Goal: Task Accomplishment & Management: Contribute content

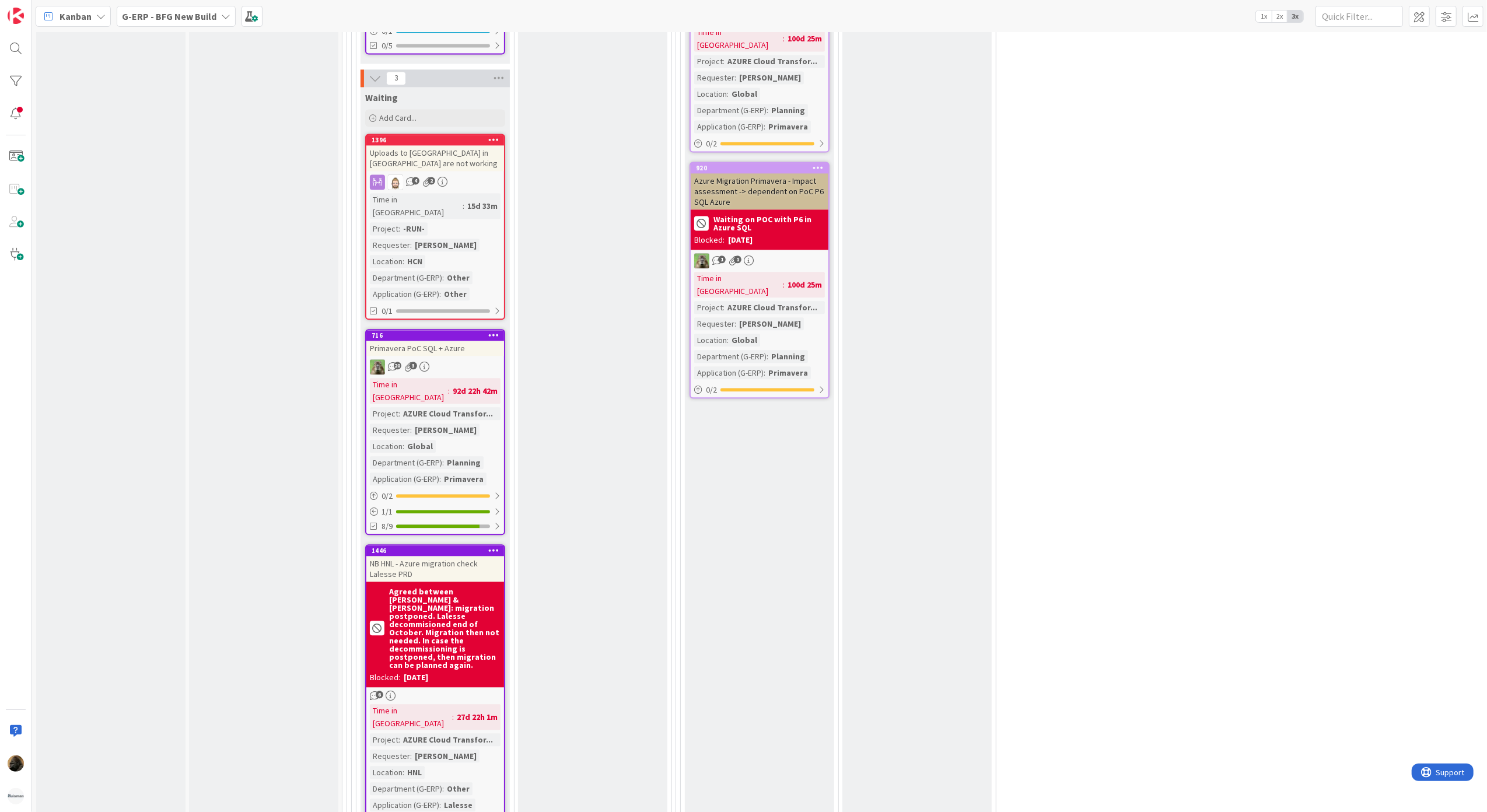
scroll to position [1877, 0]
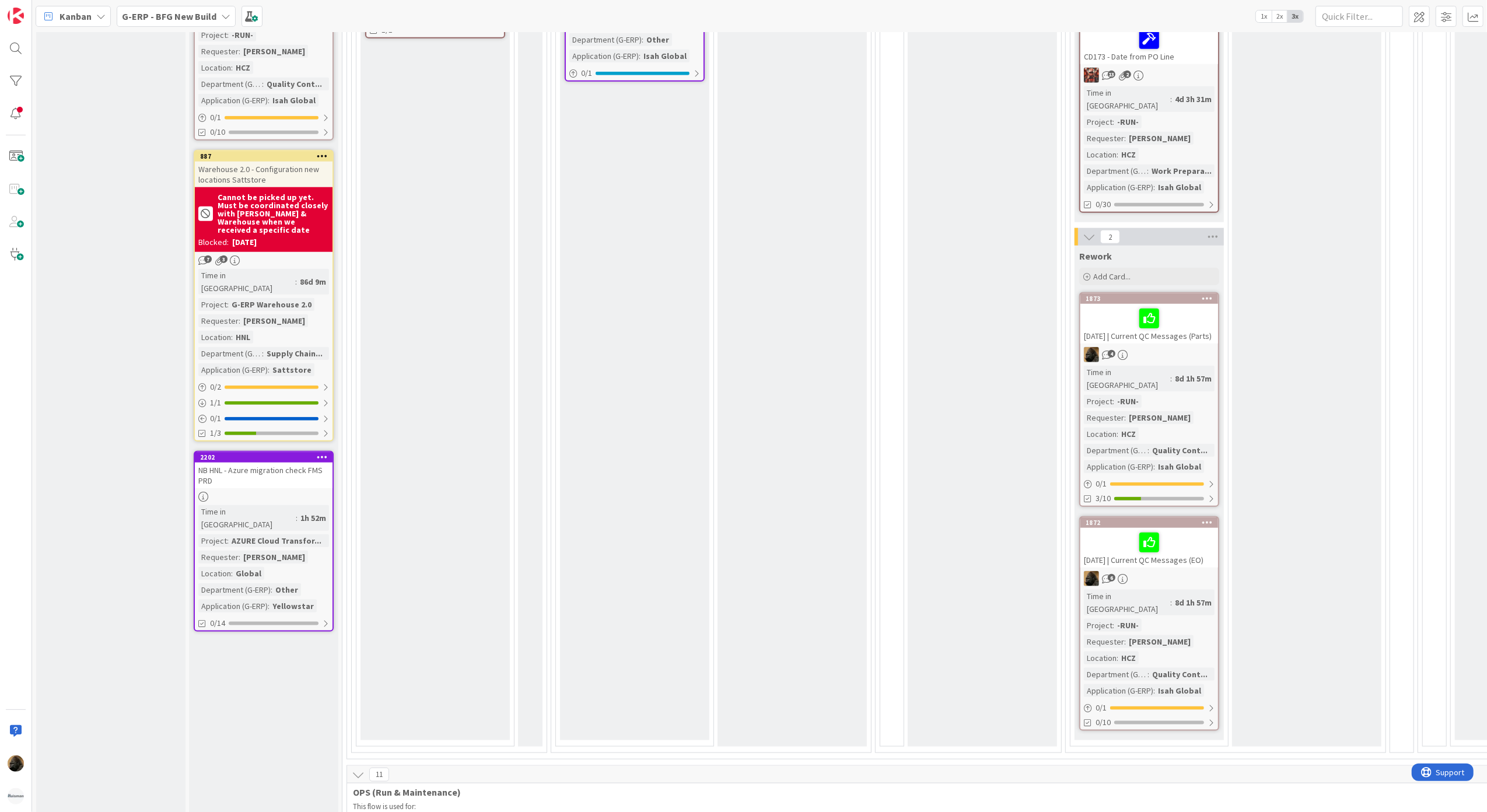
scroll to position [1166, 0]
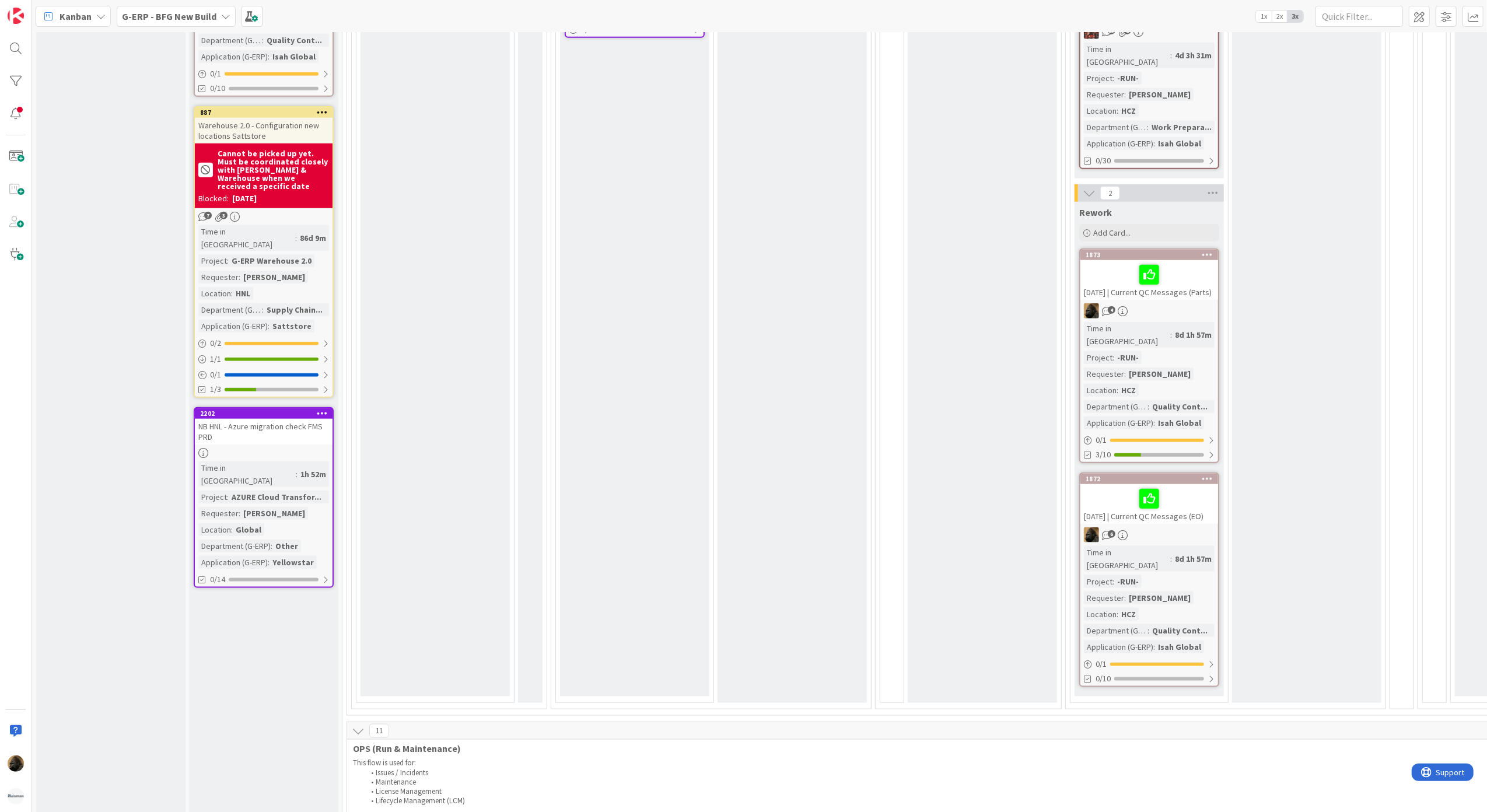
click at [287, 419] on div "NB HNL - Azure migration check FMS PRD" at bounding box center [263, 431] width 138 height 25
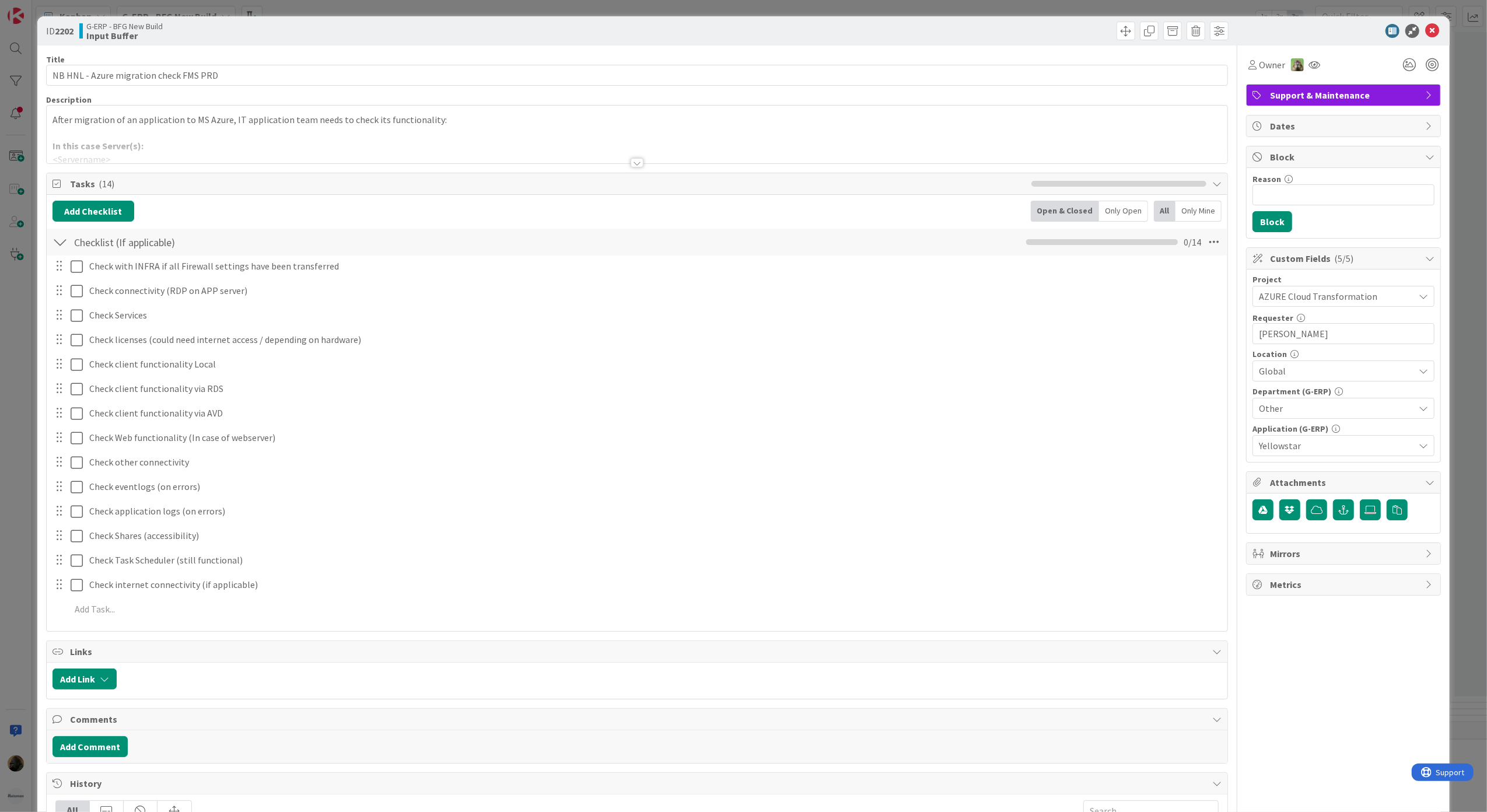
click at [635, 167] on div at bounding box center [637, 163] width 13 height 9
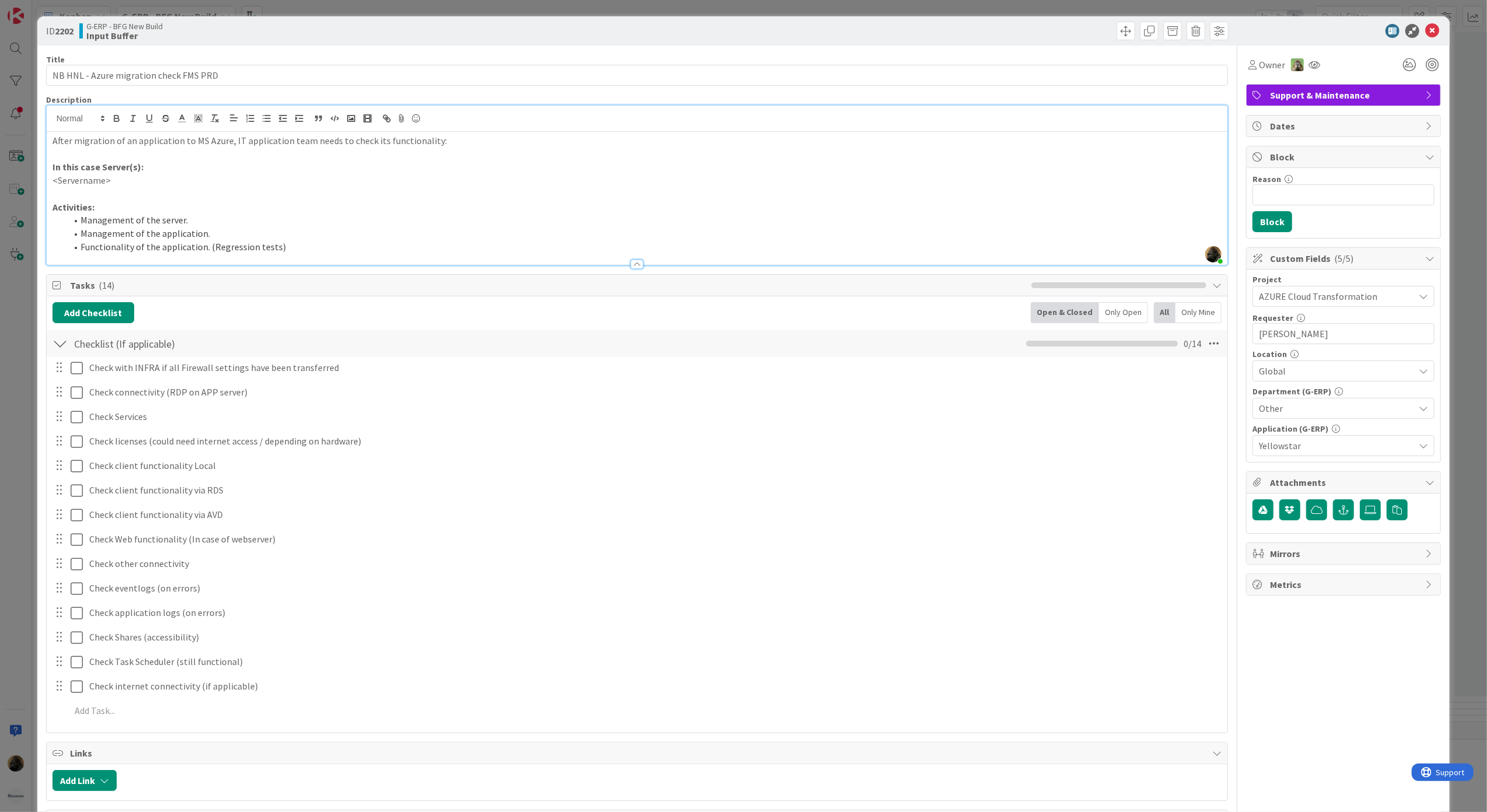
click at [631, 265] on div at bounding box center [637, 264] width 13 height 9
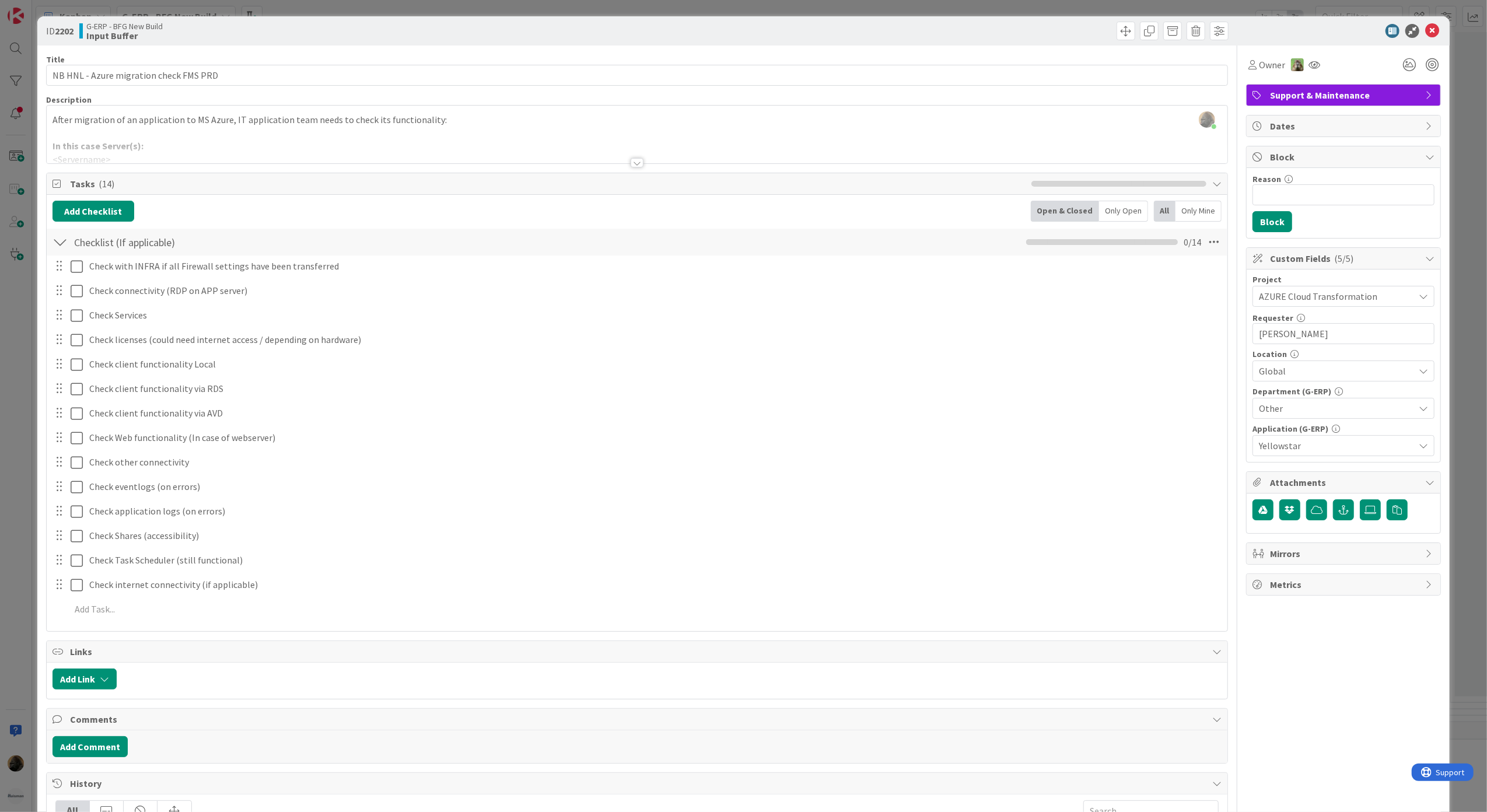
scroll to position [339, 0]
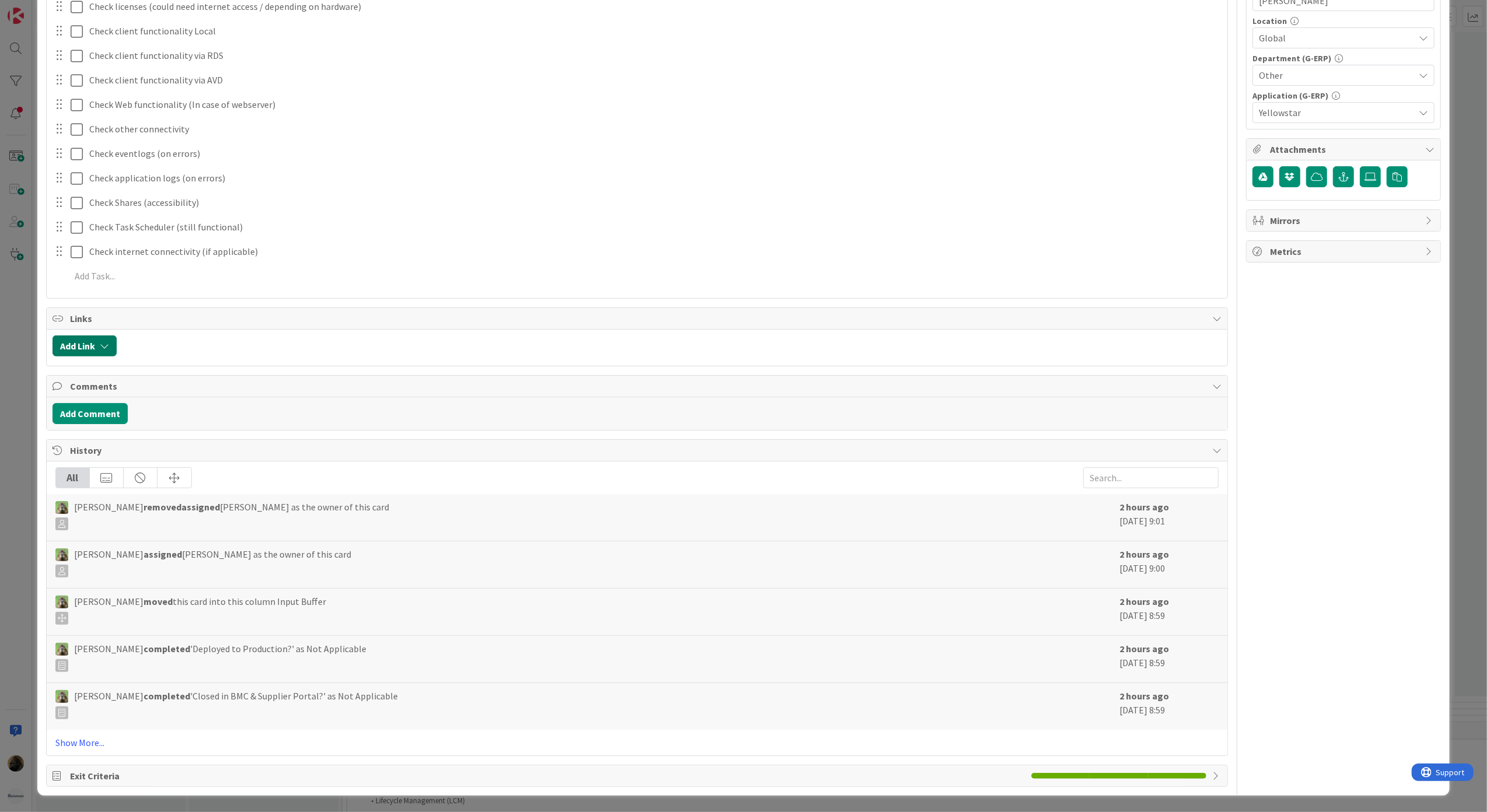
click at [87, 335] on button "Add Link" at bounding box center [84, 345] width 64 height 21
click at [166, 441] on input "text" at bounding box center [140, 445] width 163 height 21
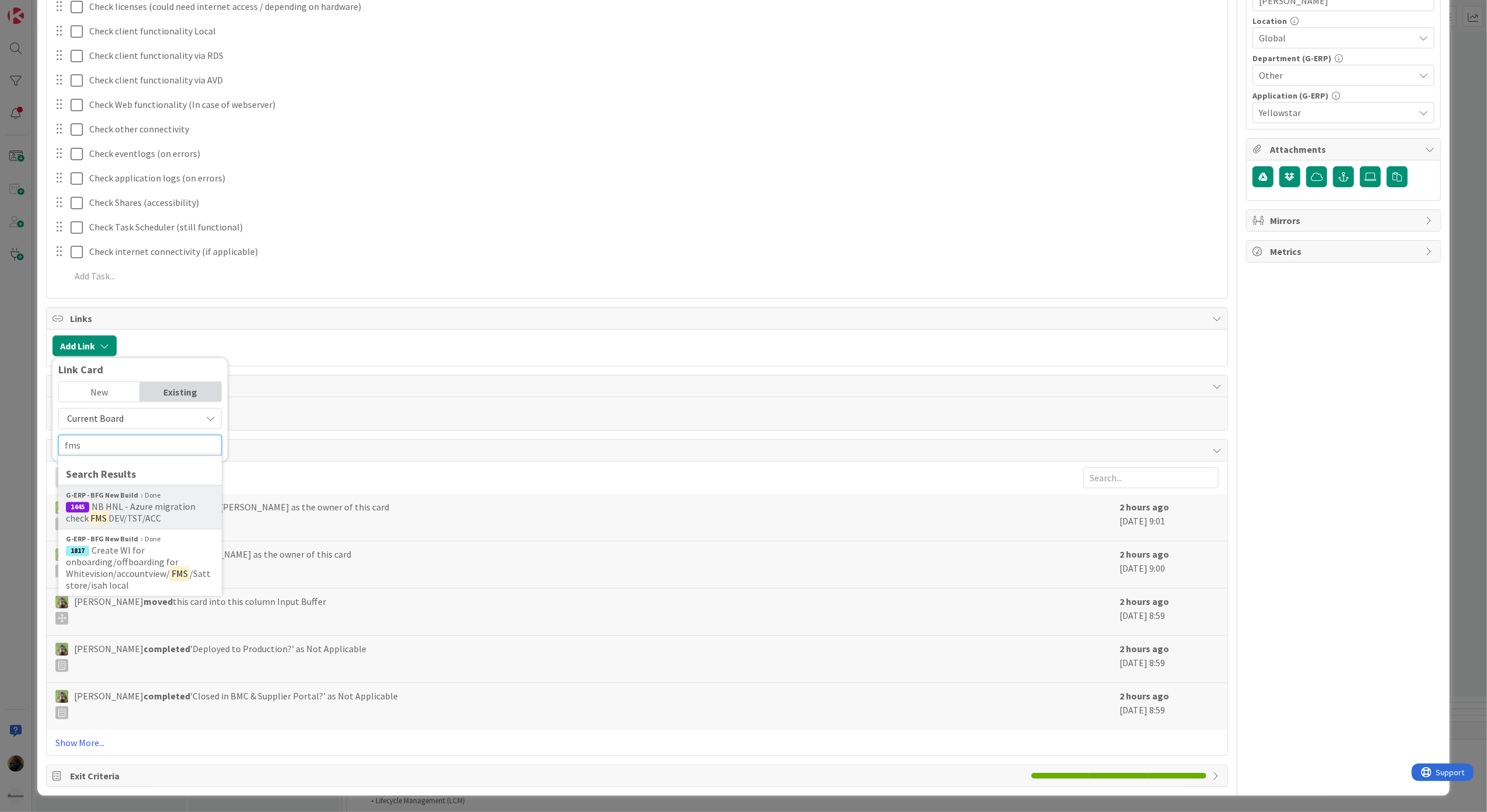
type input "fms"
click at [150, 502] on span "NB HNL - Azure migration check" at bounding box center [131, 512] width 129 height 23
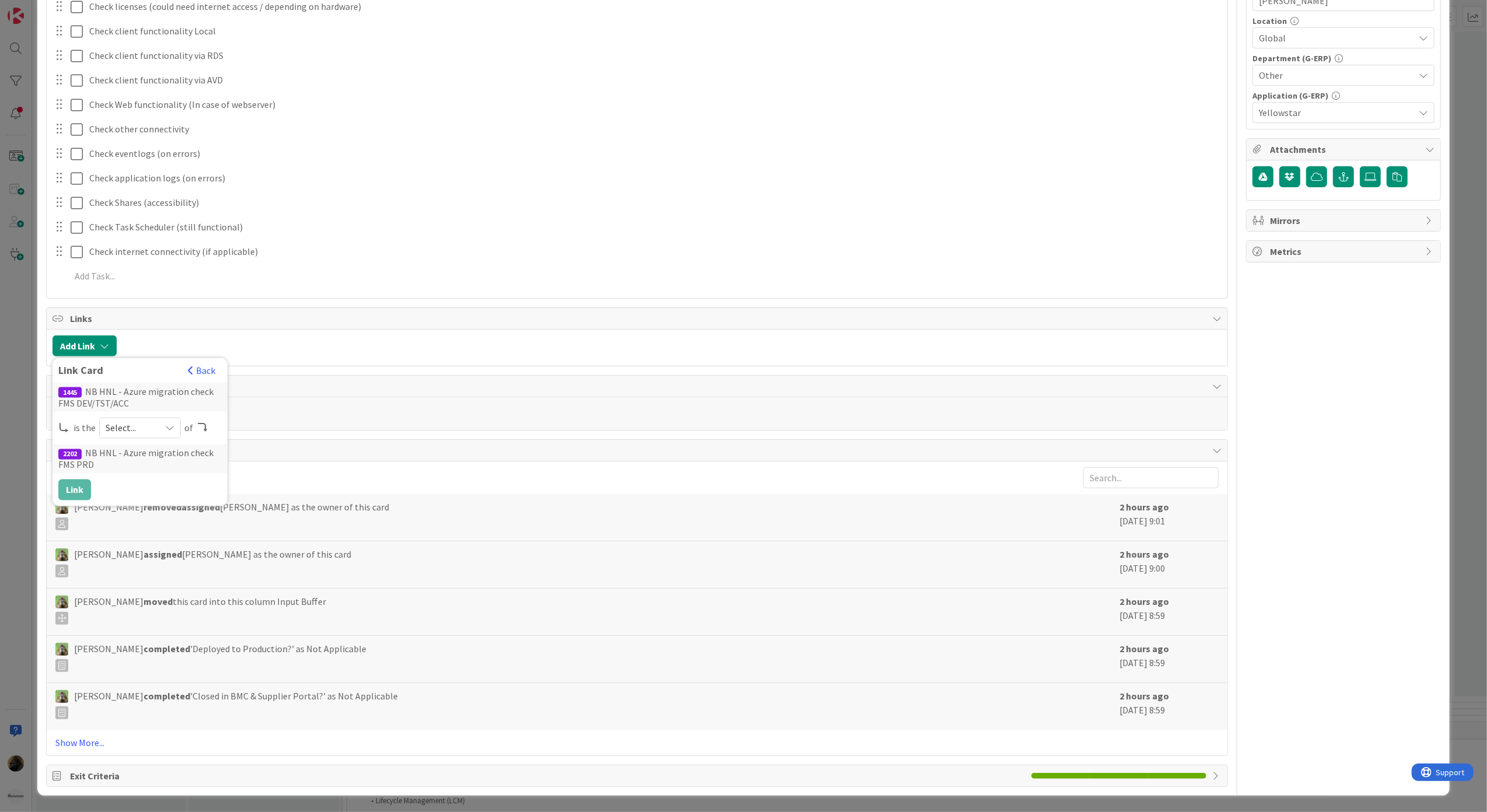
click at [153, 428] on div "Select..." at bounding box center [140, 428] width 82 height 21
click at [170, 491] on span "predecessor" at bounding box center [201, 498] width 132 height 18
click at [78, 489] on button "Link" at bounding box center [75, 489] width 32 height 21
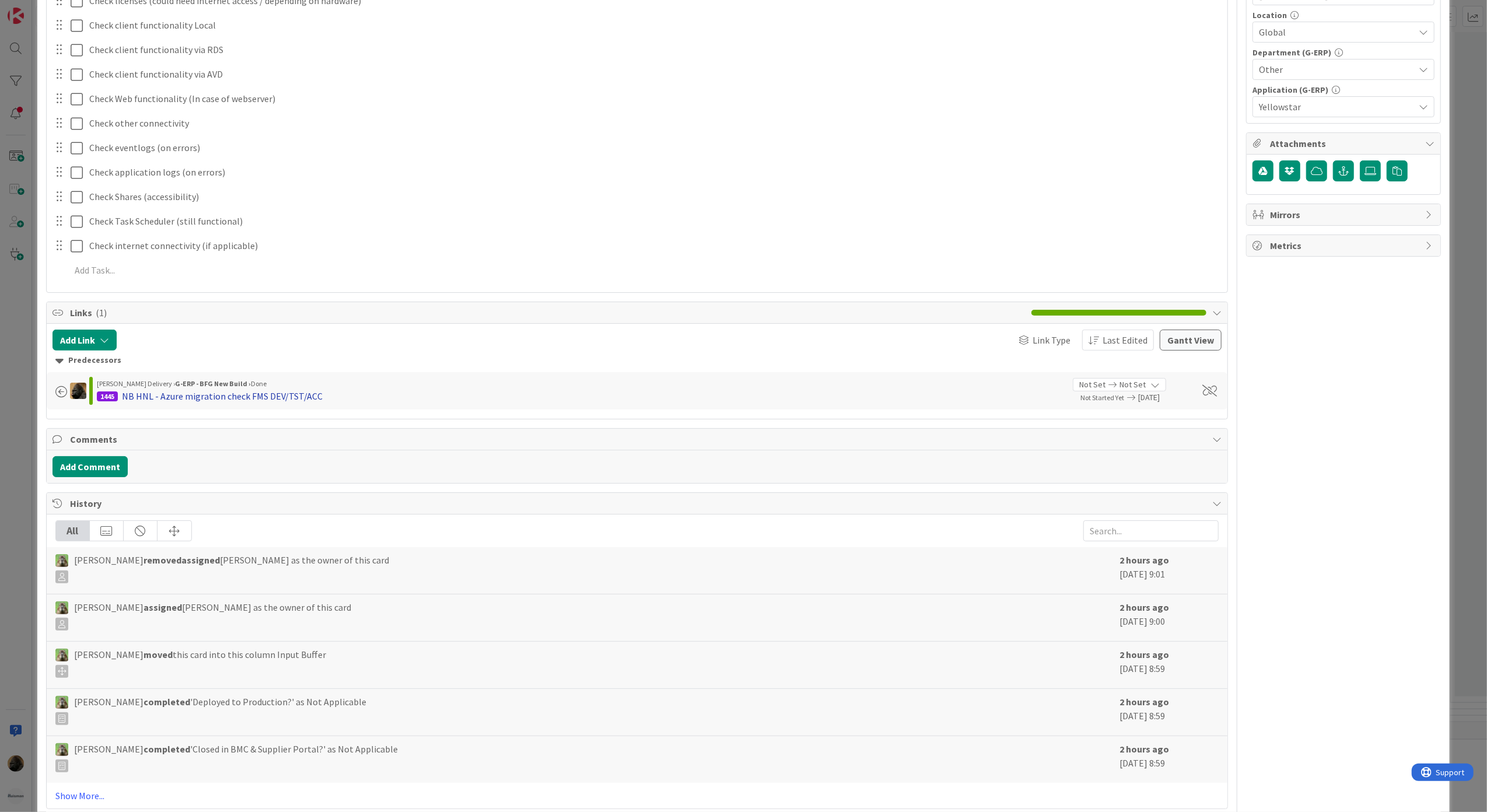
click at [194, 398] on div "NB HNL - Azure migration check FMS DEV/TST/ACC" at bounding box center [222, 396] width 200 height 14
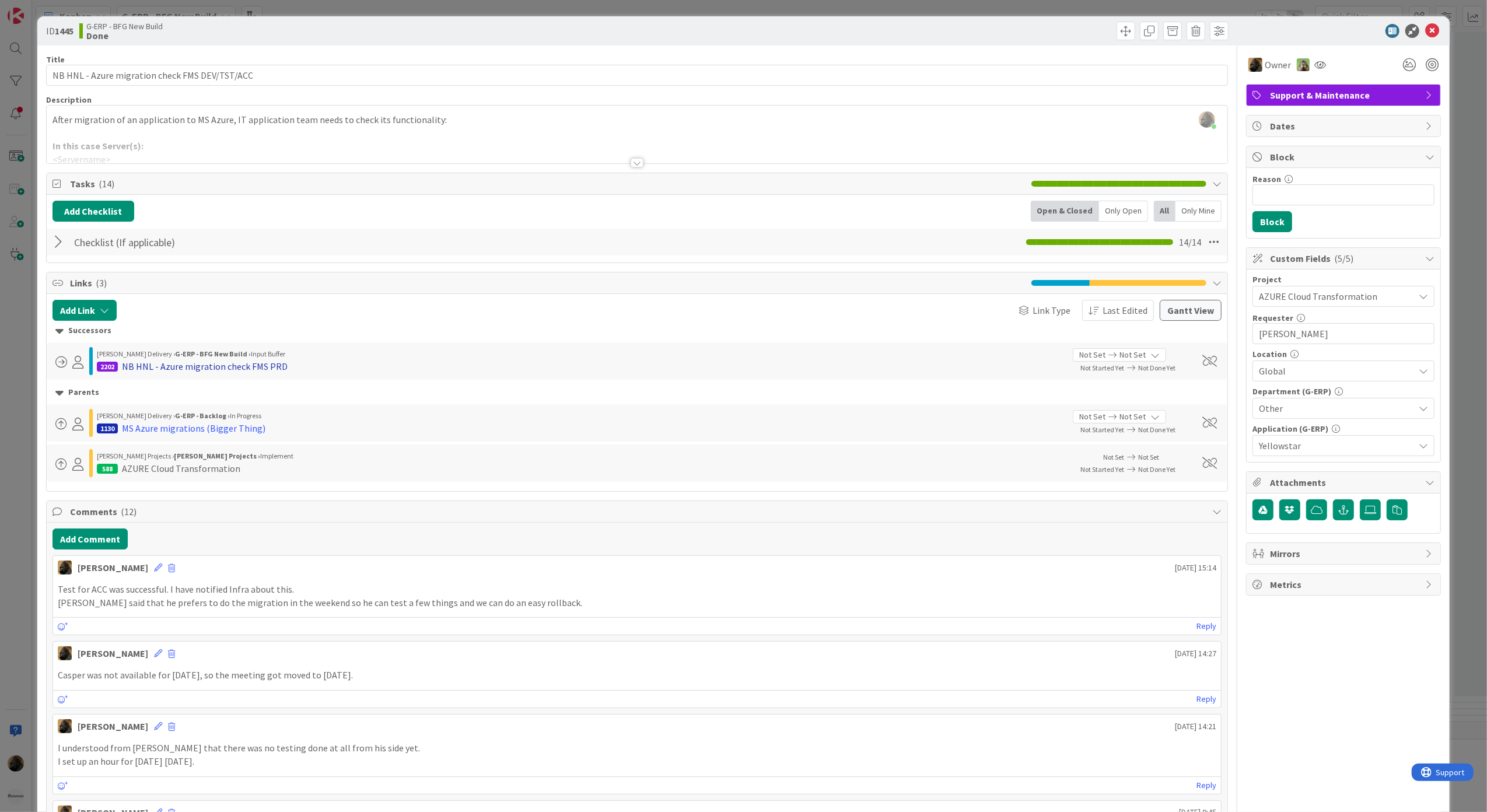
click at [189, 374] on div "NB HNL - Azure migration check FMS PRD" at bounding box center [204, 366] width 166 height 14
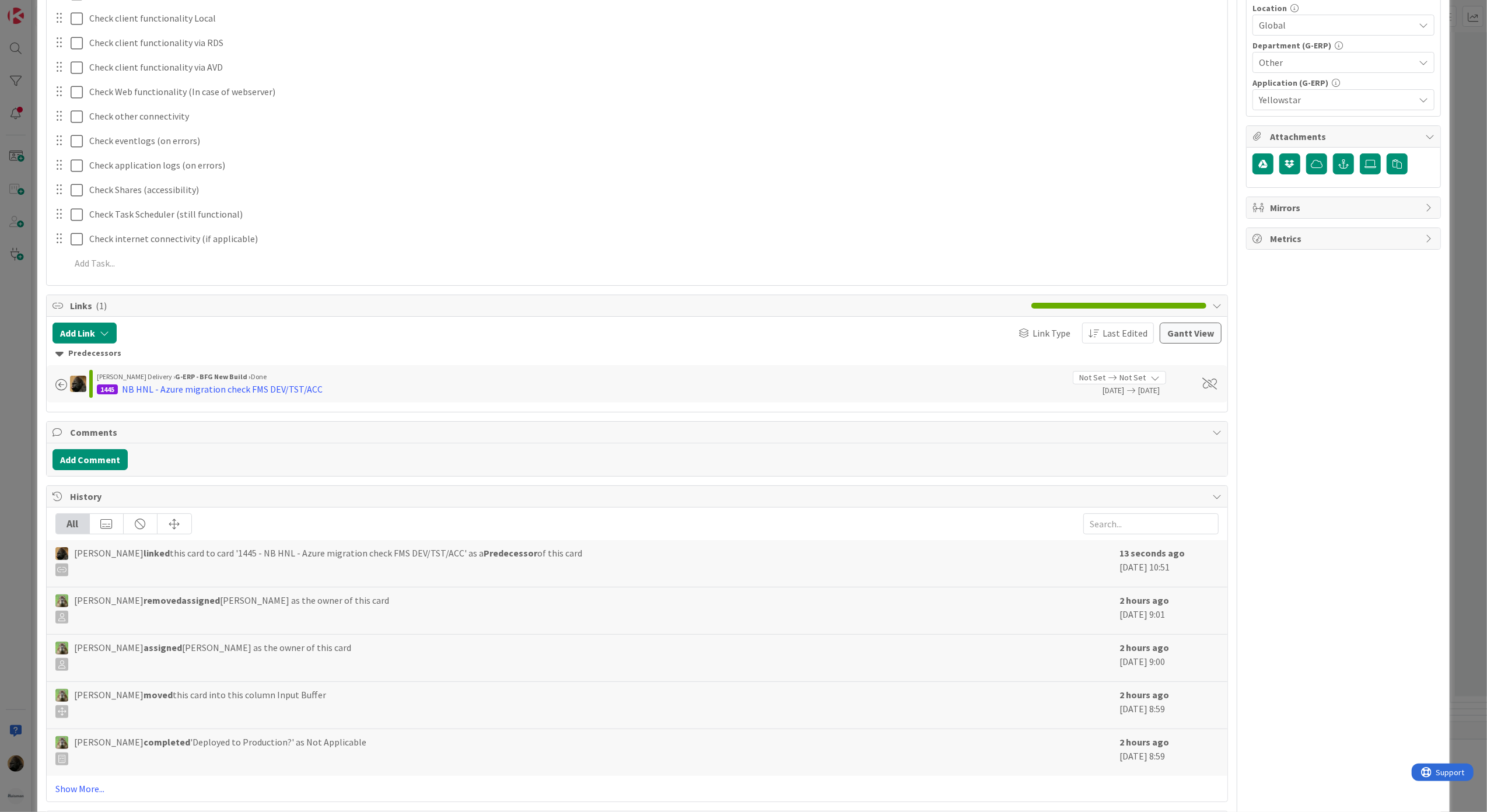
scroll to position [398, 0]
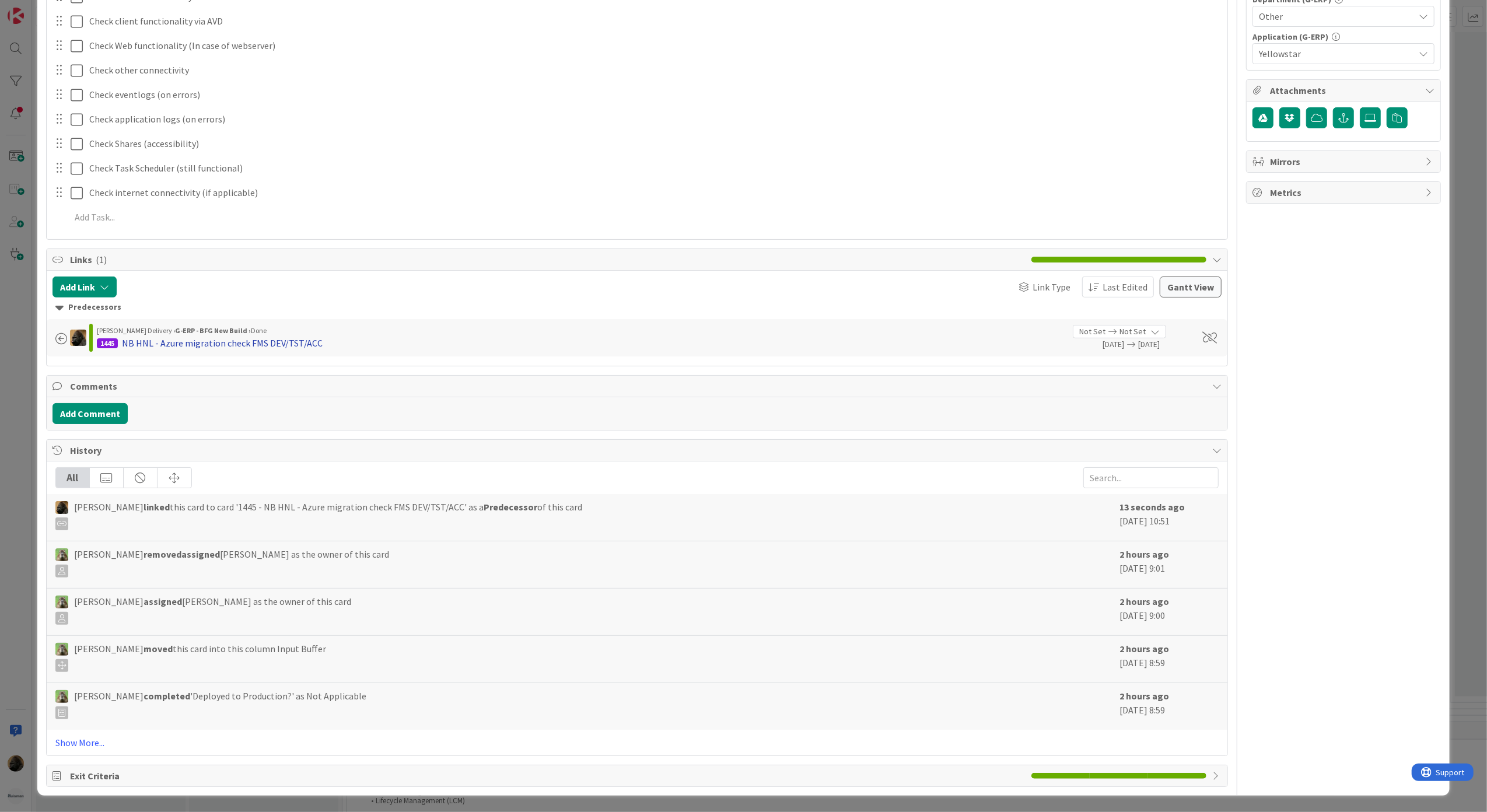
click at [280, 333] on div "Huisman Delivery › G-ERP - BFG New Build › Done 1445 NB HNL - Azure migration c…" at bounding box center [581, 337] width 968 height 27
drag, startPoint x: 280, startPoint y: 333, endPoint x: 280, endPoint y: 339, distance: 6.0
click at [280, 339] on div "NB HNL - Azure migration check FMS DEV/TST/ACC" at bounding box center [222, 343] width 200 height 14
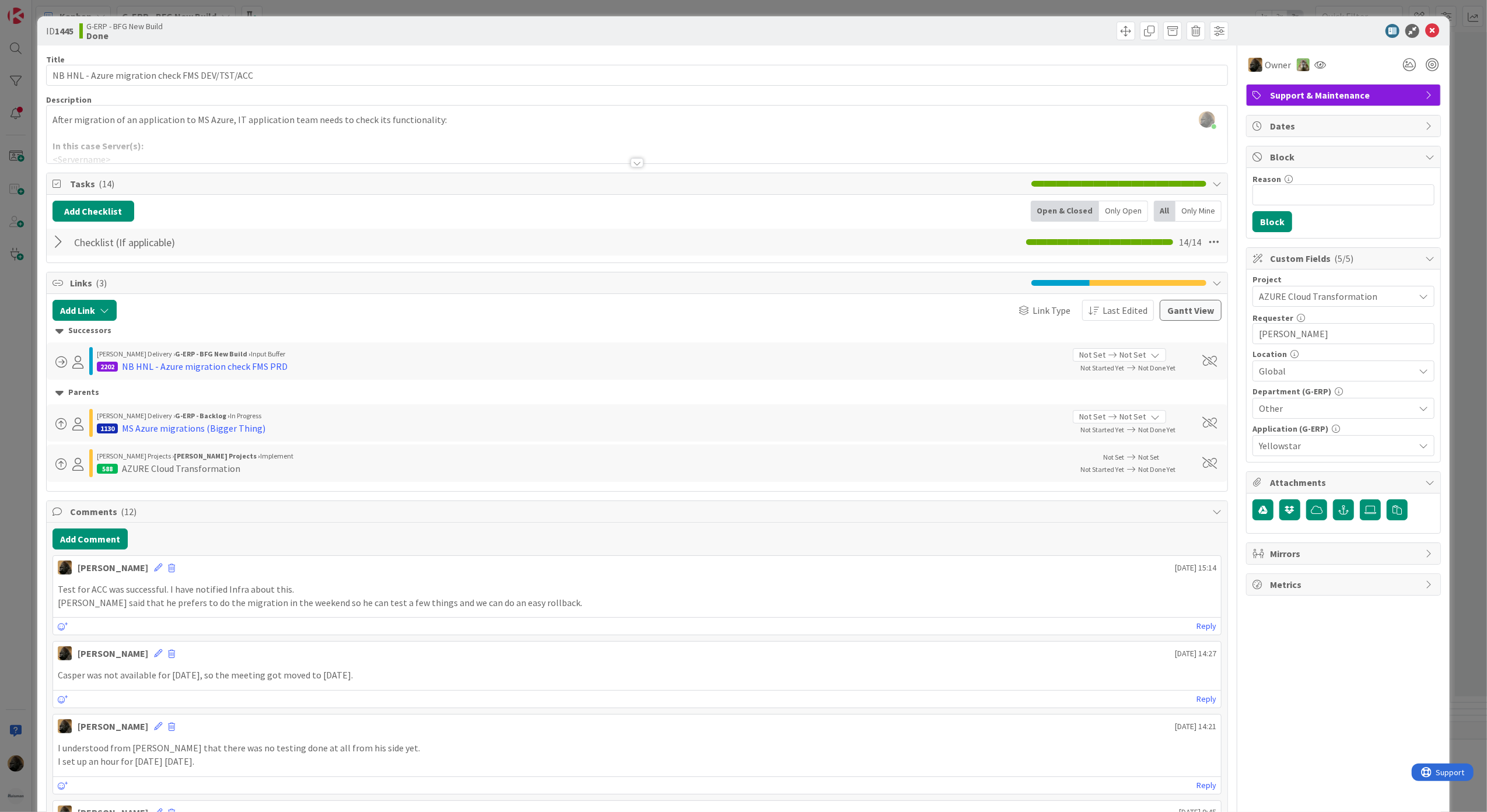
click at [636, 166] on div at bounding box center [637, 163] width 13 height 9
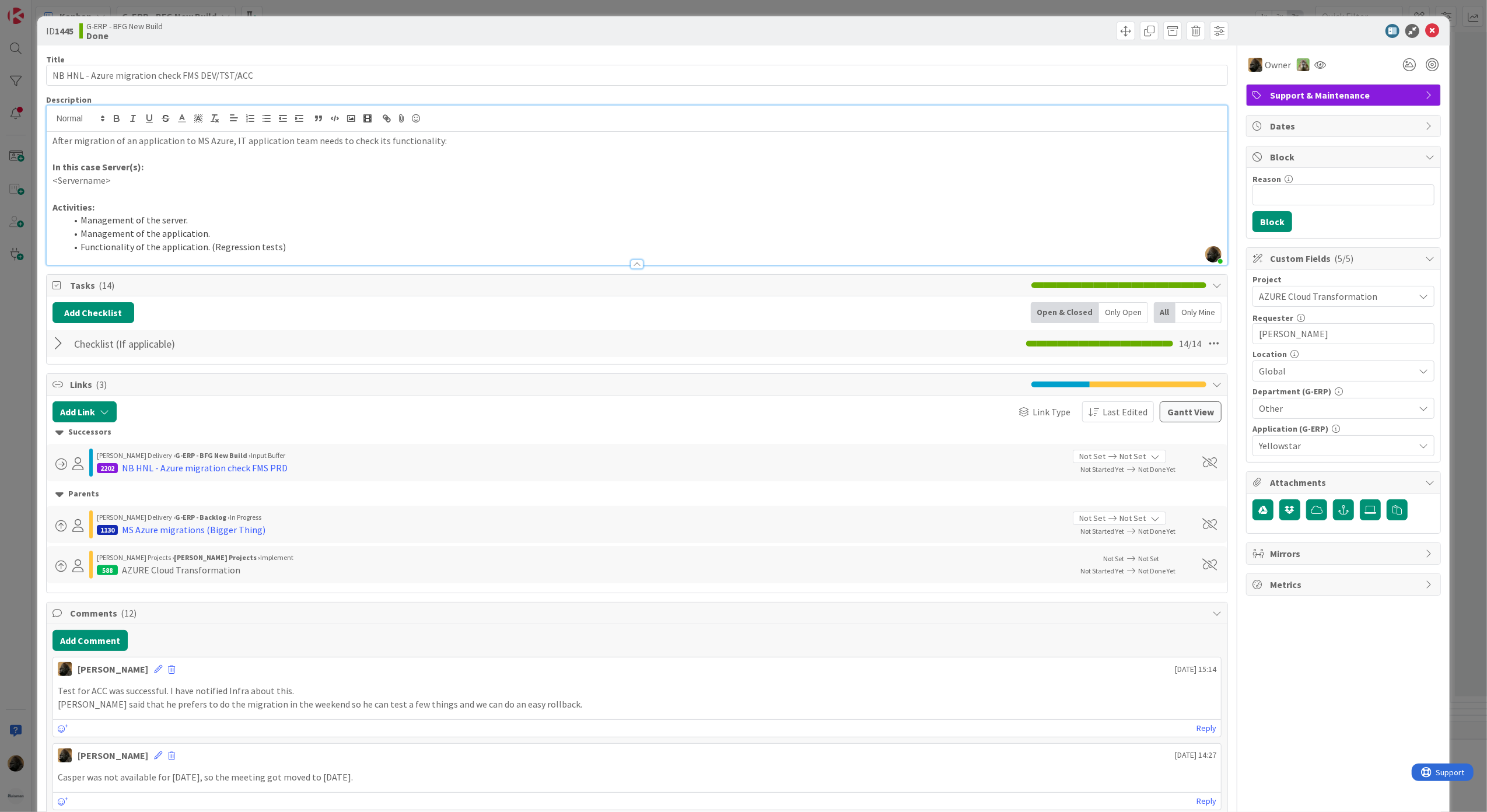
click at [631, 264] on div at bounding box center [637, 264] width 13 height 9
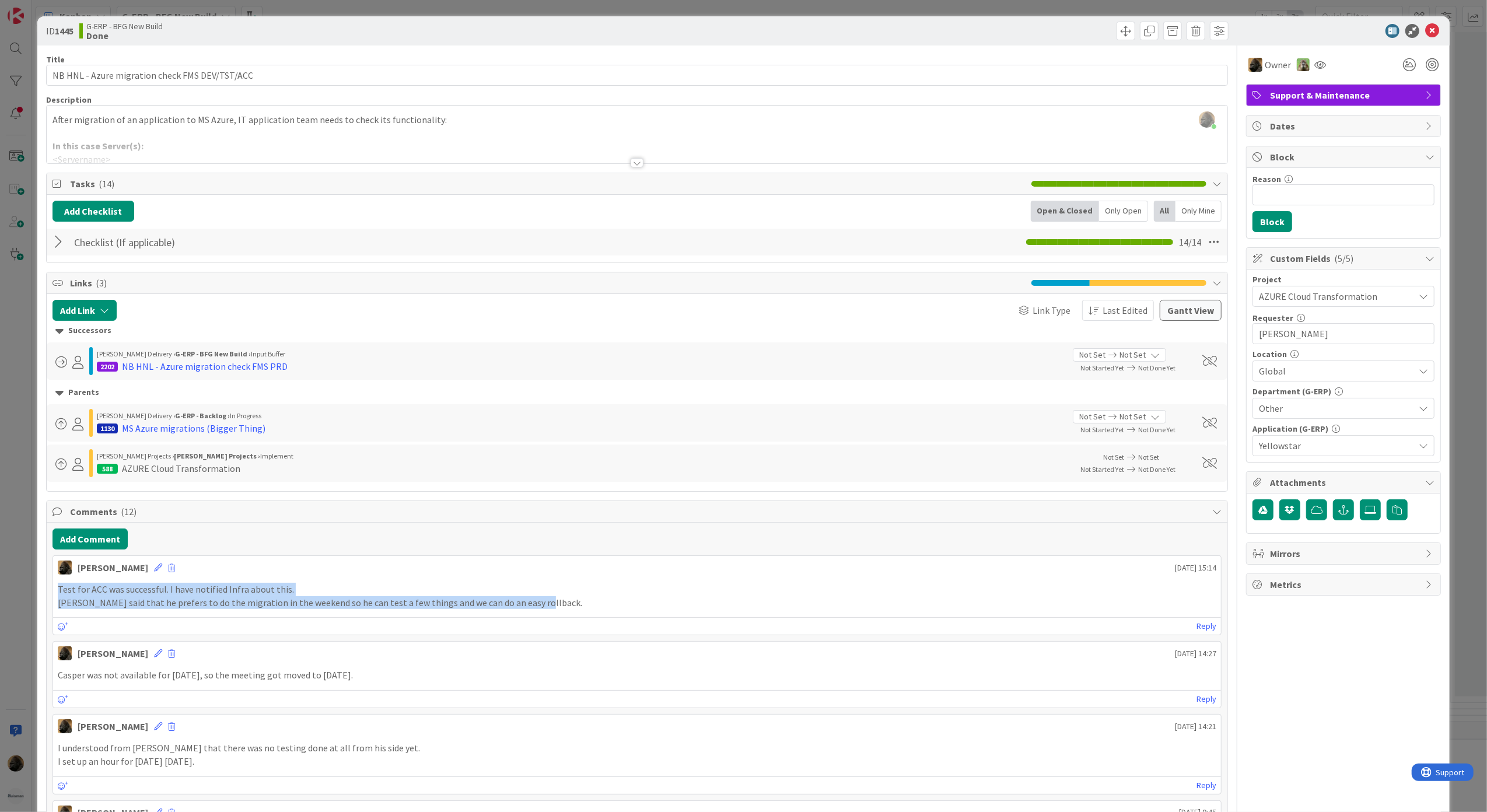
drag, startPoint x: 532, startPoint y: 609, endPoint x: 56, endPoint y: 594, distance: 476.2
click at [56, 594] on div "Test for ACC was successful. I have notified Infra about this. Casper said that…" at bounding box center [637, 596] width 1169 height 35
copy div "Test for ACC was successful. I have notified Infra about this. Casper said that…"
click at [237, 374] on div "NB HNL - Azure migration check FMS PRD" at bounding box center [204, 366] width 166 height 14
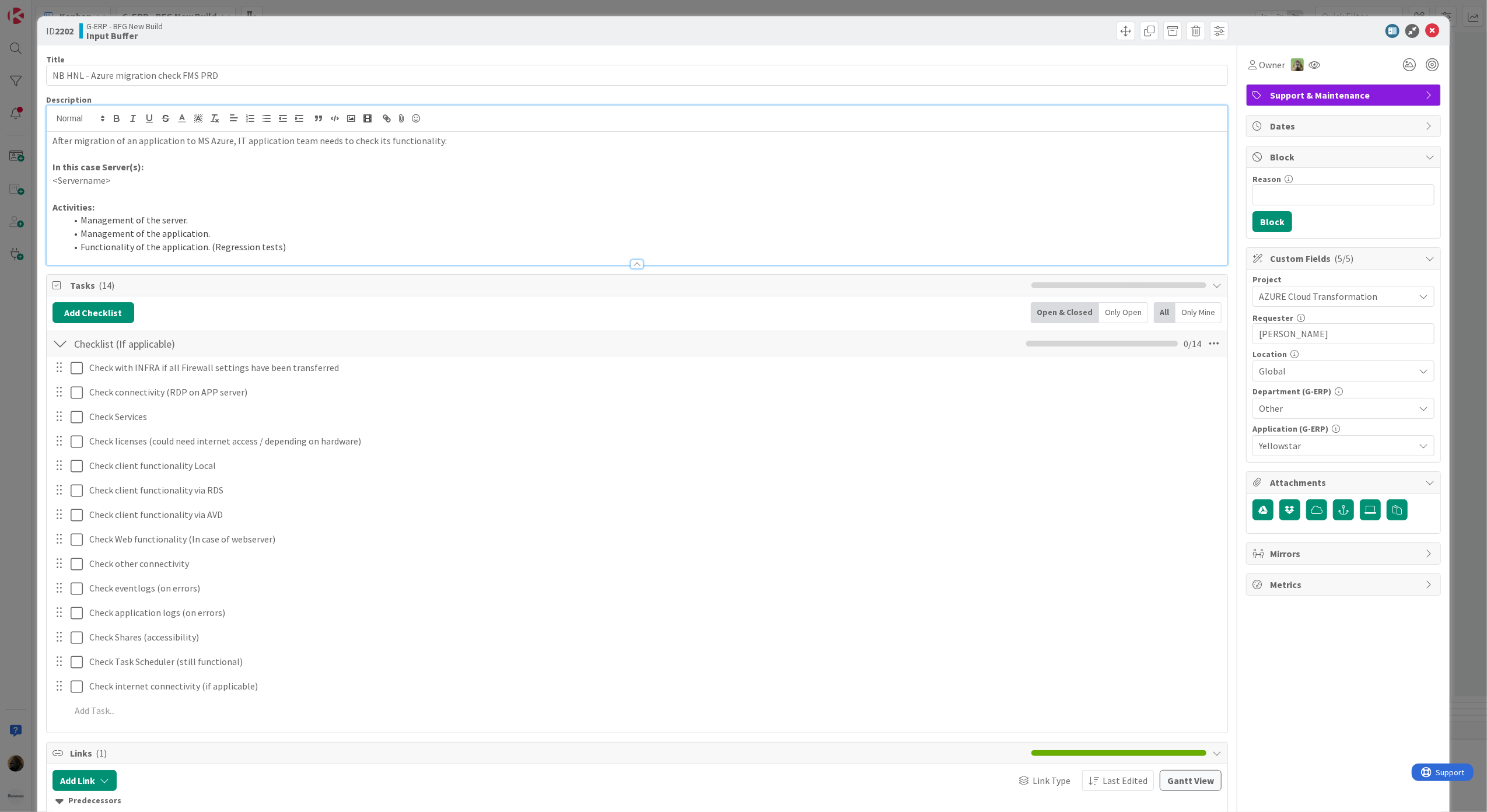
click at [504, 126] on div "After migration of an application to MS Azure, IT application team needs to che…" at bounding box center [637, 185] width 1181 height 159
click at [474, 133] on div "After migration of an application to MS Azure, IT application team needs to che…" at bounding box center [637, 198] width 1181 height 133
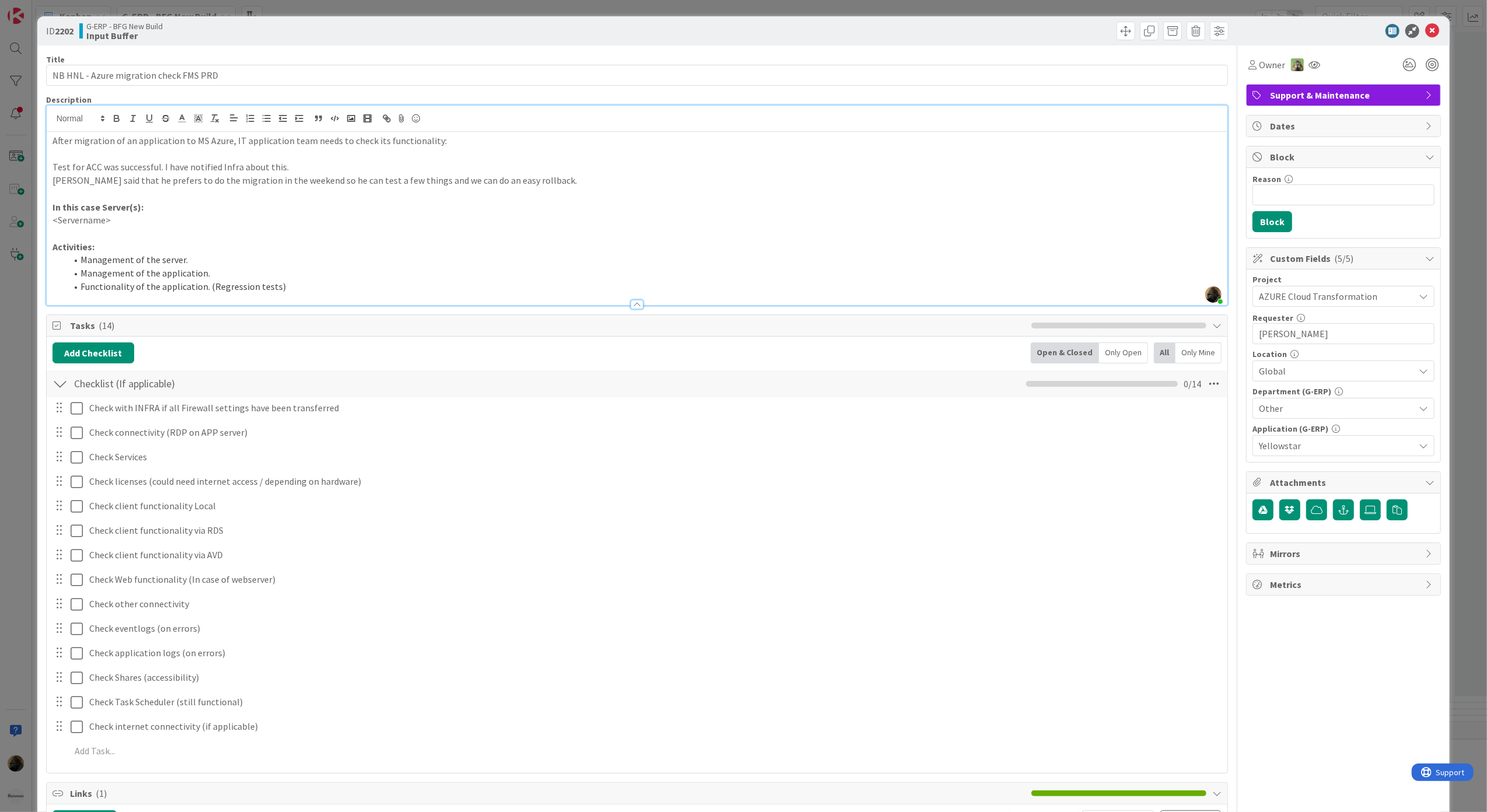
click at [21, 316] on div "ID 2202 G-ERP - BFG New Build Input Buffer Title 38 / 128 NB HNL - Azure migrat…" at bounding box center [744, 406] width 1487 height 812
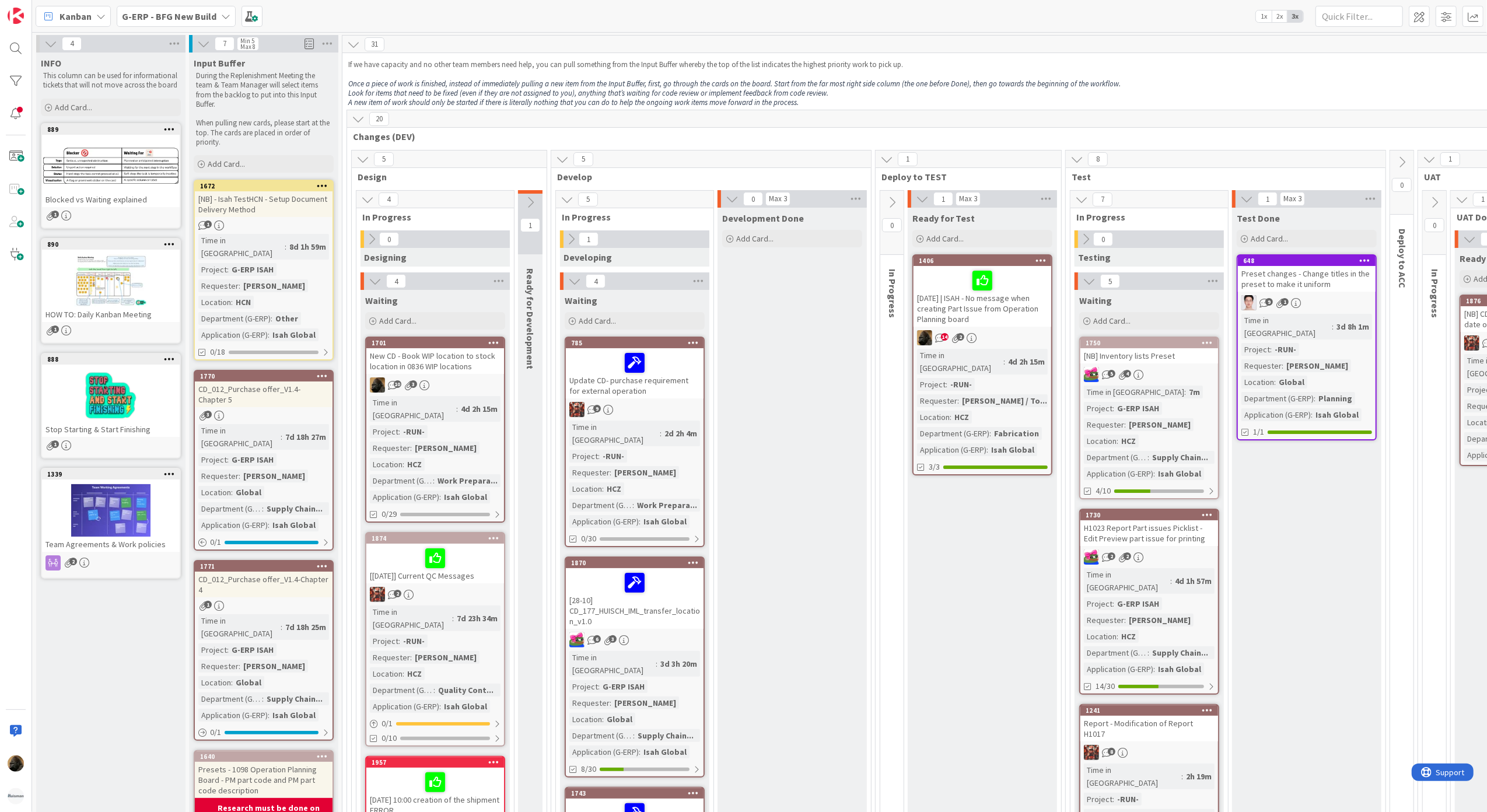
scroll to position [78, 0]
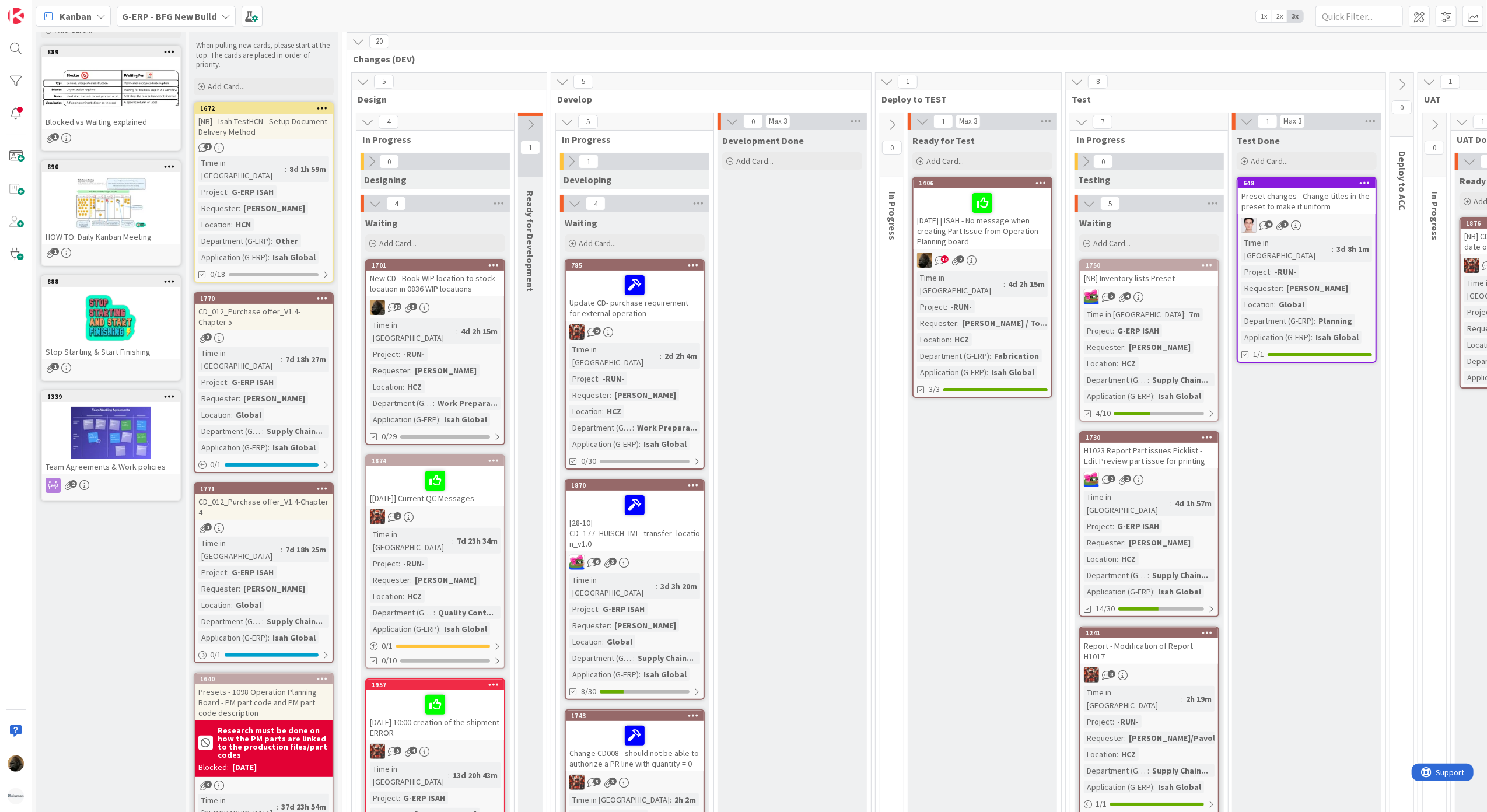
click at [537, 124] on icon at bounding box center [530, 125] width 13 height 13
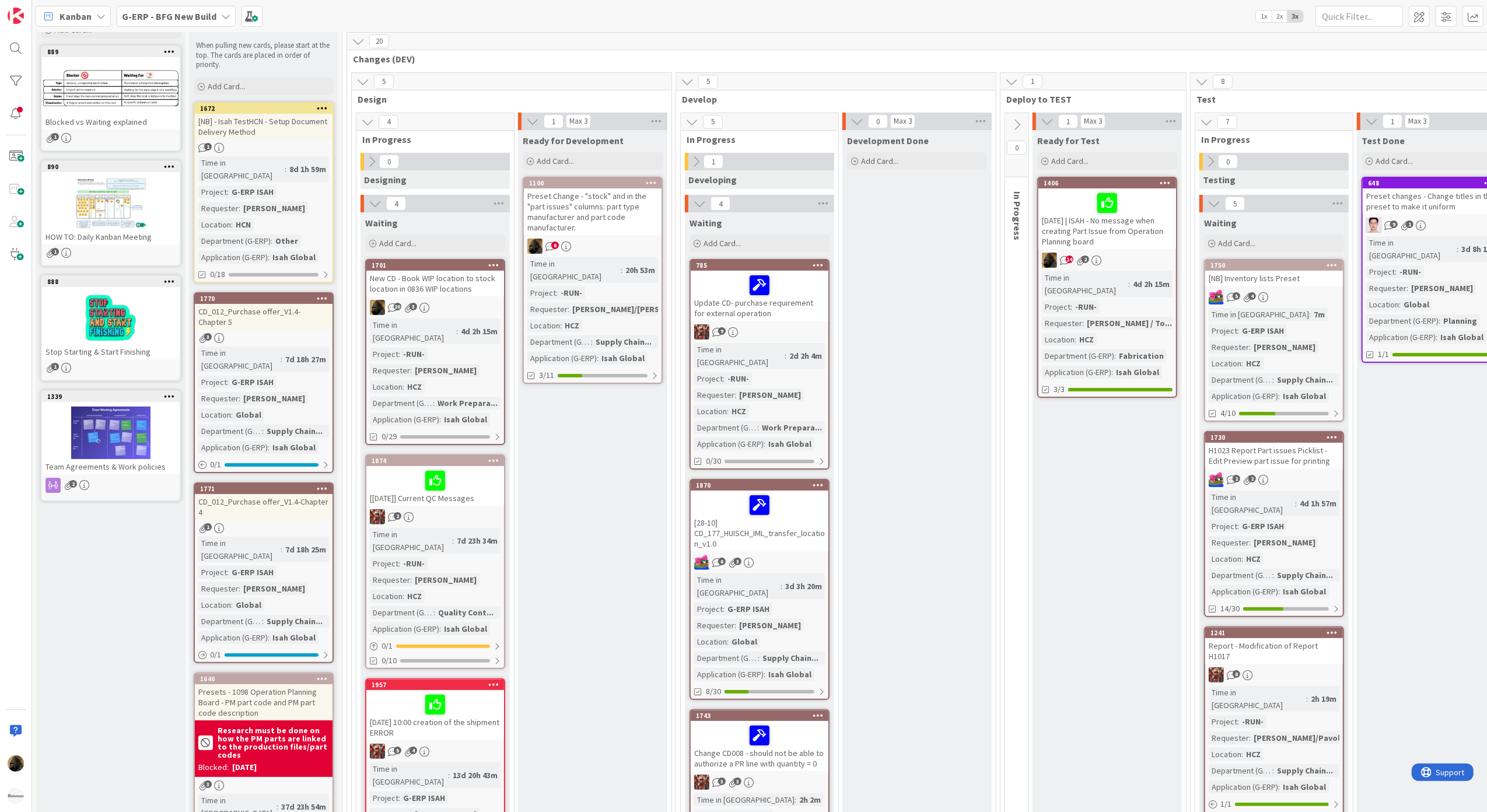
click at [696, 161] on icon at bounding box center [696, 161] width 13 height 13
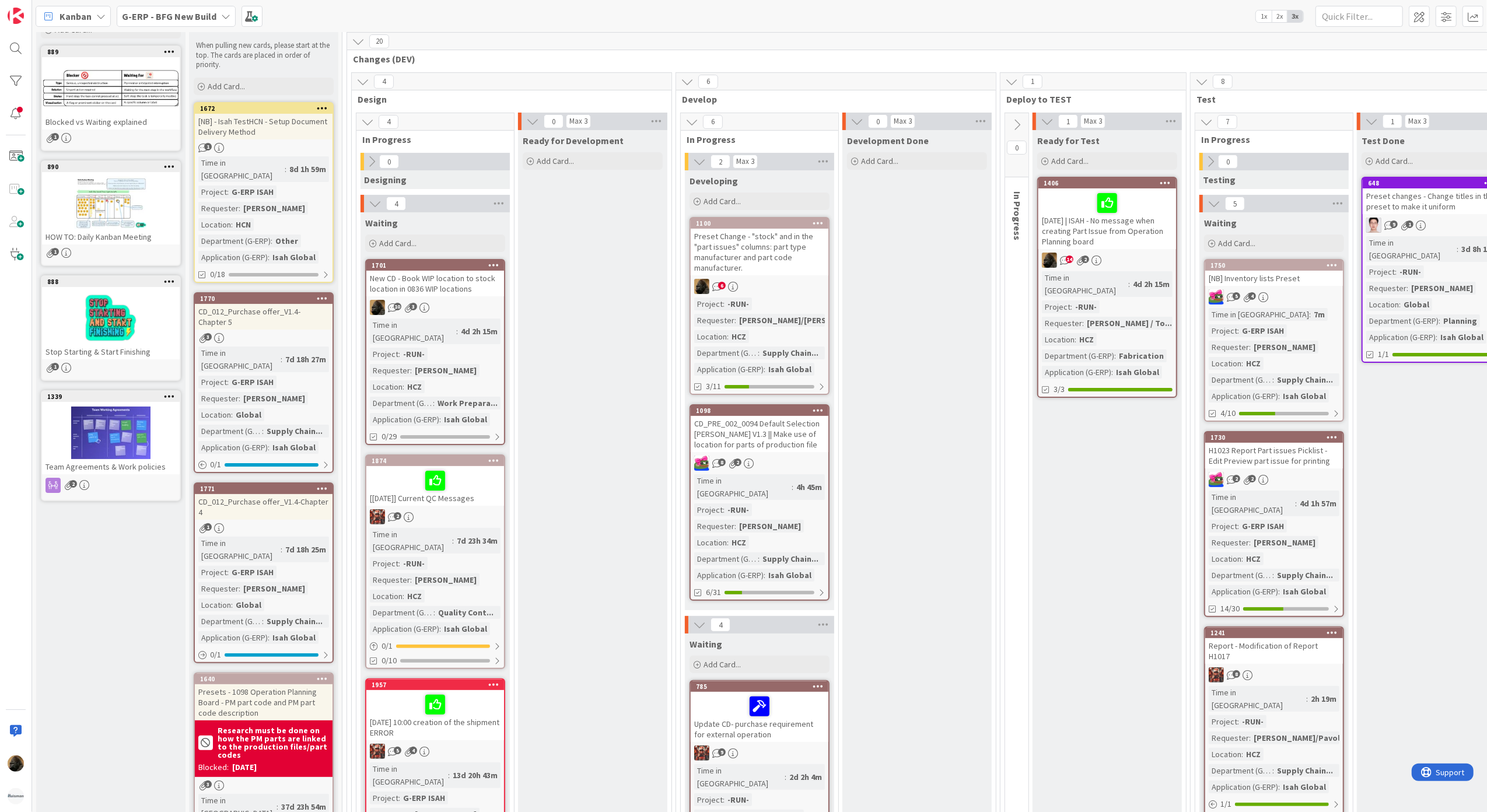
click at [736, 245] on div "Preset Change - "stock" and in the "part issues" columns: part type manufacture…" at bounding box center [760, 252] width 138 height 47
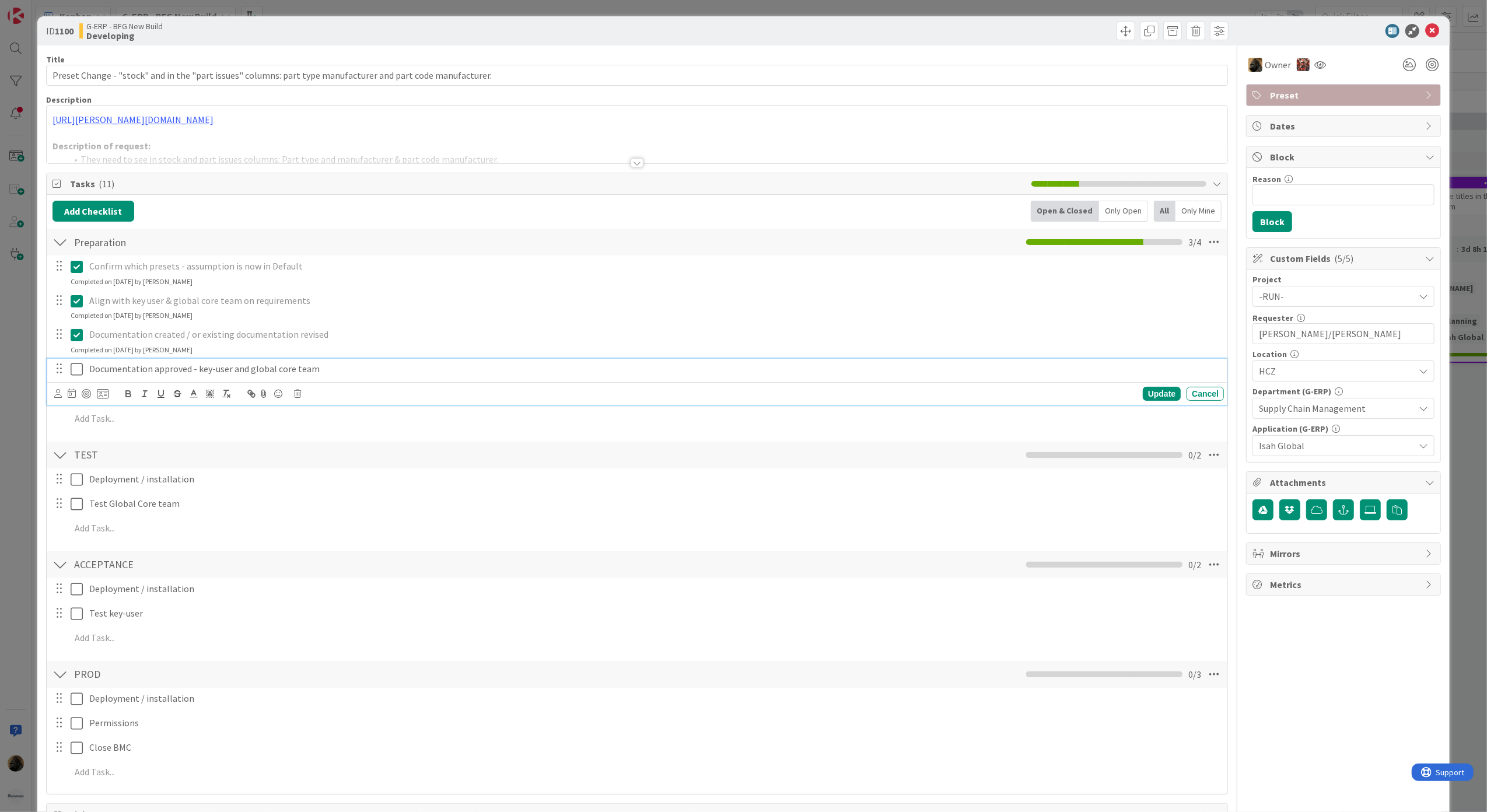
click at [80, 370] on icon at bounding box center [77, 369] width 12 height 14
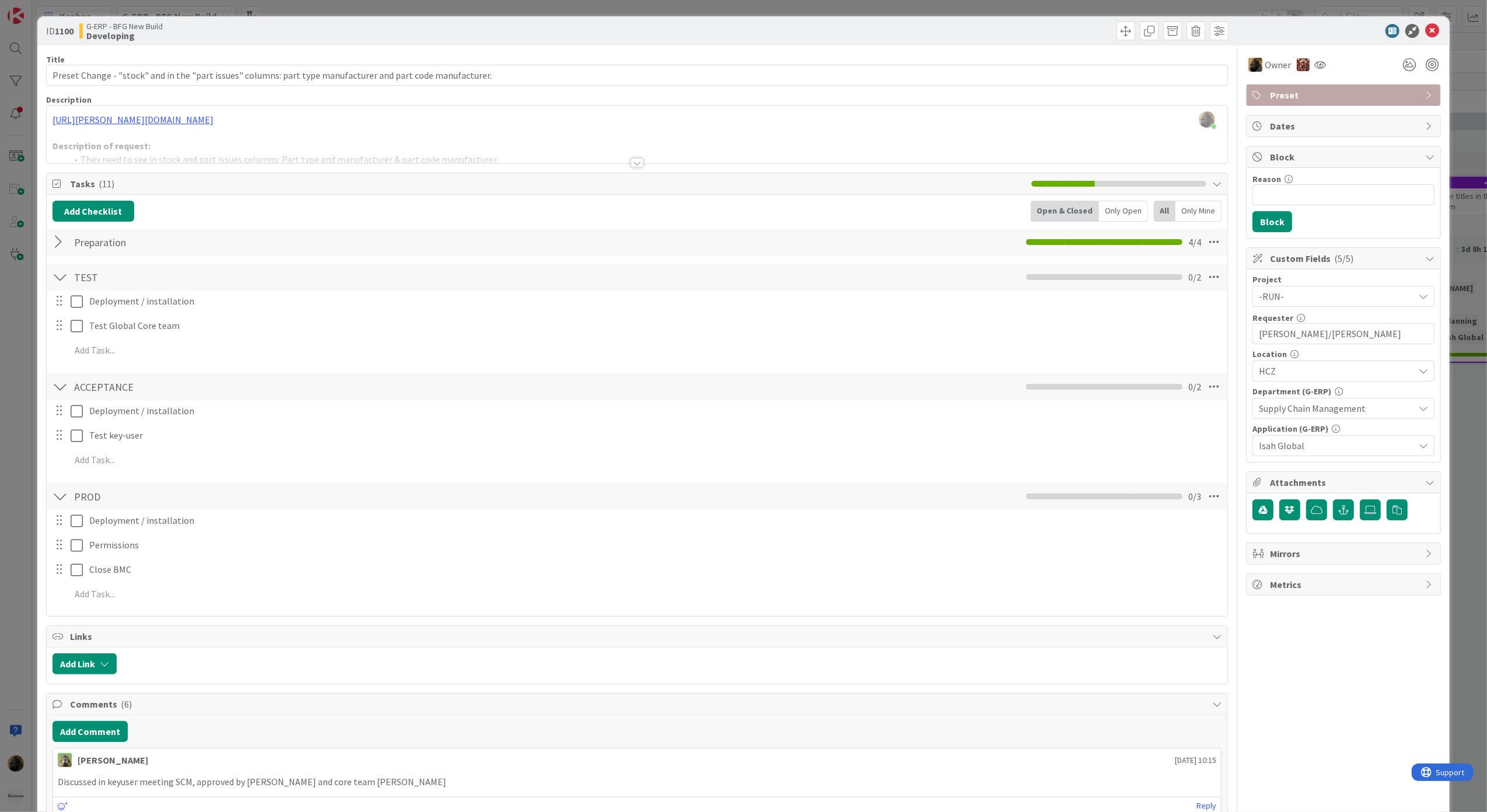
click at [636, 166] on div at bounding box center [637, 163] width 13 height 9
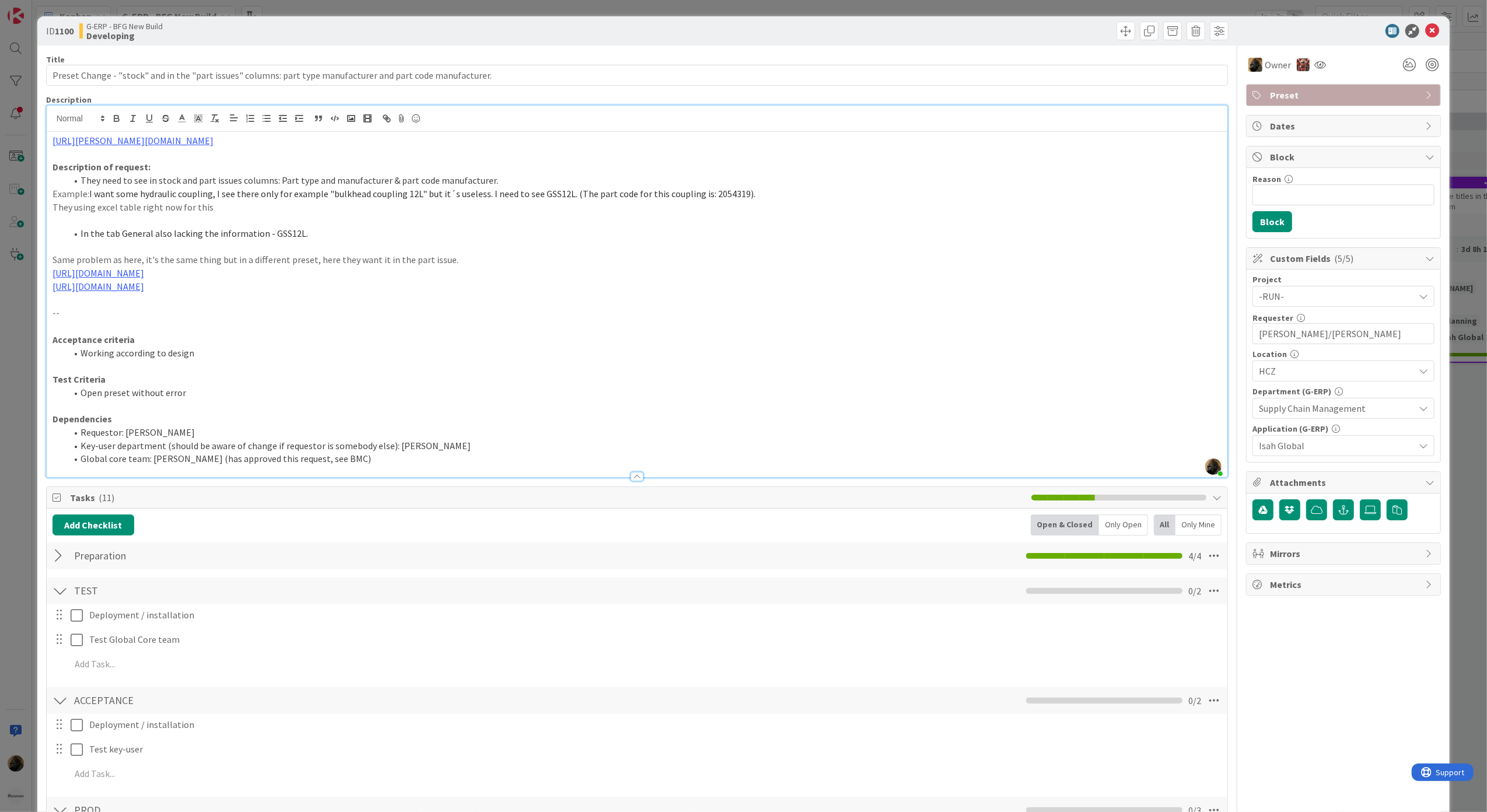
click at [227, 307] on p "--" at bounding box center [637, 313] width 1170 height 13
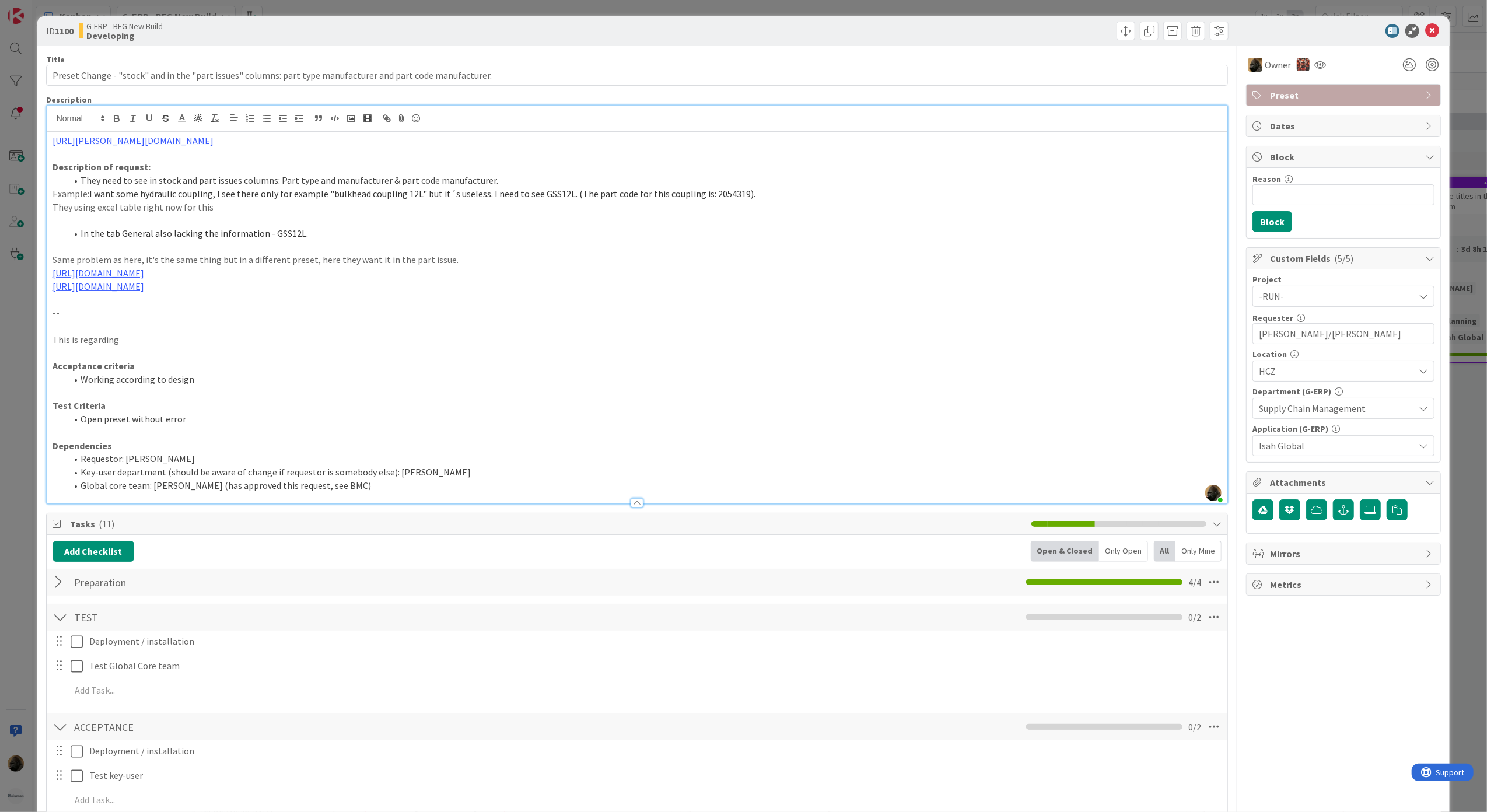
drag, startPoint x: 153, startPoint y: 342, endPoint x: 62, endPoint y: 342, distance: 91.0
click at [62, 342] on p "This is regarding" at bounding box center [637, 339] width 1170 height 13
click at [213, 354] on p at bounding box center [637, 353] width 1170 height 13
drag, startPoint x: 186, startPoint y: 341, endPoint x: 26, endPoint y: 341, distance: 160.0
click at [26, 341] on div "ID 1100 G-ERP - BFG New Build Developing Title 108 / 128 Preset Change - "stock…" at bounding box center [744, 406] width 1487 height 812
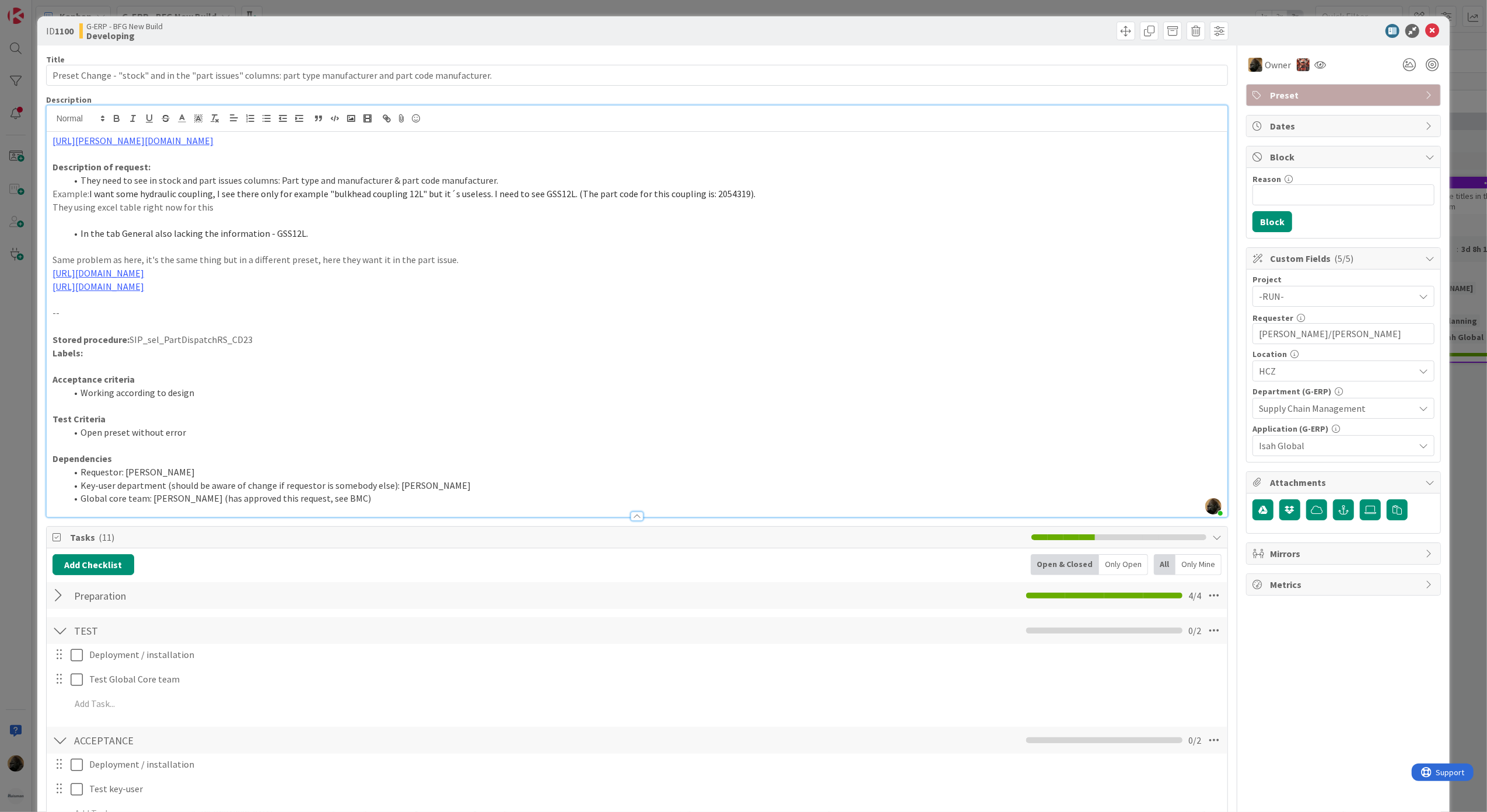
click at [178, 356] on p "Labels: ﻿" at bounding box center [637, 353] width 1170 height 13
click at [153, 361] on p at bounding box center [637, 365] width 1170 height 13
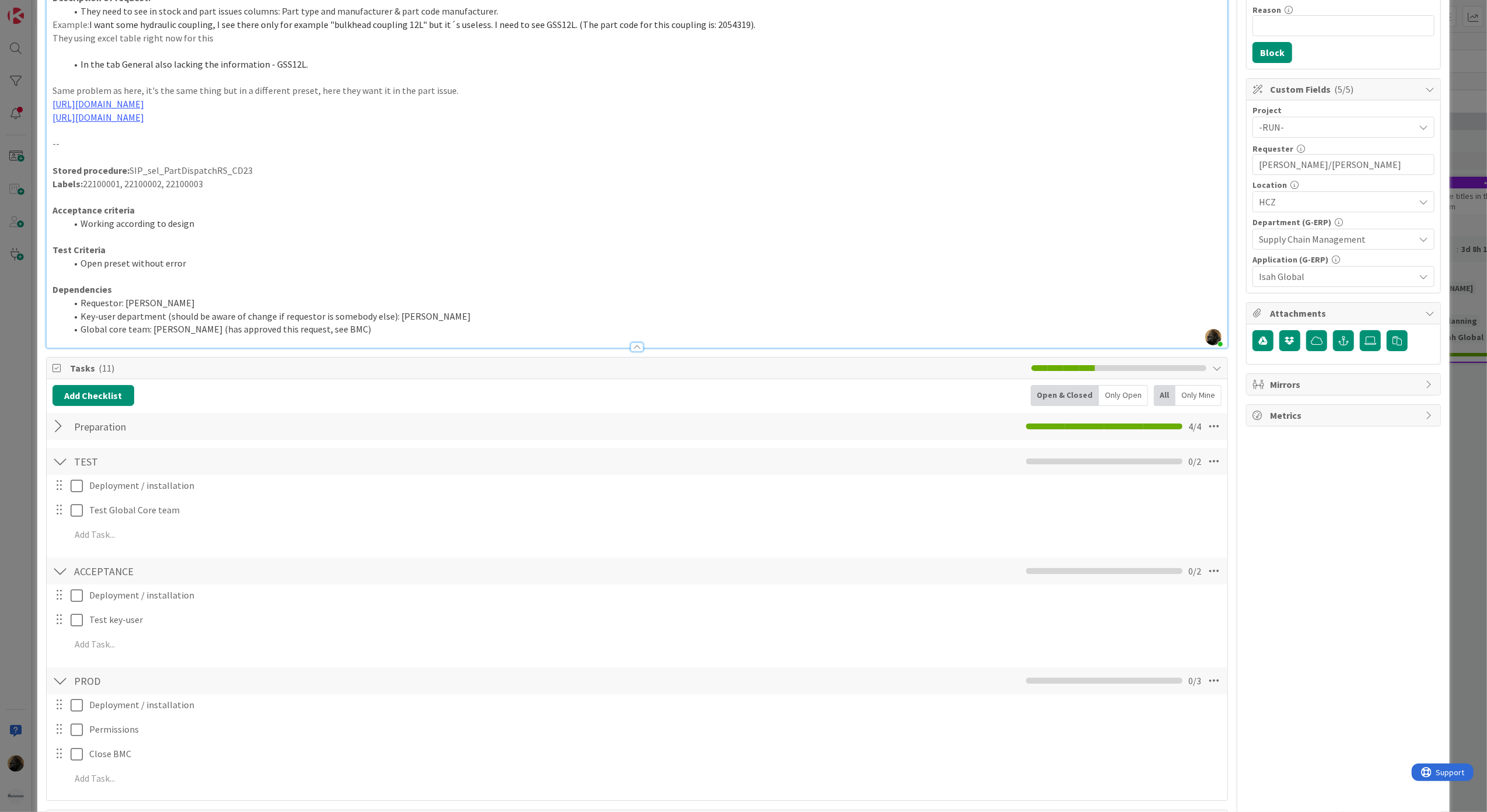
scroll to position [388, 0]
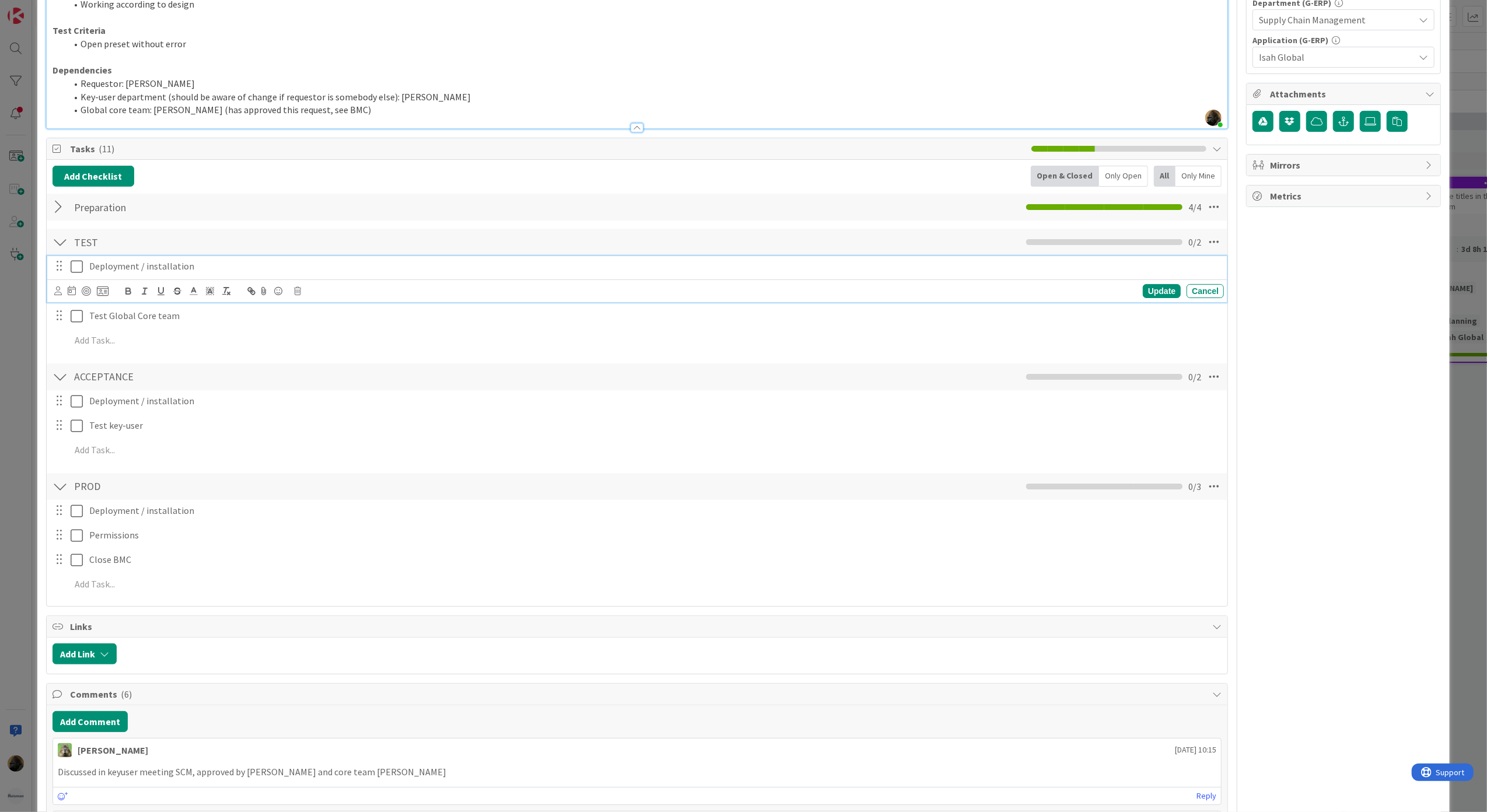
click at [78, 272] on icon at bounding box center [77, 267] width 12 height 14
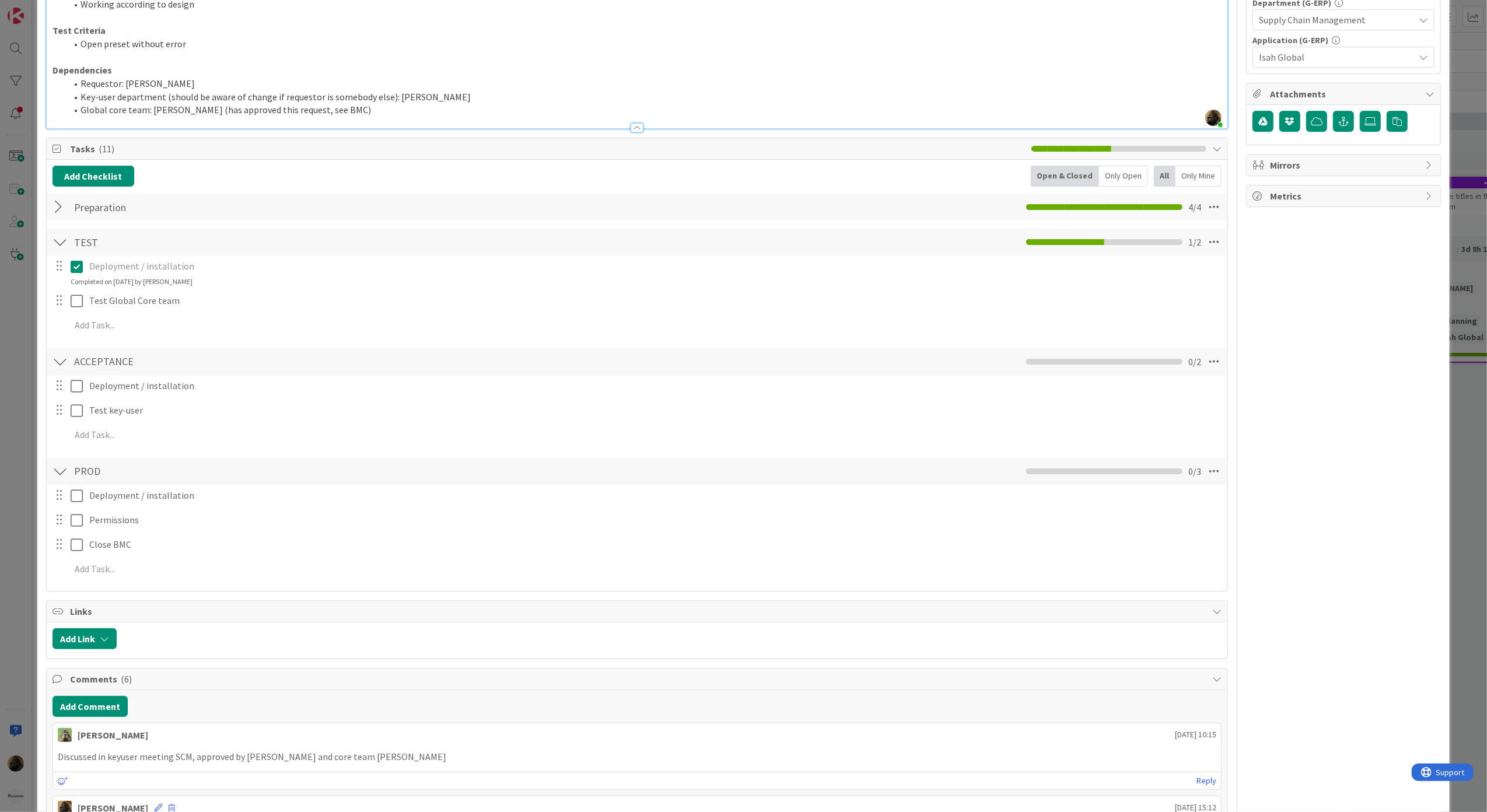
click at [21, 442] on div "ID 1100 G-ERP - BFG New Build Developing Title 108 / 128 Preset Change - "stock…" at bounding box center [744, 406] width 1487 height 812
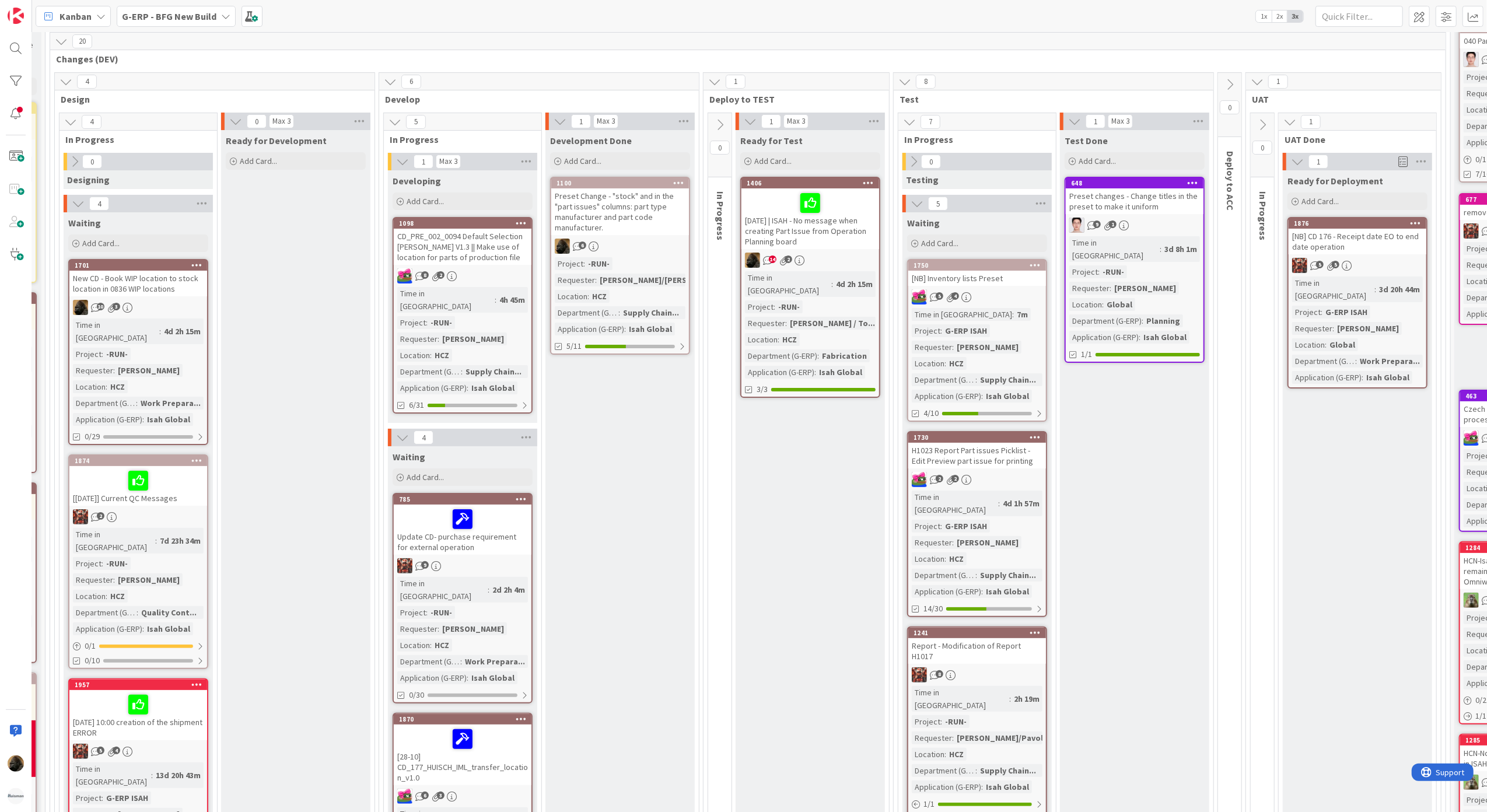
scroll to position [78, 357]
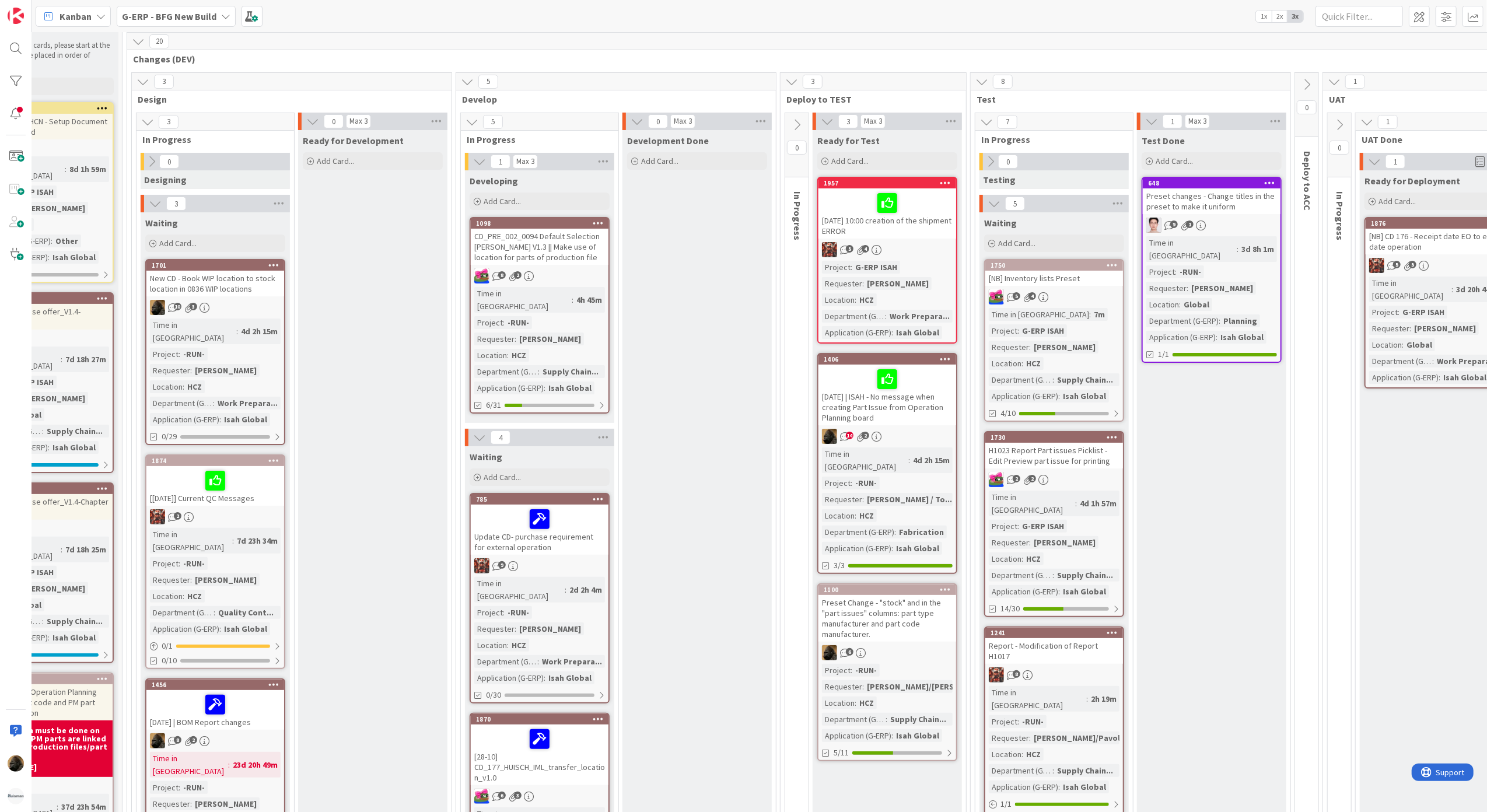
scroll to position [78, 292]
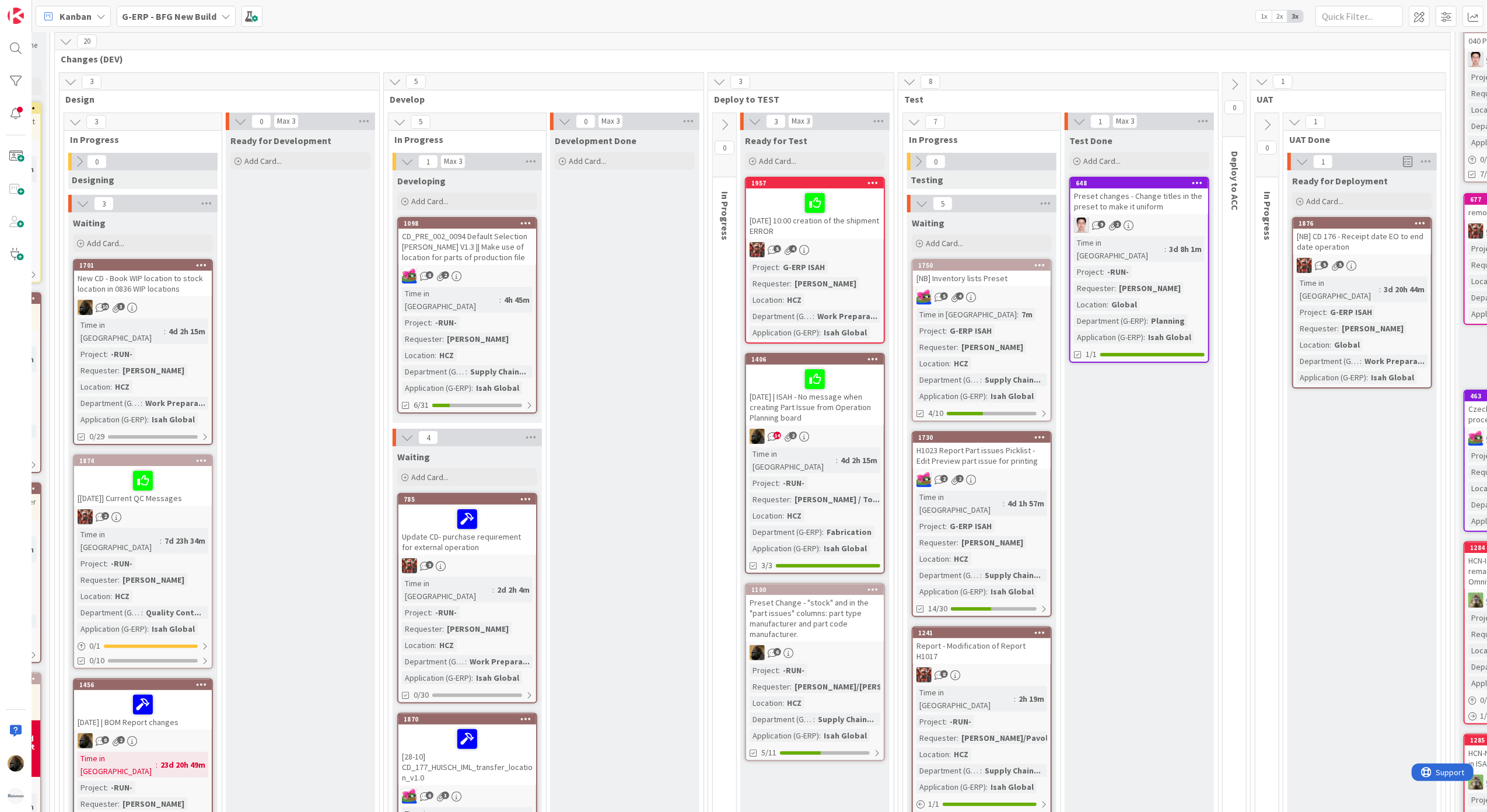
click at [798, 595] on div "Preset Change - "stock" and in the "part issues" columns: part type manufacture…" at bounding box center [814, 618] width 138 height 47
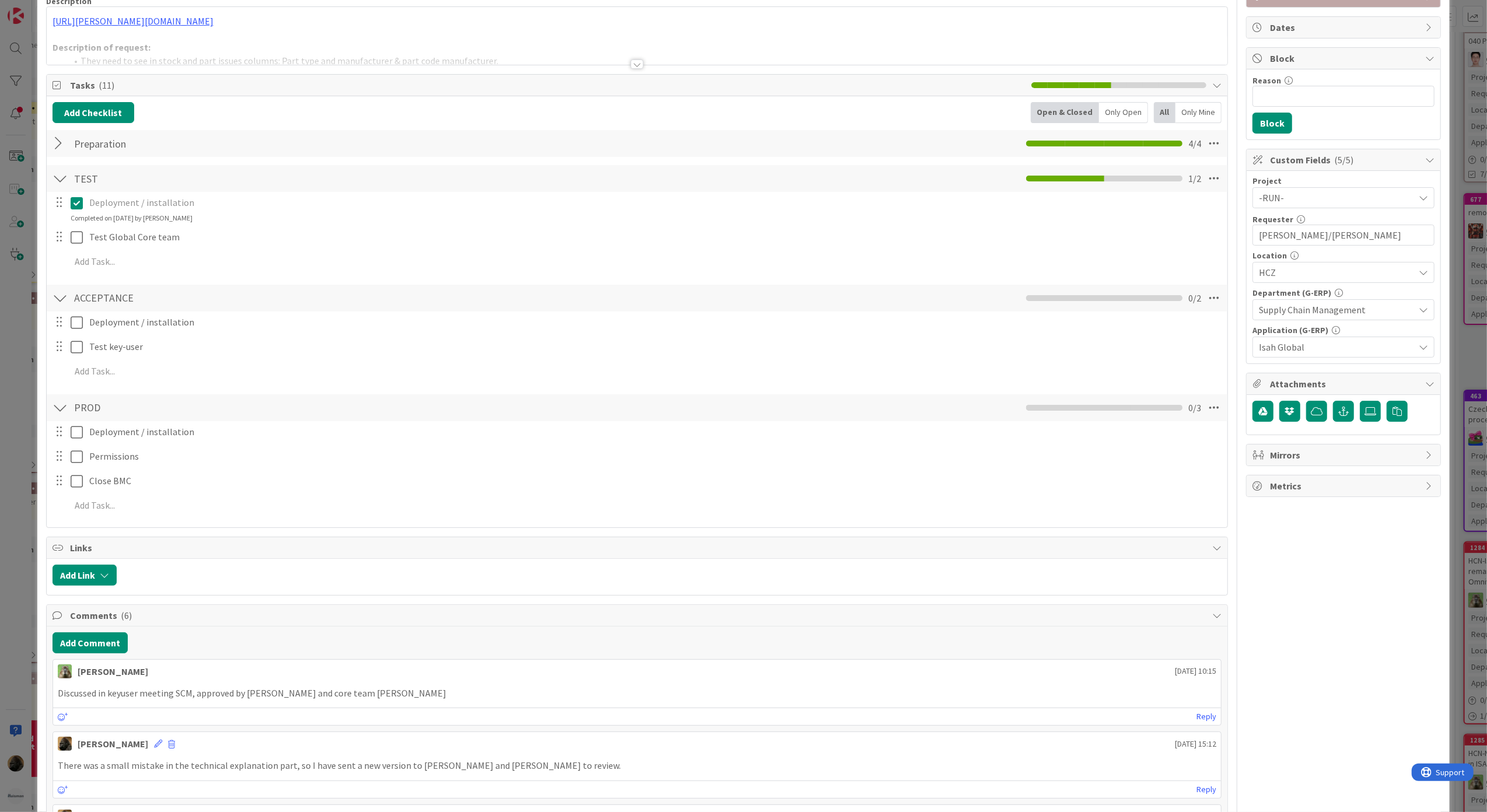
scroll to position [233, 0]
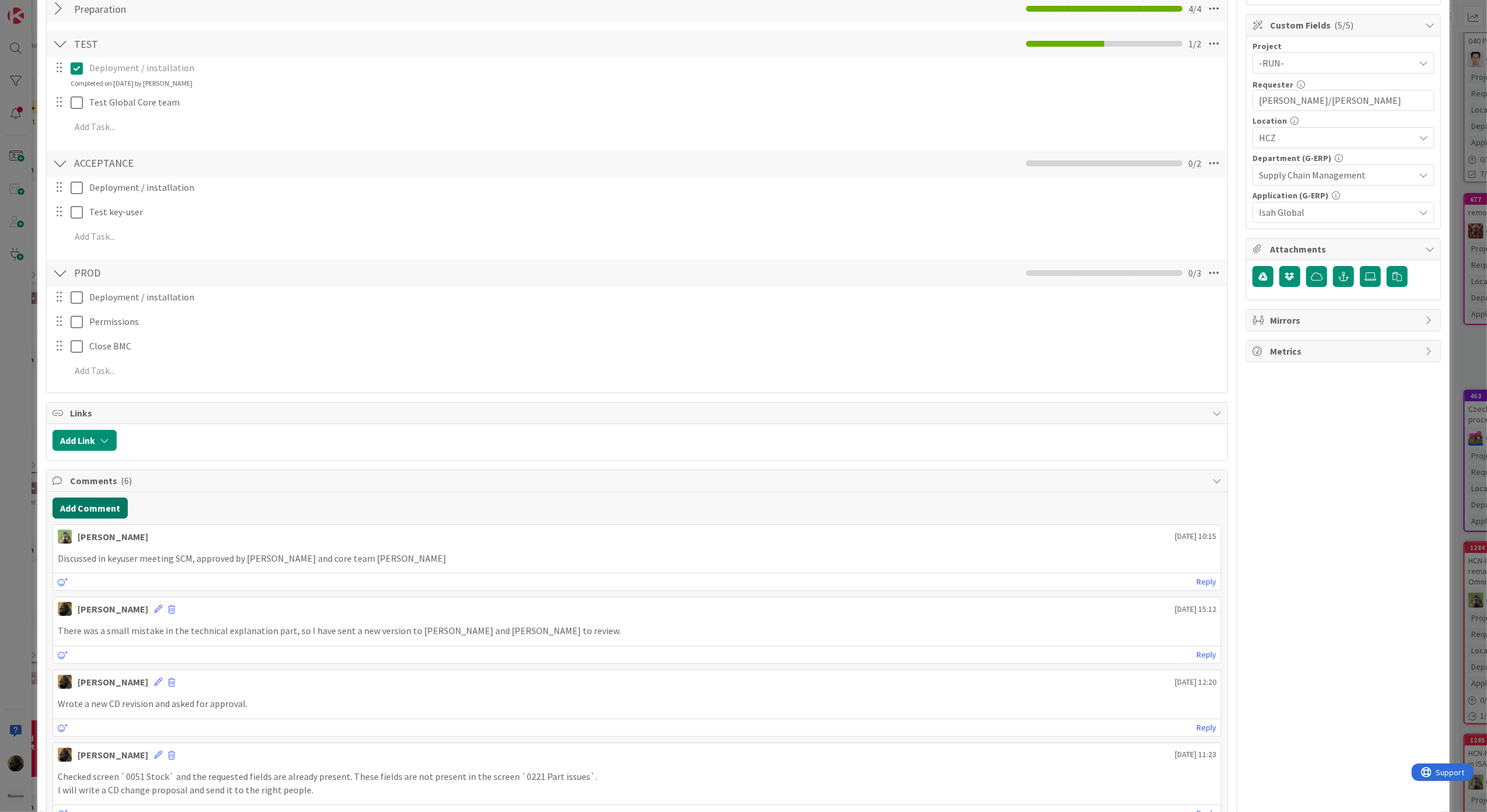
click at [101, 509] on button "Add Comment" at bounding box center [90, 508] width 76 height 21
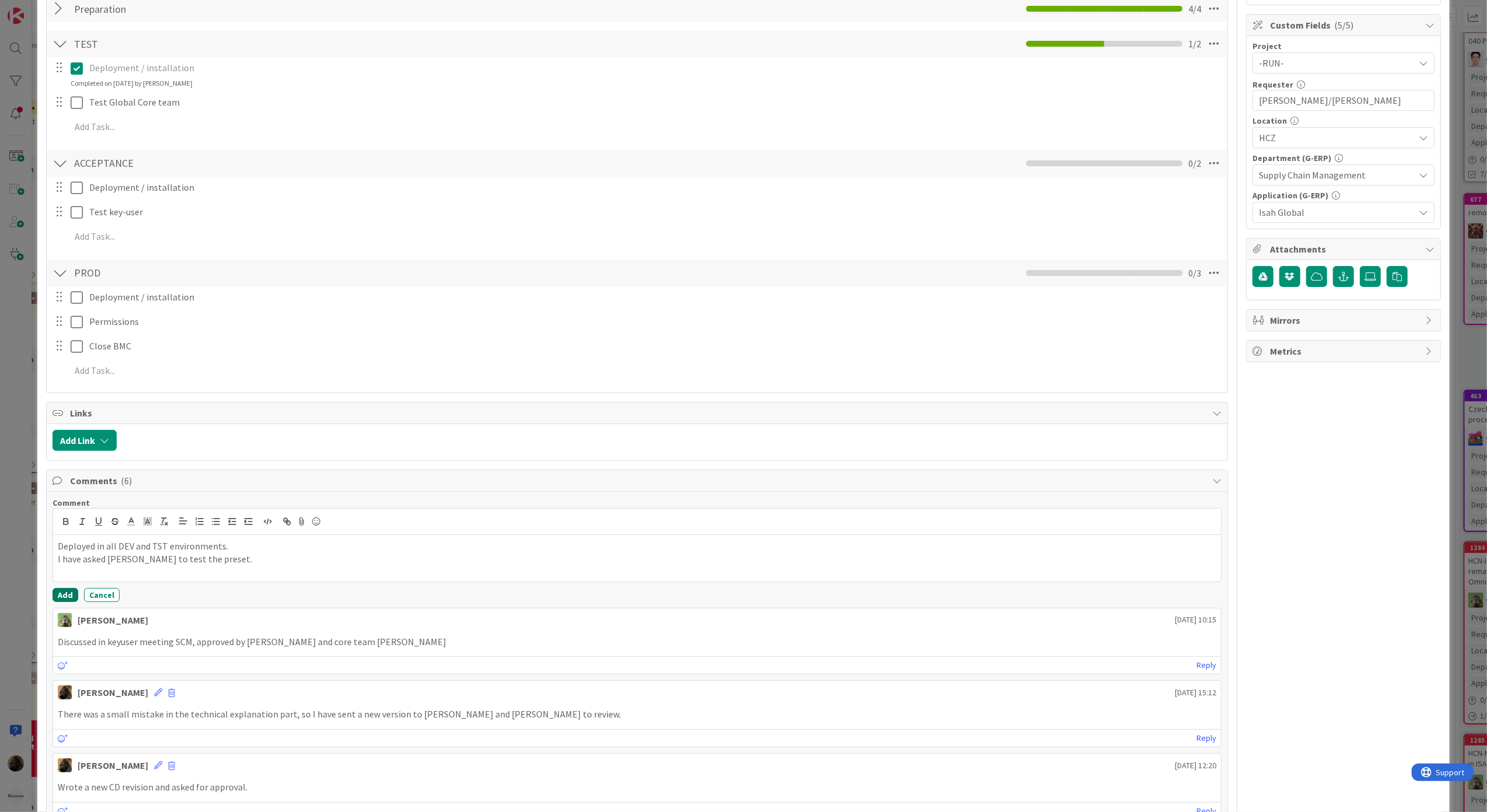
click at [65, 597] on button "Add" at bounding box center [65, 595] width 25 height 14
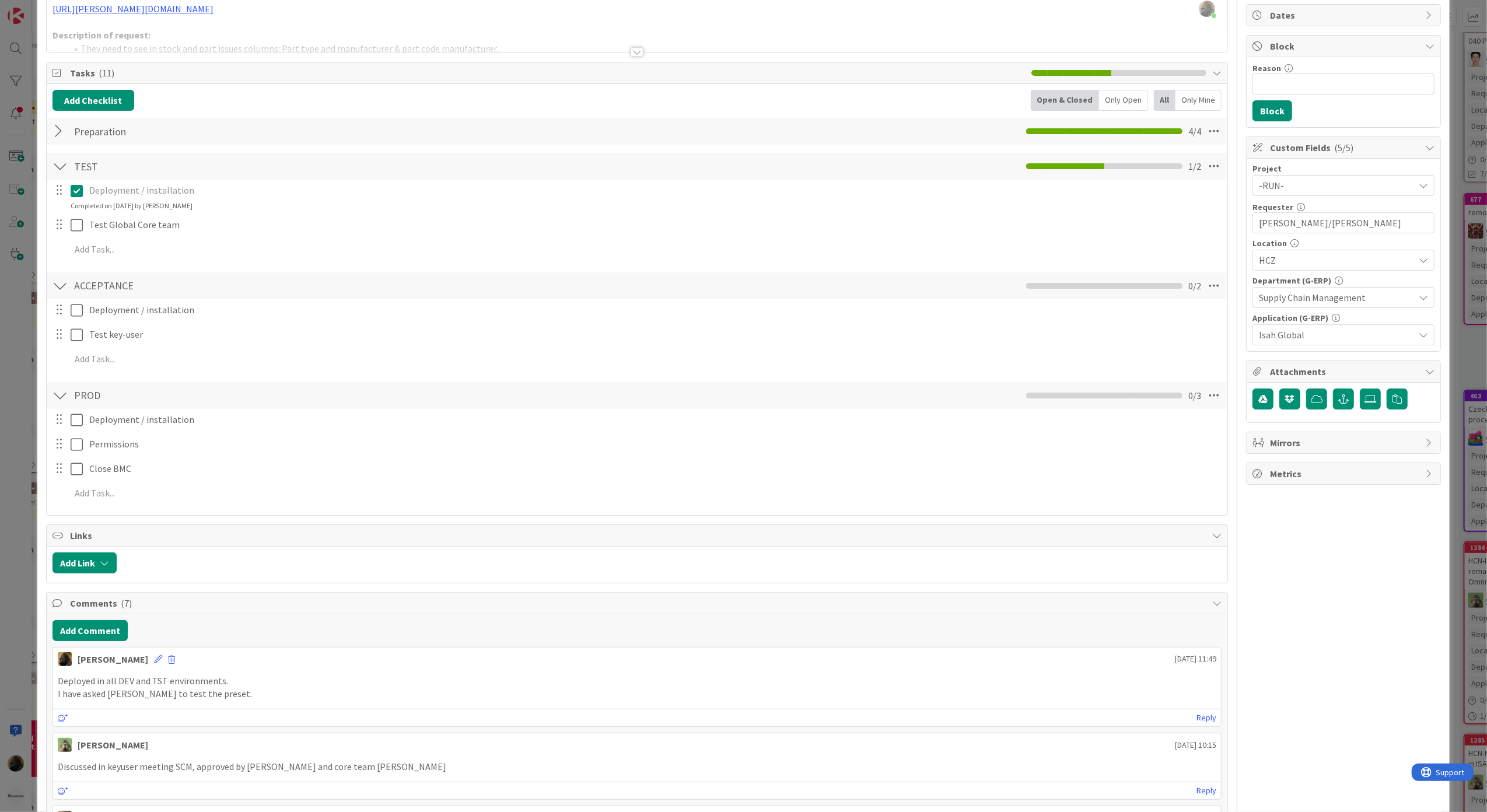
scroll to position [0, 0]
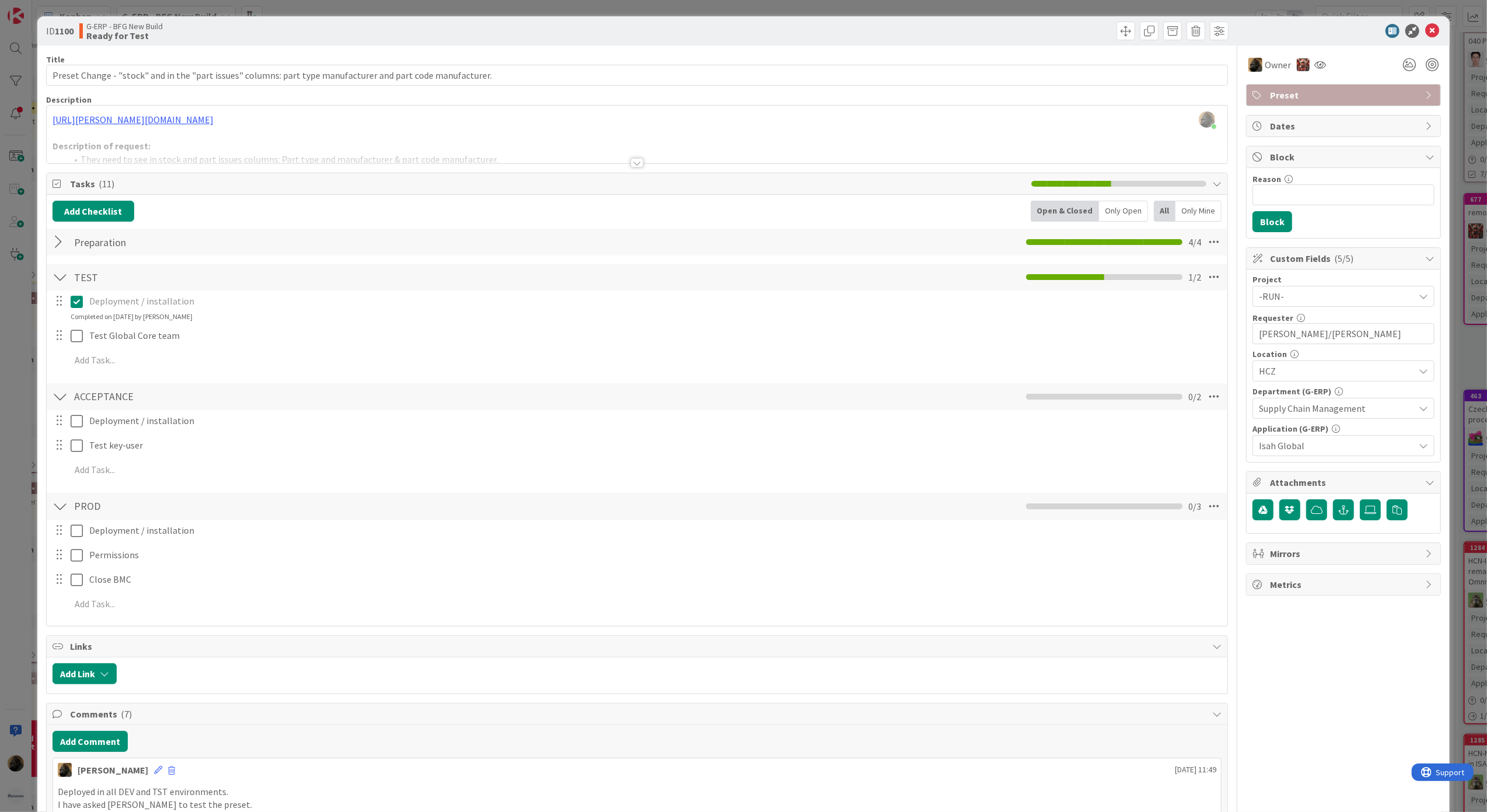
click at [31, 377] on div "ID 1100 G-ERP - BFG New Build Ready for Test Title 108 / 128 Preset Change - "s…" at bounding box center [744, 406] width 1487 height 812
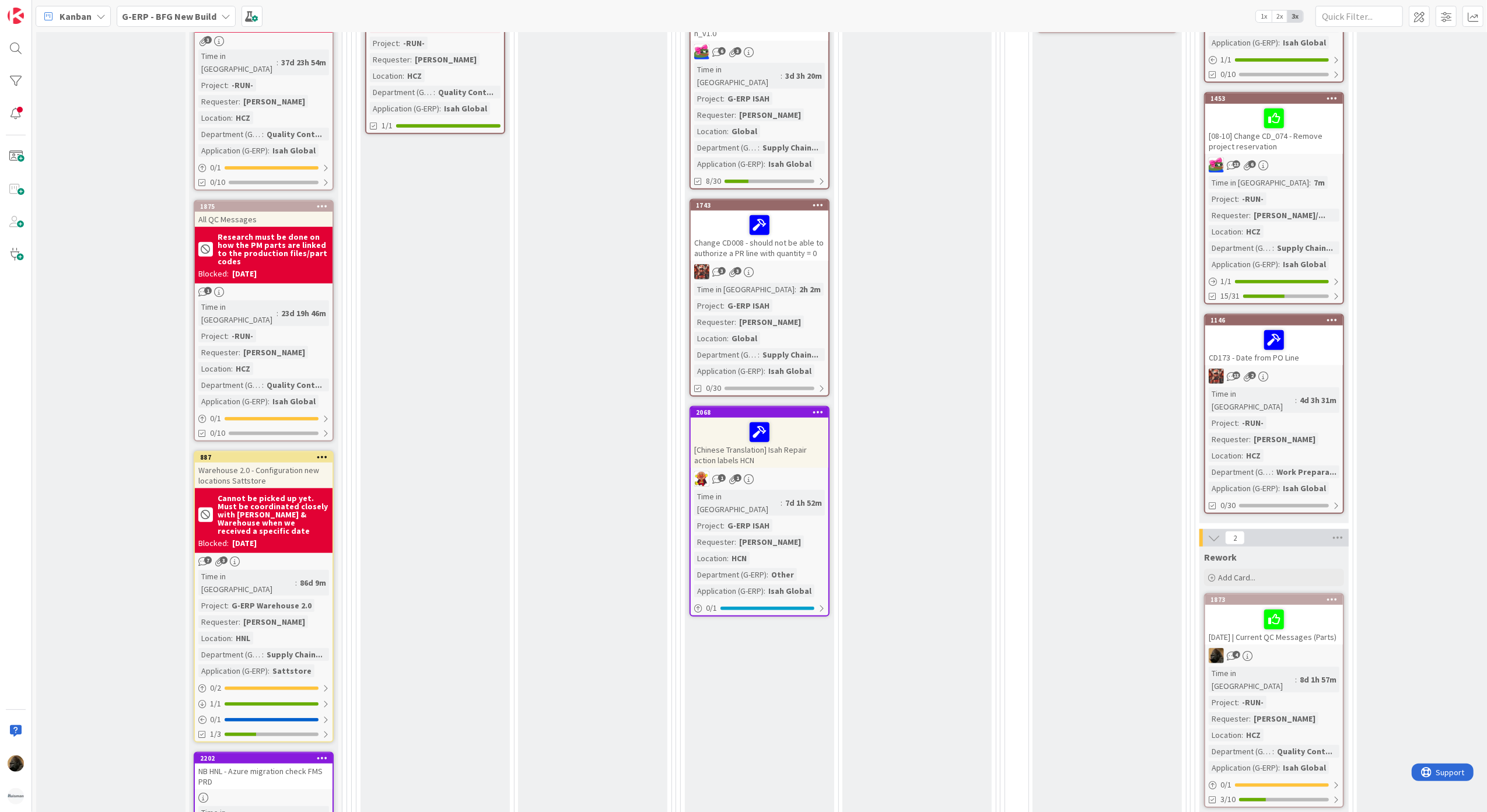
scroll to position [821, 0]
click at [76, 15] on span "Kanban" at bounding box center [76, 16] width 32 height 14
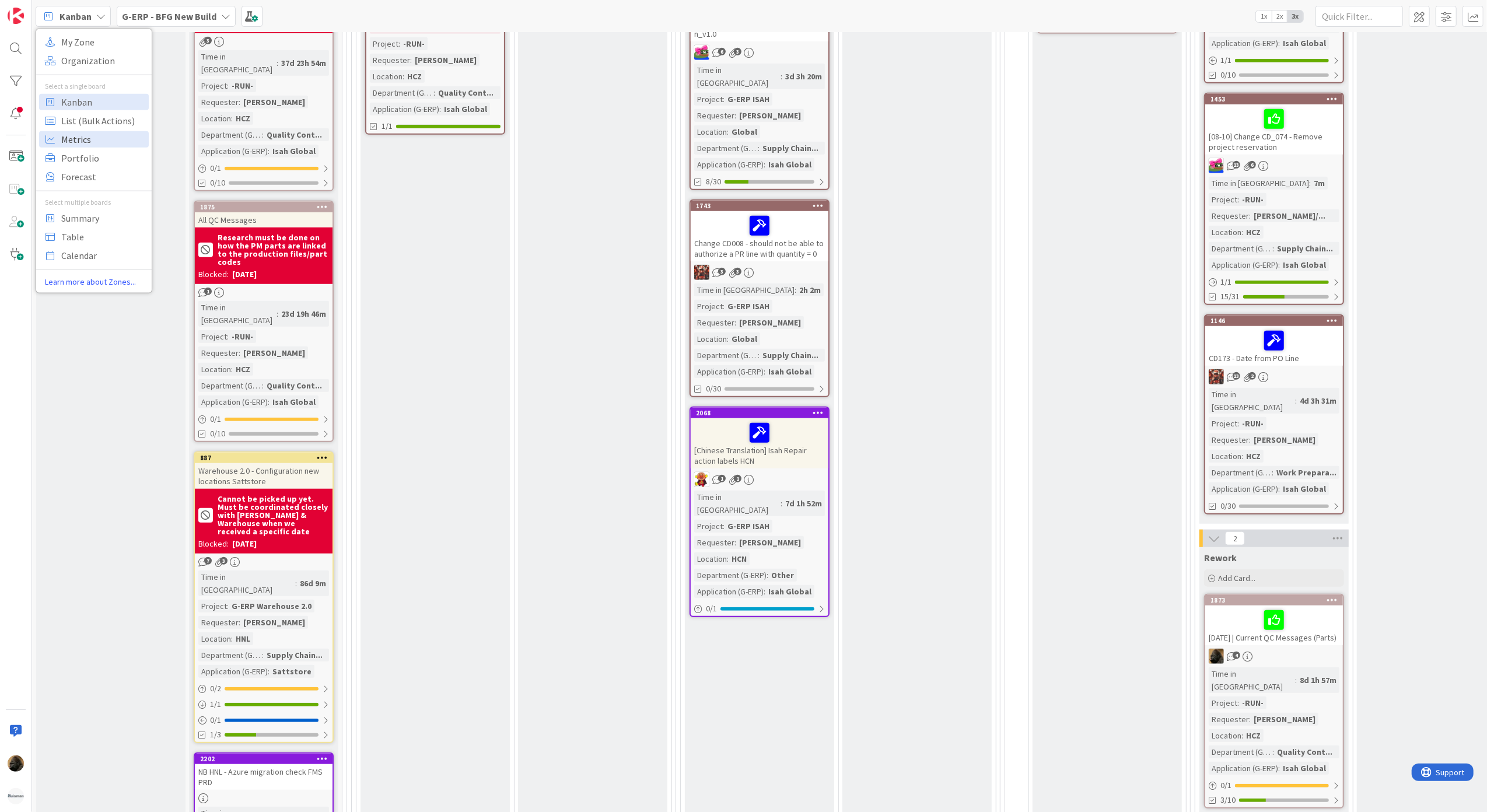
click at [97, 138] on span "Metrics" at bounding box center [103, 139] width 84 height 18
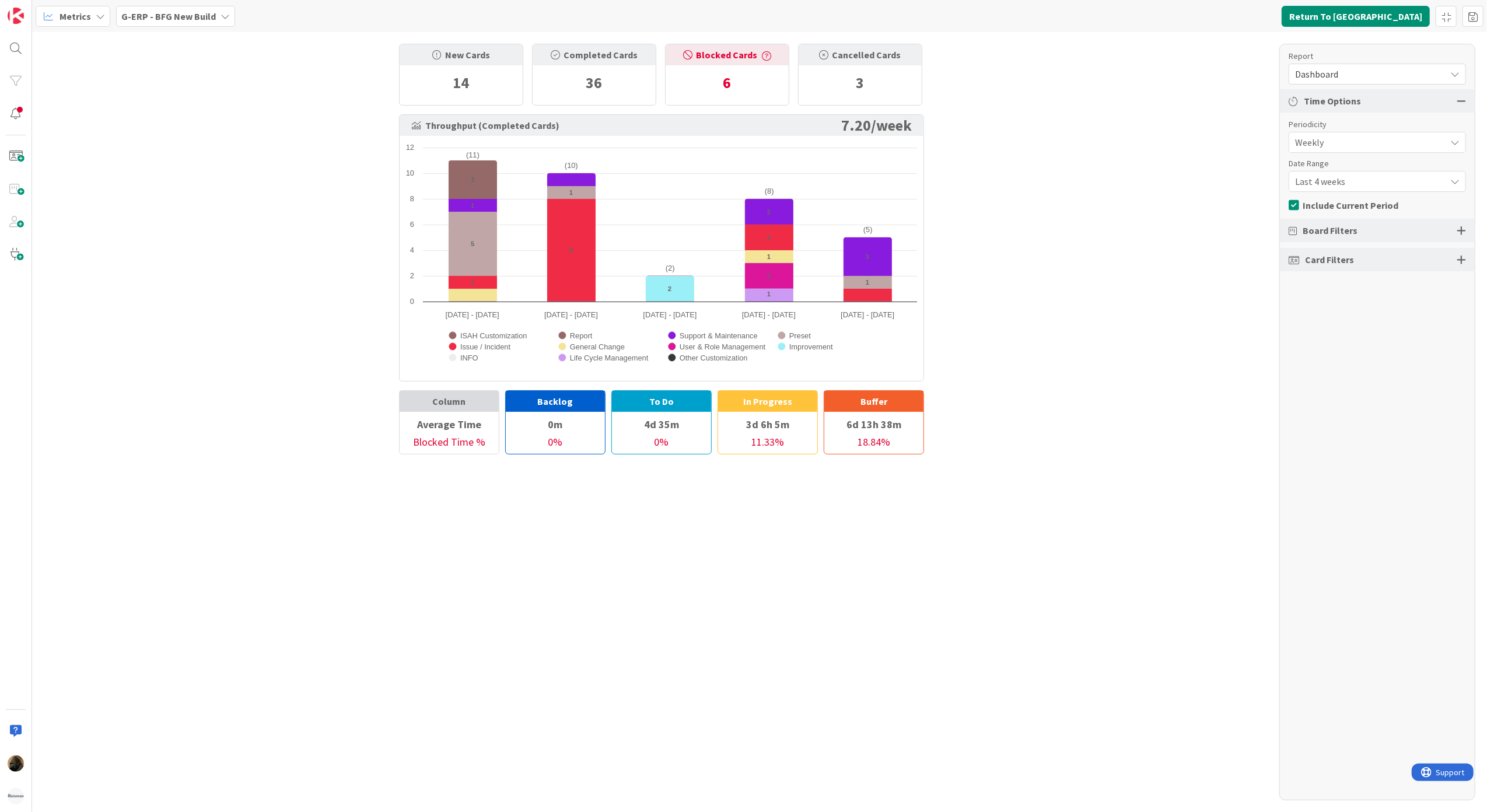
click at [1349, 75] on span "Dashboard" at bounding box center [1368, 74] width 145 height 16
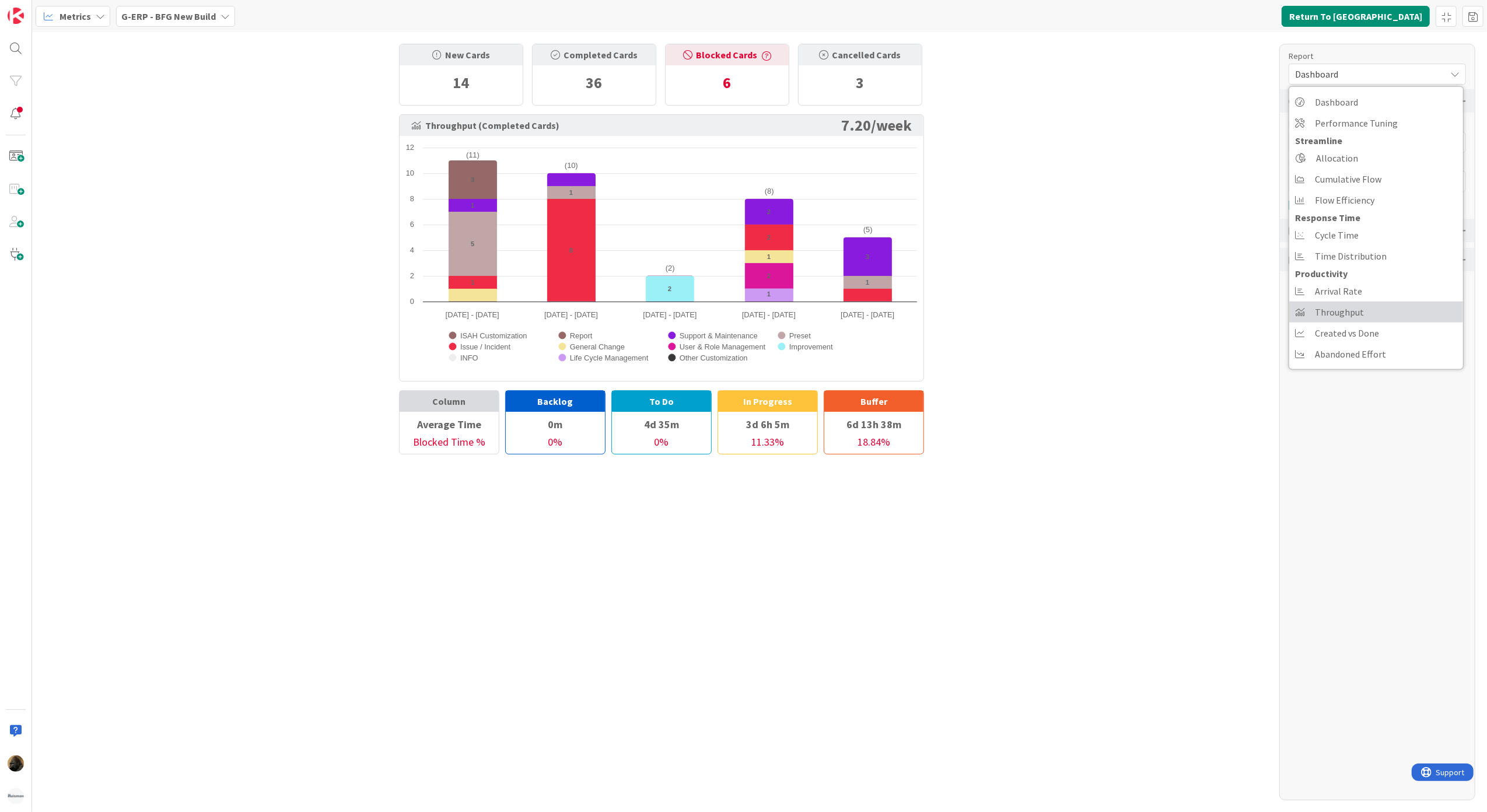
click at [1366, 304] on link "Throughput" at bounding box center [1376, 311] width 174 height 21
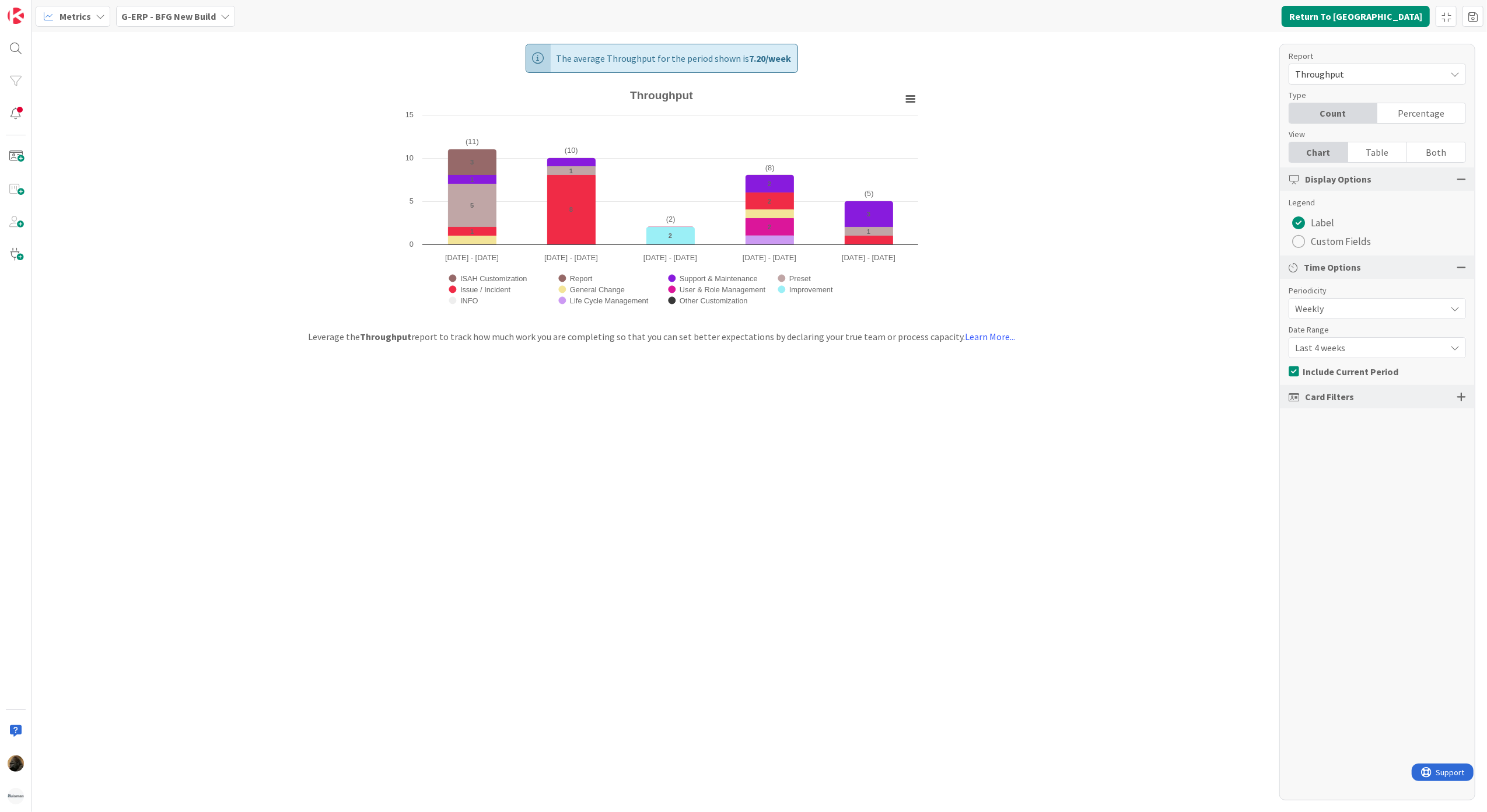
click at [1455, 408] on div "Card Filters" at bounding box center [1377, 397] width 195 height 23
click at [1468, 399] on div "Card Filters" at bounding box center [1377, 397] width 195 height 23
drag, startPoint x: 1466, startPoint y: 397, endPoint x: 1459, endPoint y: 397, distance: 7.0
click at [1465, 397] on div "Card Filters" at bounding box center [1377, 397] width 195 height 23
click at [1459, 397] on div at bounding box center [1462, 397] width 9 height 11
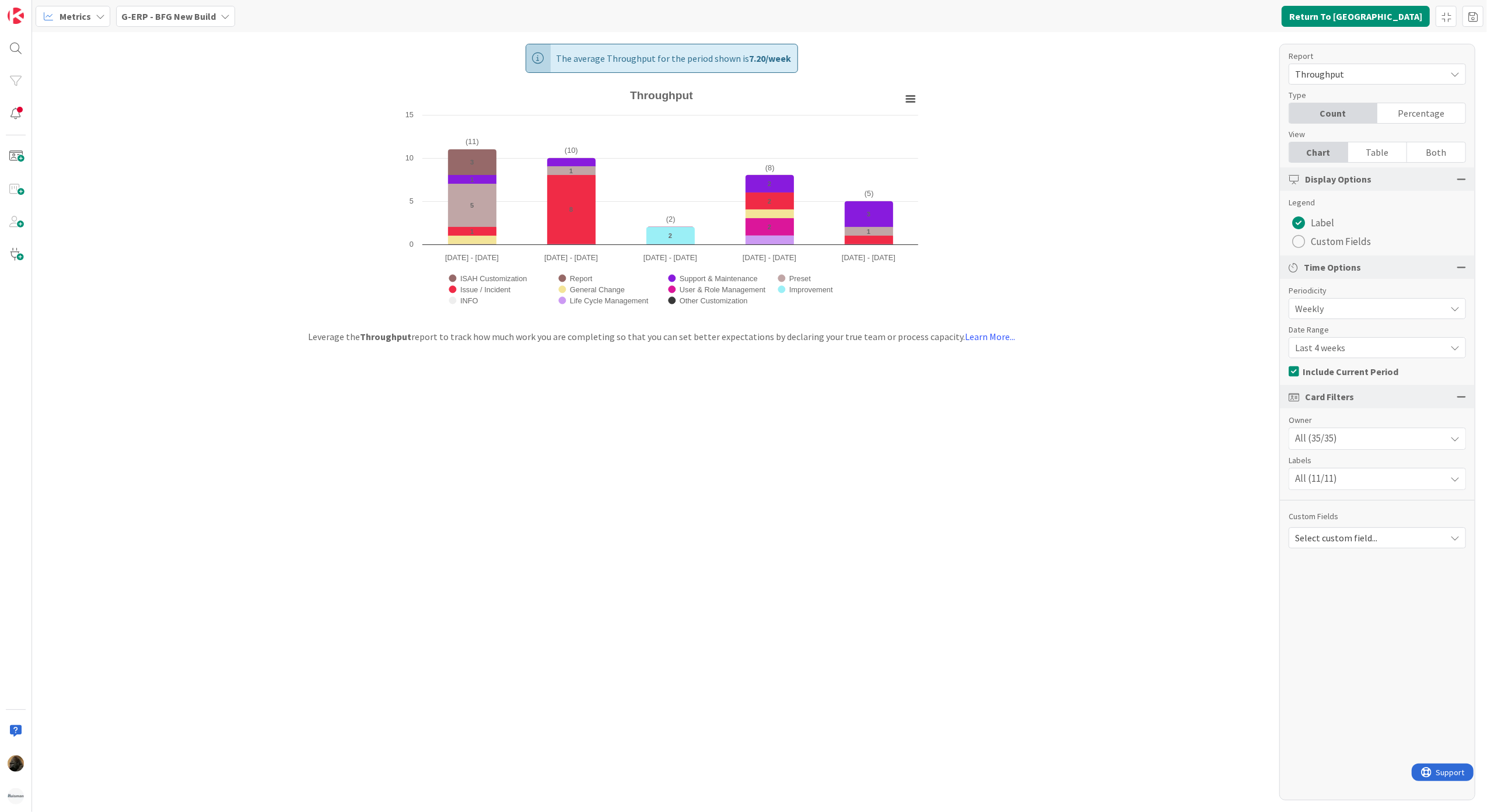
click at [1352, 434] on div "All (35/35)" at bounding box center [1377, 438] width 176 height 21
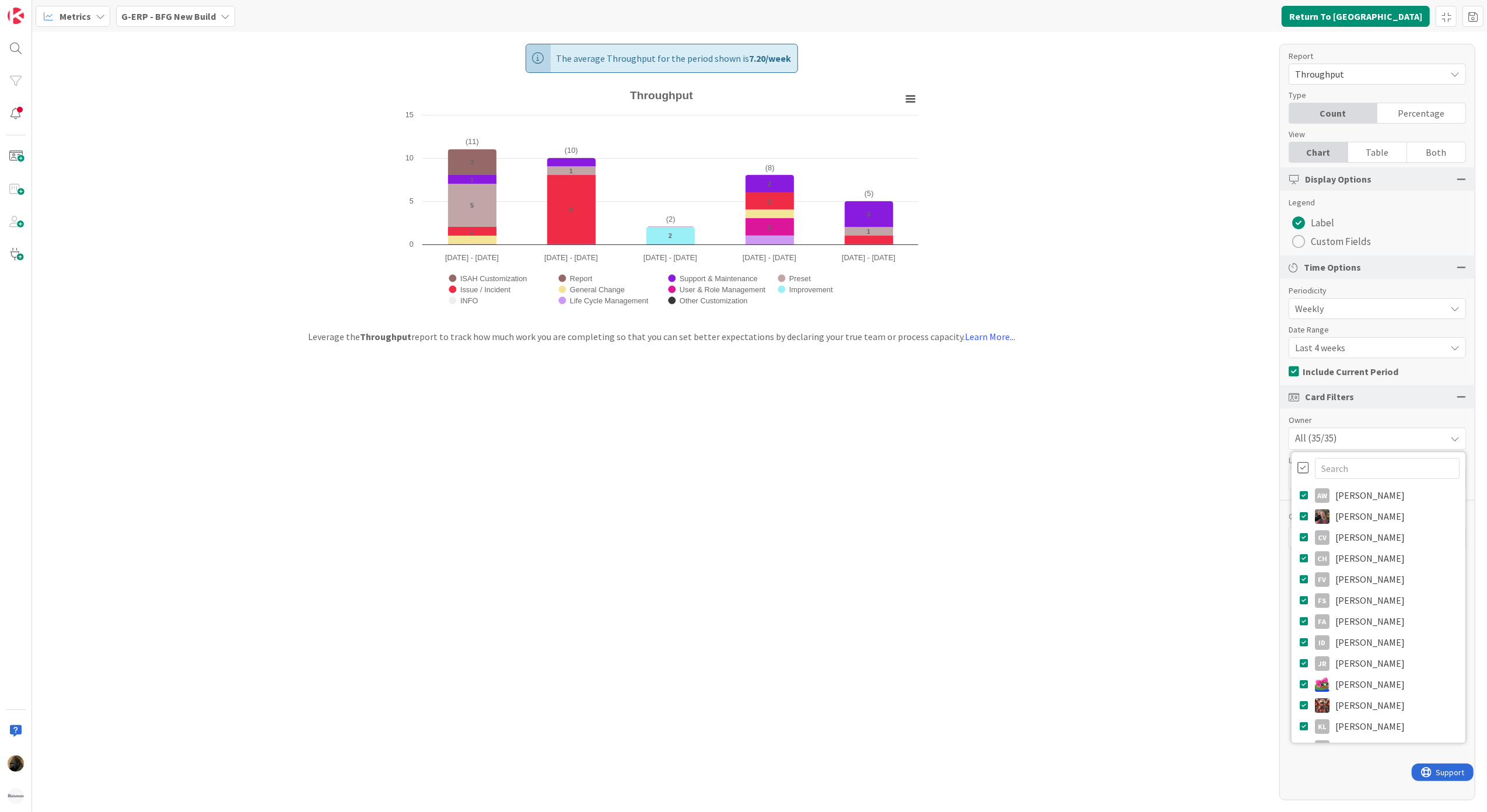
click at [1299, 468] on div at bounding box center [1303, 468] width 12 height 13
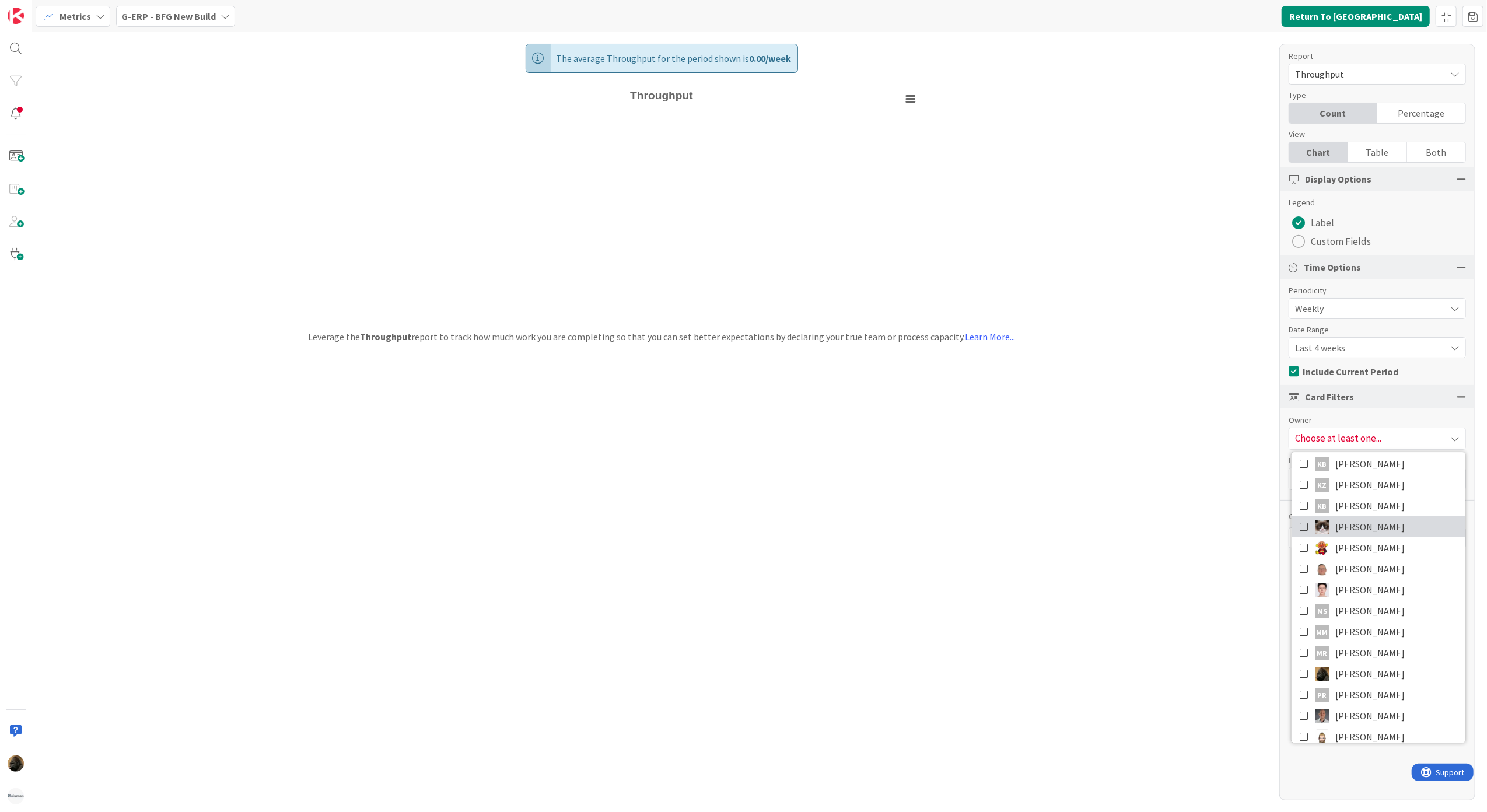
scroll to position [311, 0]
click at [1301, 650] on icon at bounding box center [1304, 646] width 9 height 18
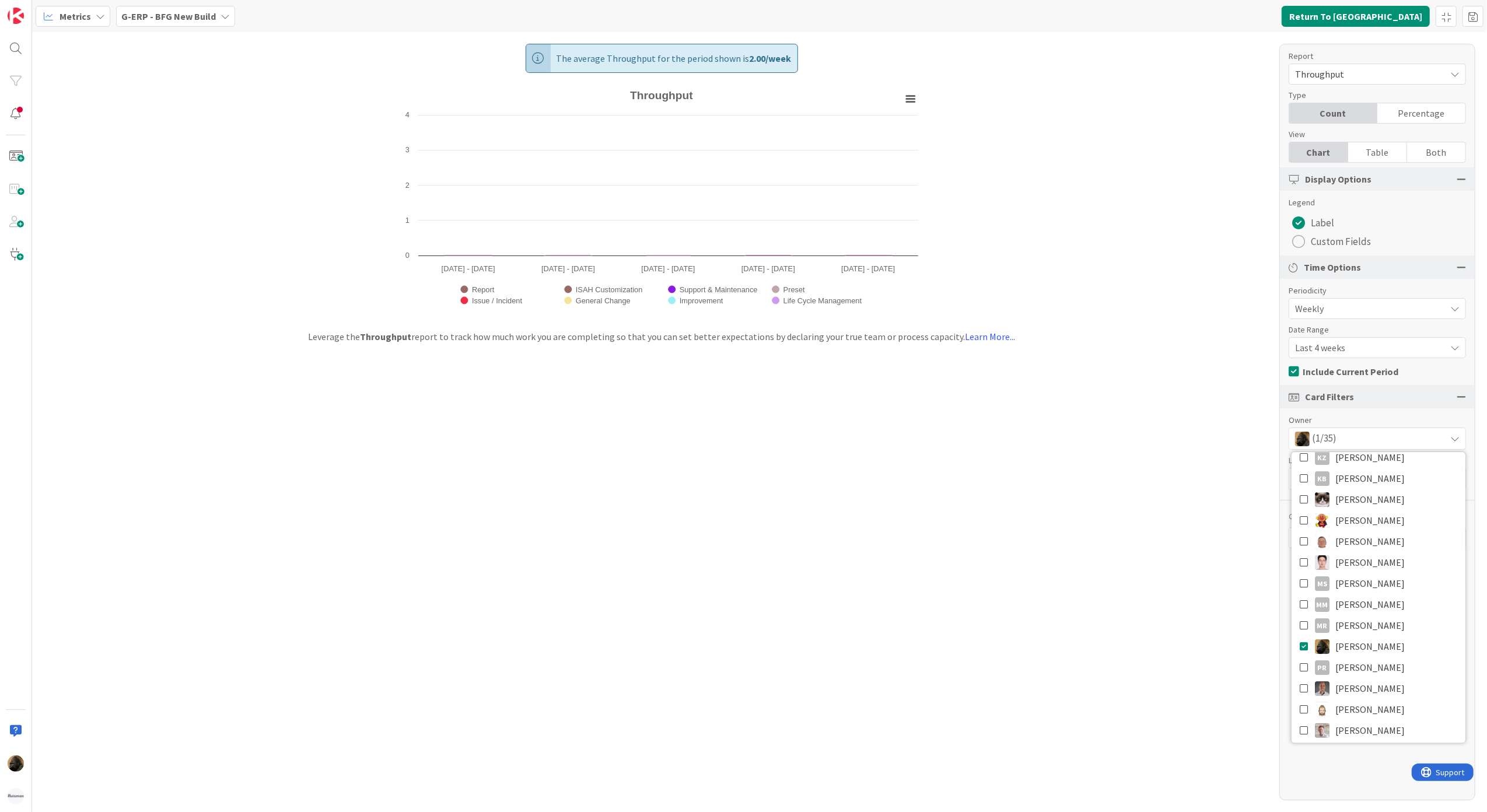
scroll to position [0, 0]
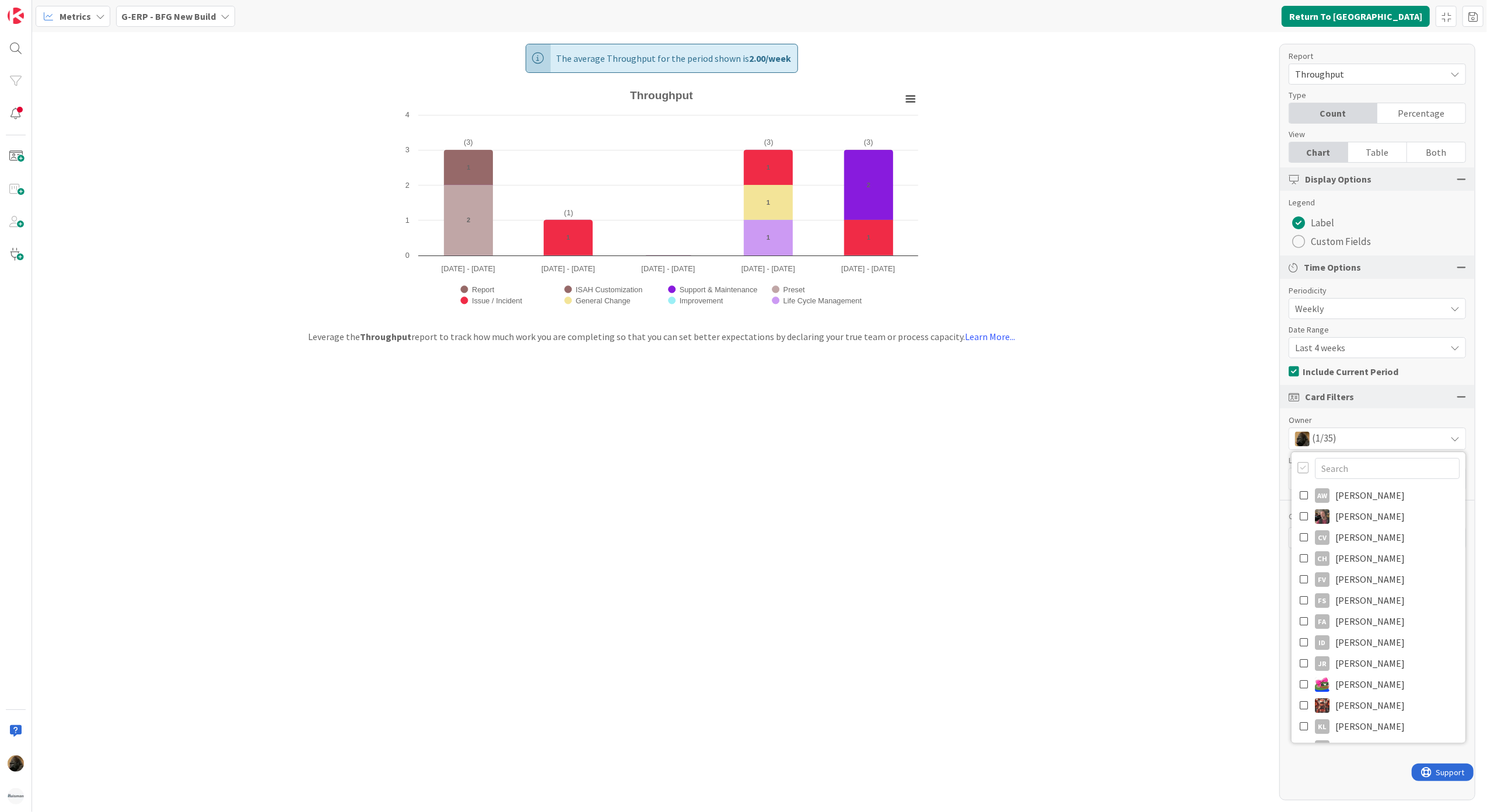
click at [1006, 535] on div "The average Throughput for the period shown is 2.00 / week Created with Highcha…" at bounding box center [760, 422] width 1455 height 780
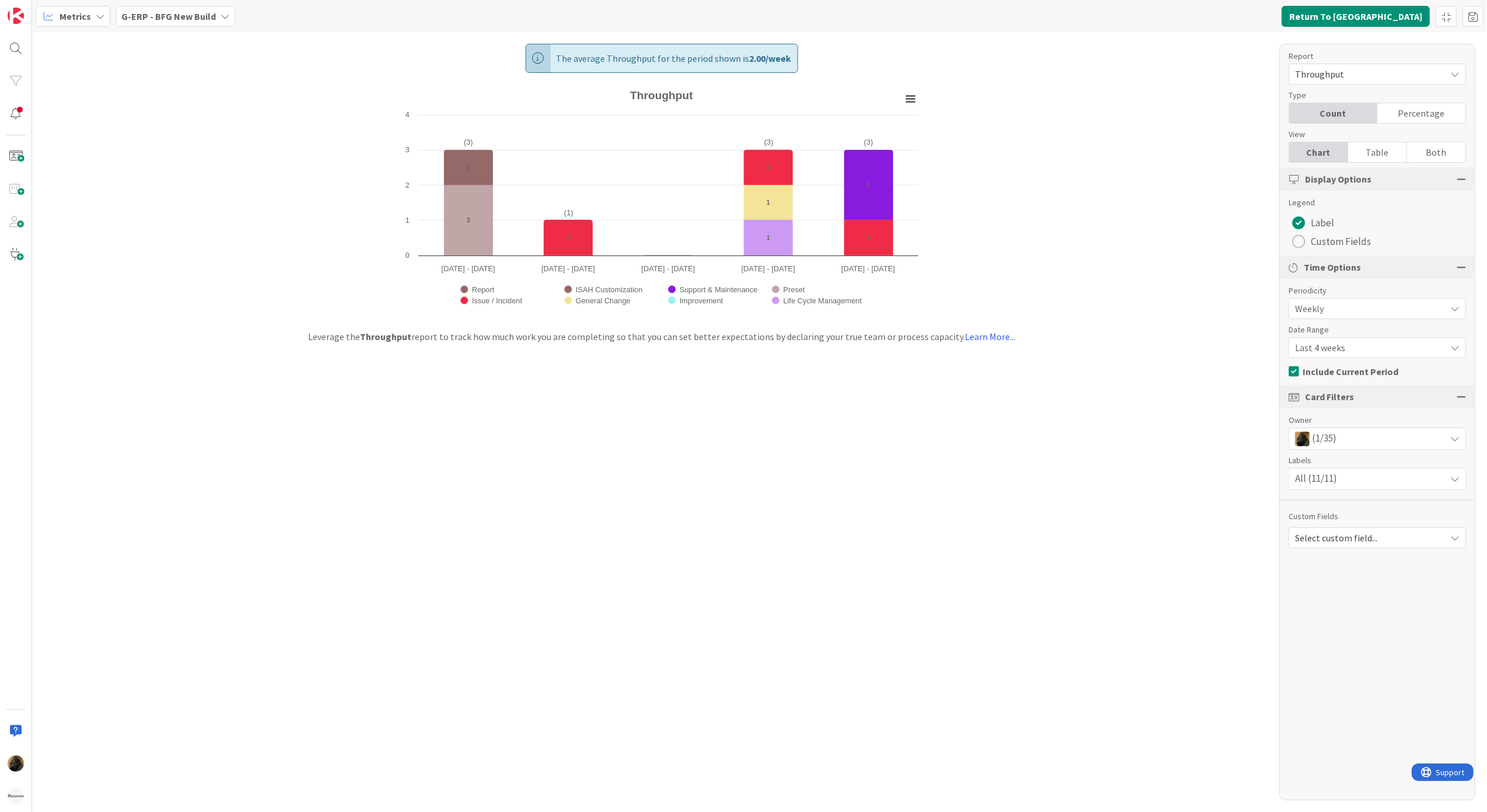
click at [1379, 345] on span "Last 4 weeks" at bounding box center [1368, 347] width 145 height 16
click at [1349, 395] on span "Last 8 weeks" at bounding box center [1384, 397] width 147 height 18
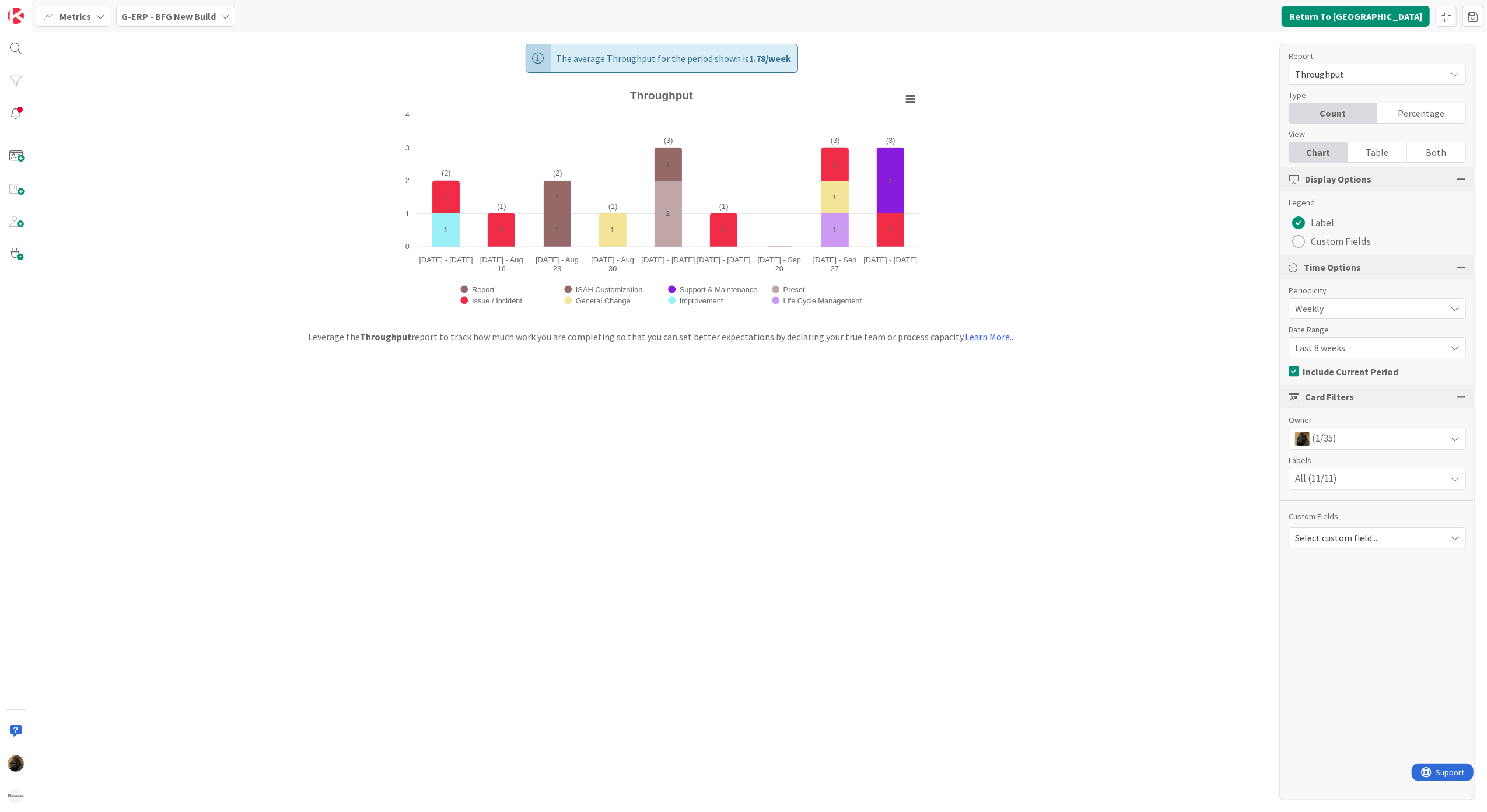
click at [1317, 341] on span "Last 8 weeks" at bounding box center [1368, 347] width 145 height 16
click at [1347, 421] on span "Last 13 weeks" at bounding box center [1384, 418] width 147 height 18
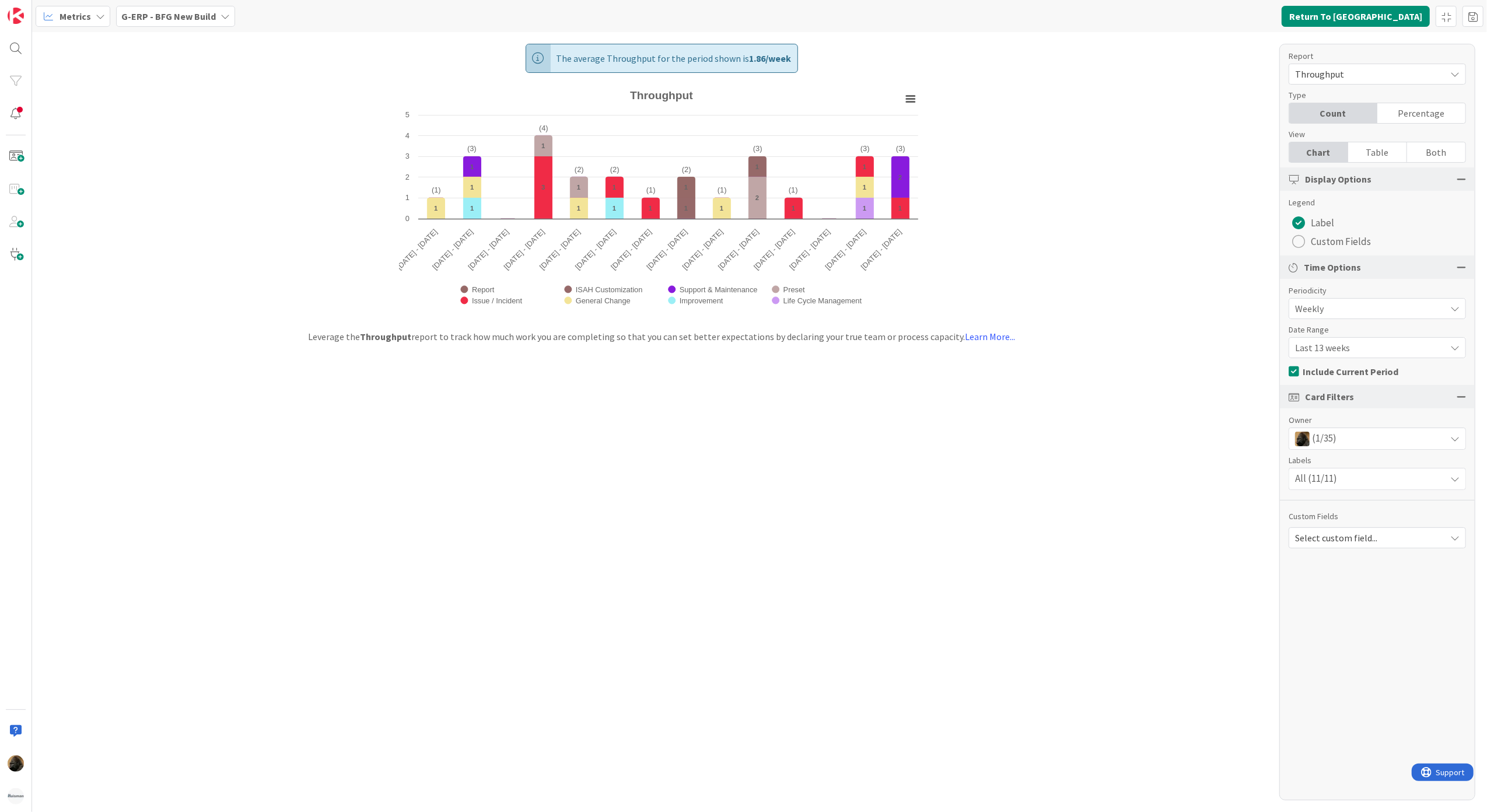
click at [1322, 345] on span "Last 13 weeks" at bounding box center [1368, 347] width 145 height 16
click at [1332, 435] on span "Last 26 weeks" at bounding box center [1384, 439] width 147 height 18
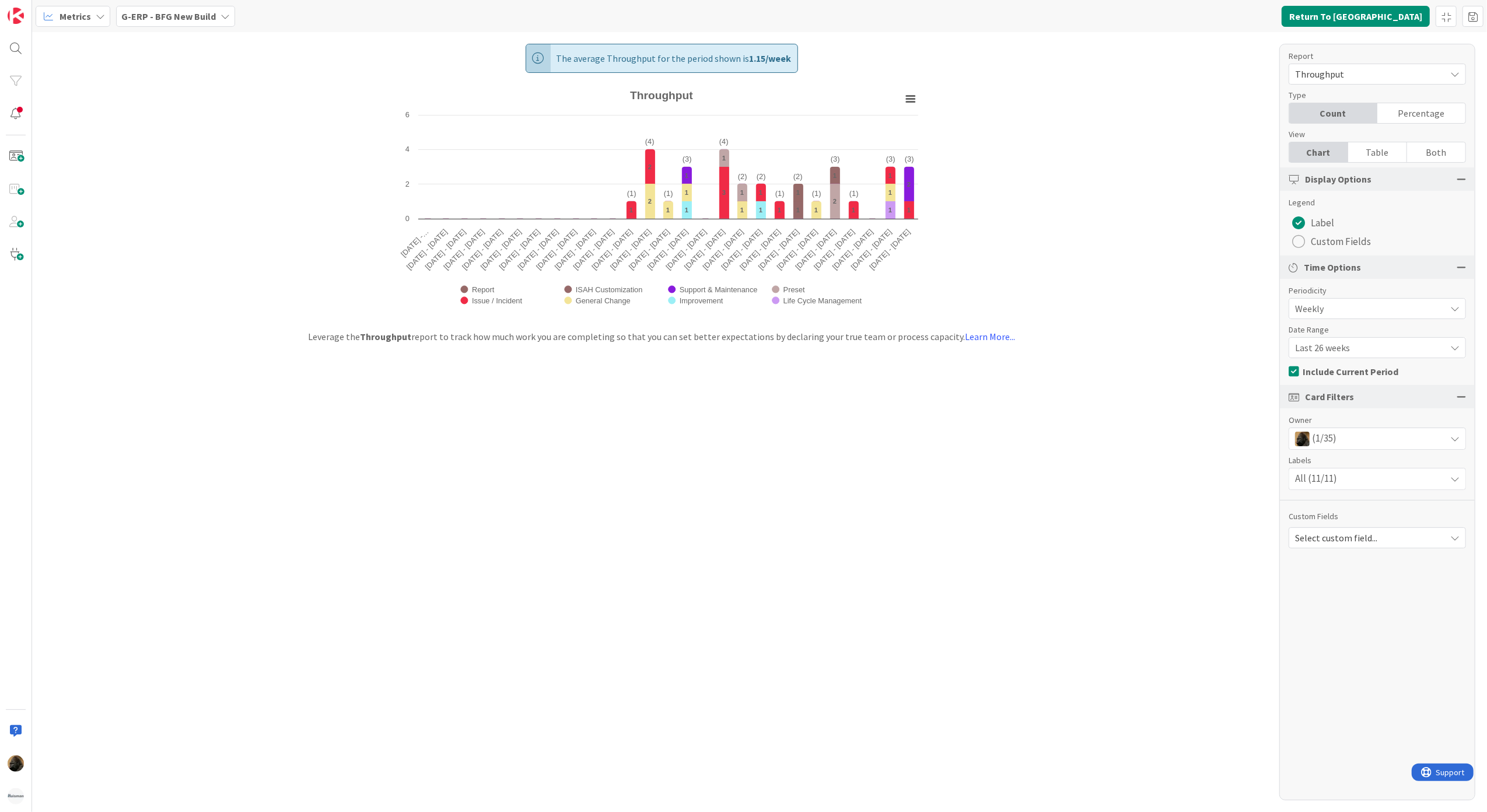
click at [1158, 419] on div "The average Throughput for the period shown is 1.15 / week Created with Highcha…" at bounding box center [760, 422] width 1455 height 780
click at [1329, 351] on span "Last 26 weeks" at bounding box center [1368, 347] width 145 height 16
click at [1341, 417] on span "Last 13 weeks" at bounding box center [1384, 418] width 147 height 18
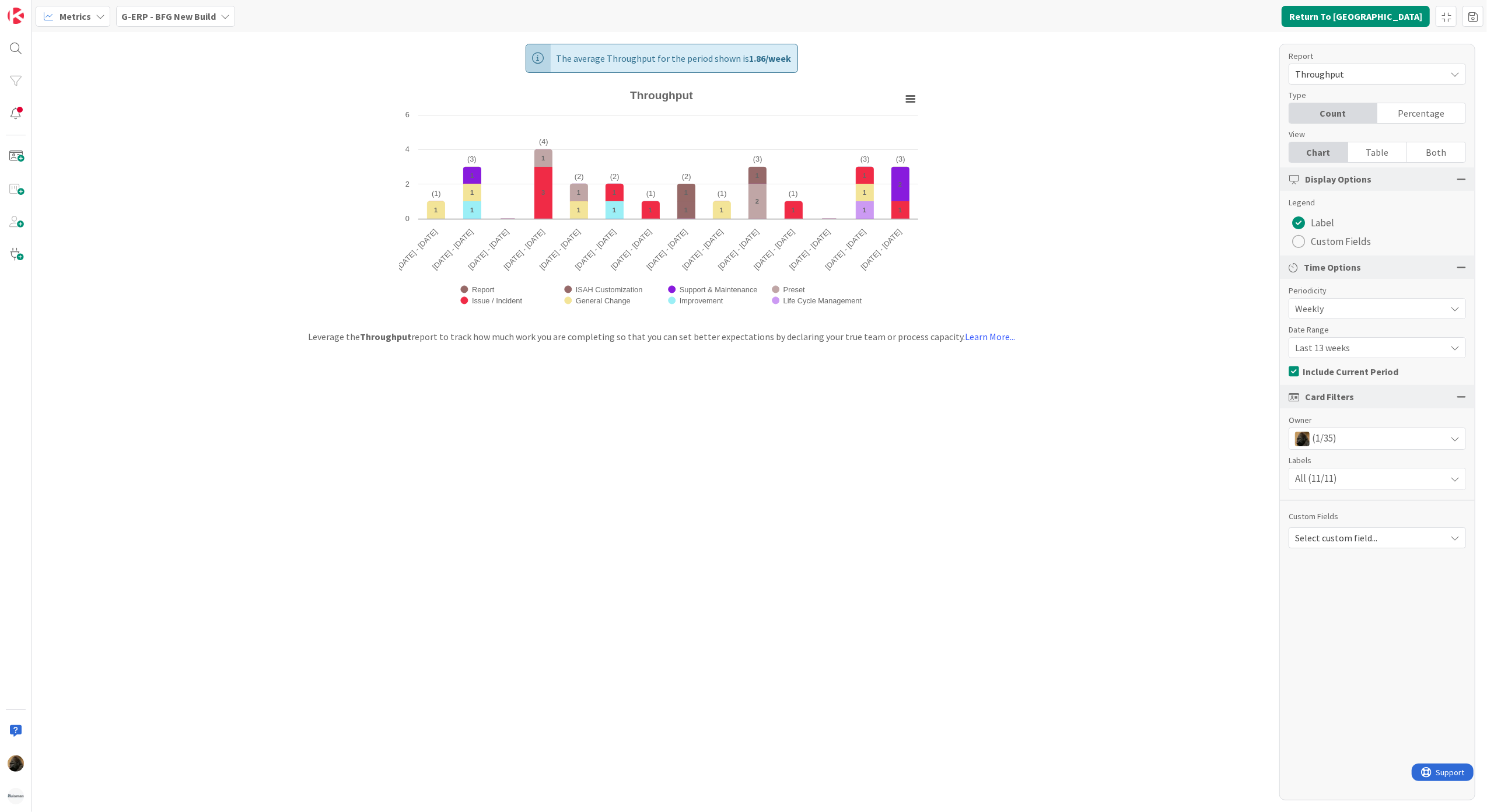
click at [1216, 394] on div "The average Throughput for the period shown is 1.86 / week Created with Highcha…" at bounding box center [760, 422] width 1455 height 780
click at [666, 465] on div "The average Throughput for the period shown is 1.86 / week Created with Highcha…" at bounding box center [760, 422] width 1455 height 780
click at [173, 15] on b "G-ERP - BFG New Build" at bounding box center [168, 16] width 95 height 12
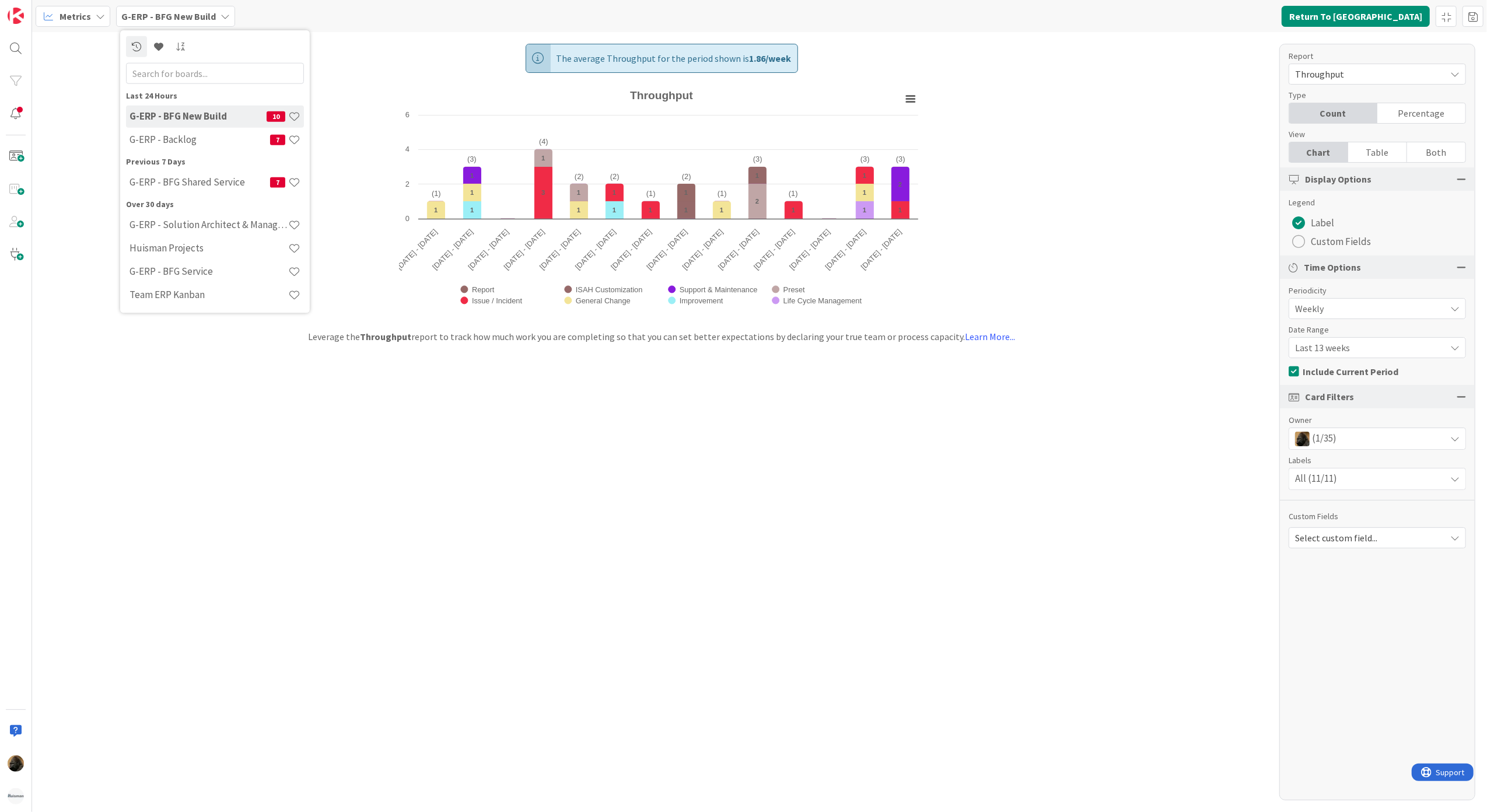
click at [560, 490] on div "The average Throughput for the period shown is 1.86 / week Created with Highcha…" at bounding box center [760, 422] width 1455 height 780
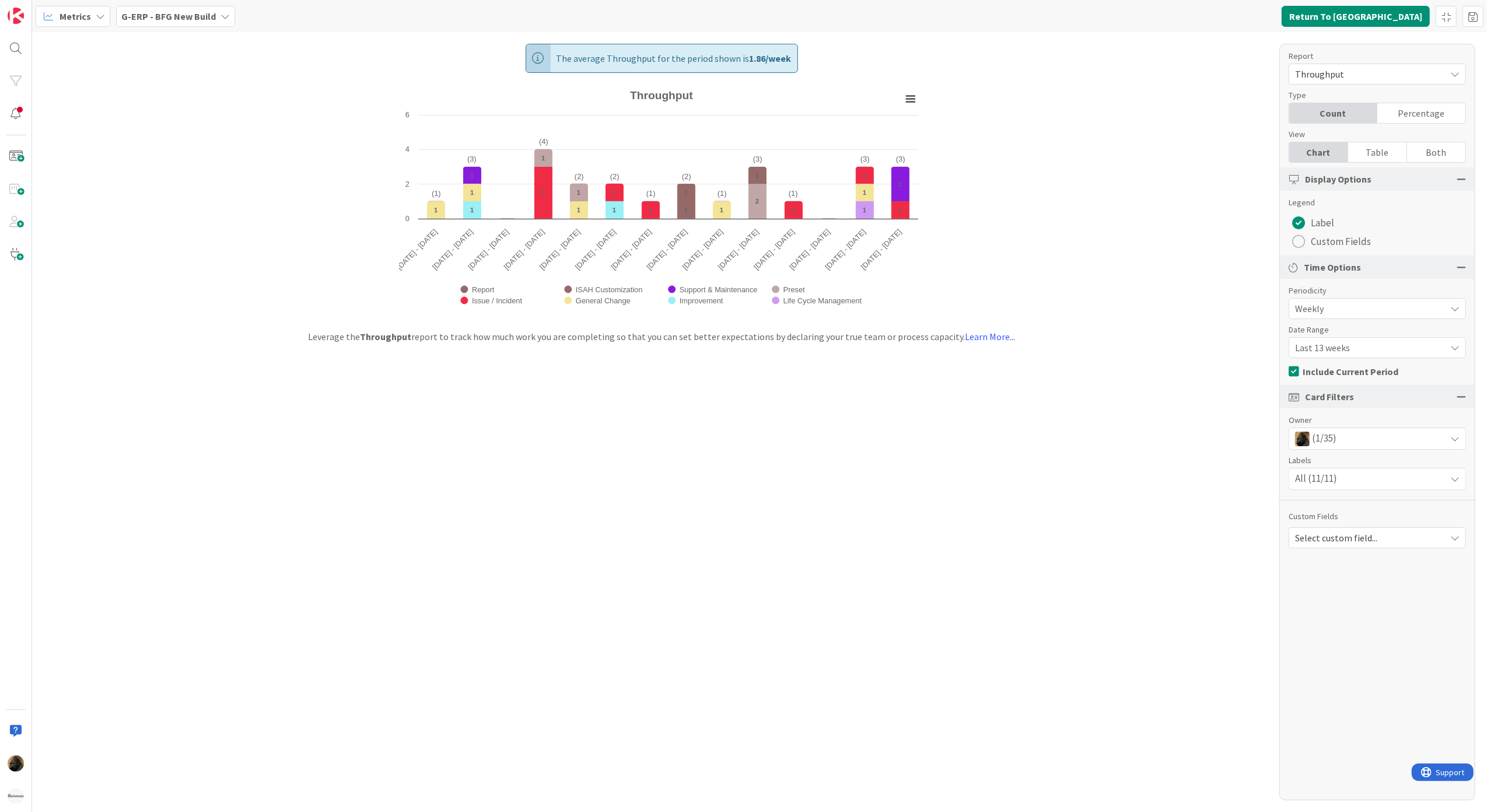
click at [1328, 62] on div "Report" at bounding box center [1371, 56] width 166 height 12
click at [1328, 75] on span "Throughput" at bounding box center [1368, 74] width 145 height 16
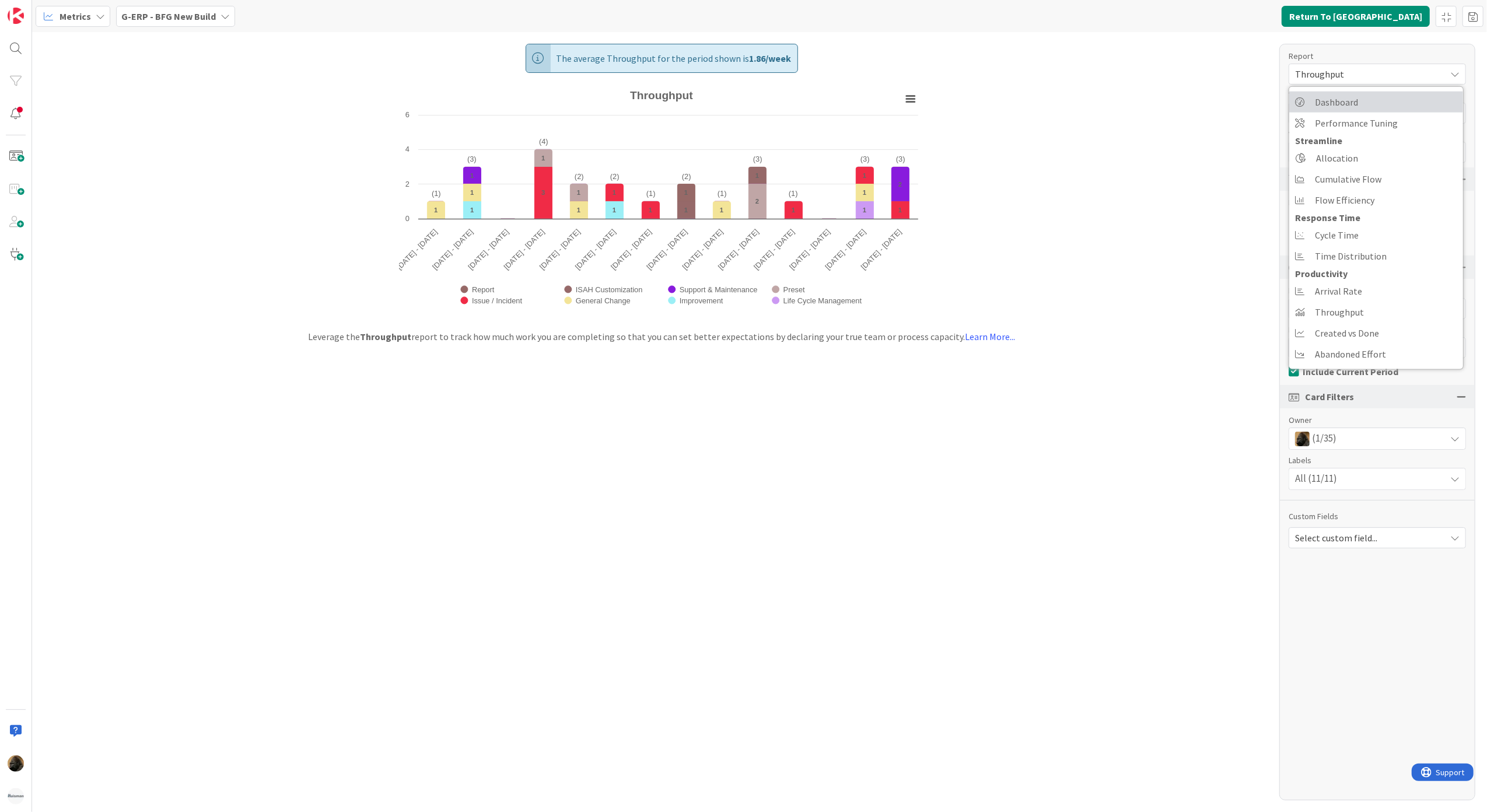
click at [1354, 99] on span "Dashboard" at bounding box center [1337, 102] width 43 height 18
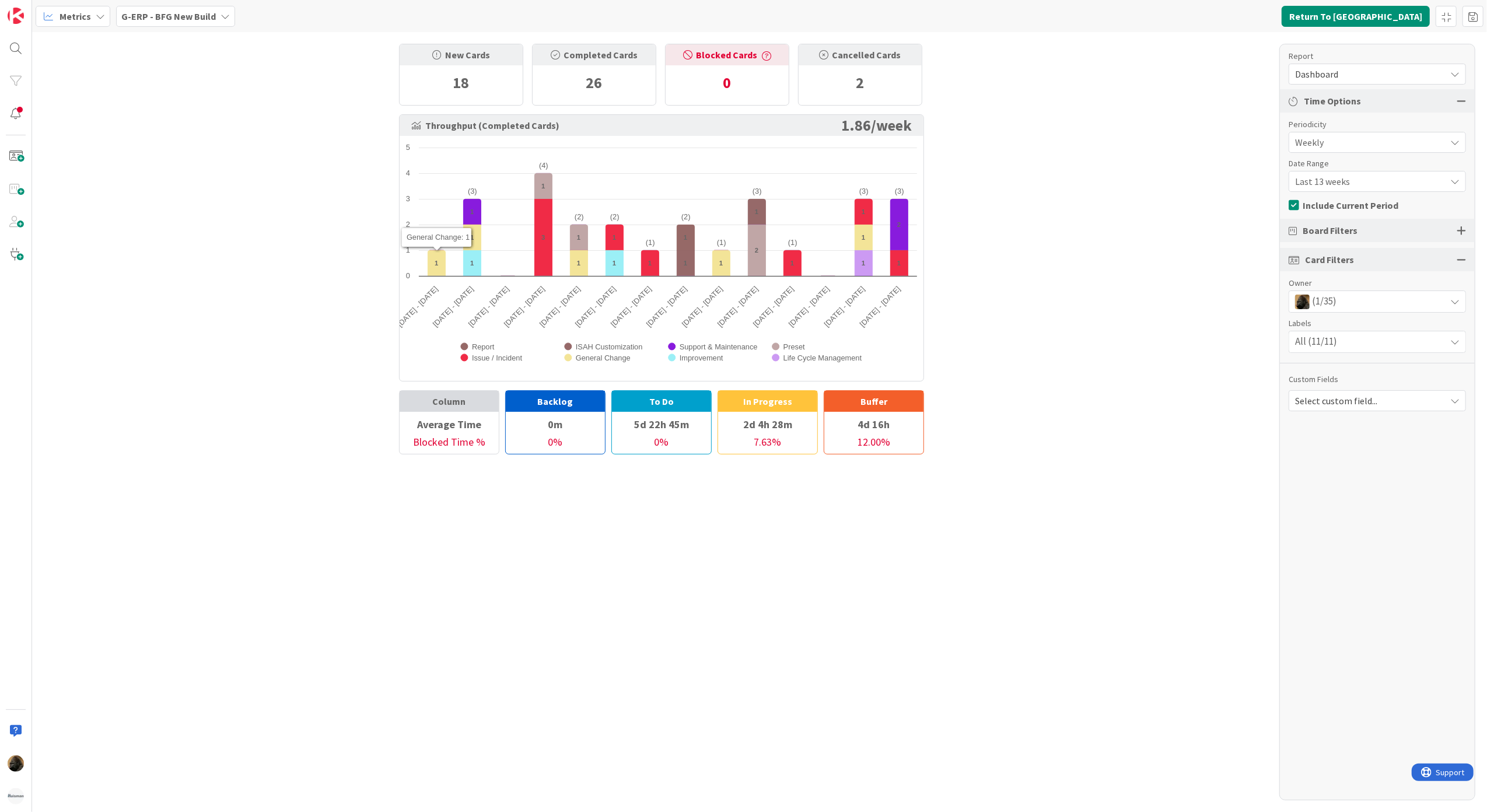
click at [181, 225] on div "New Cards 18 Completed Cards 26 Blocked Cards 0 Cancelled Cards 2 Throughput (C…" at bounding box center [760, 422] width 1455 height 780
click at [71, 18] on span "Metrics" at bounding box center [75, 16] width 32 height 14
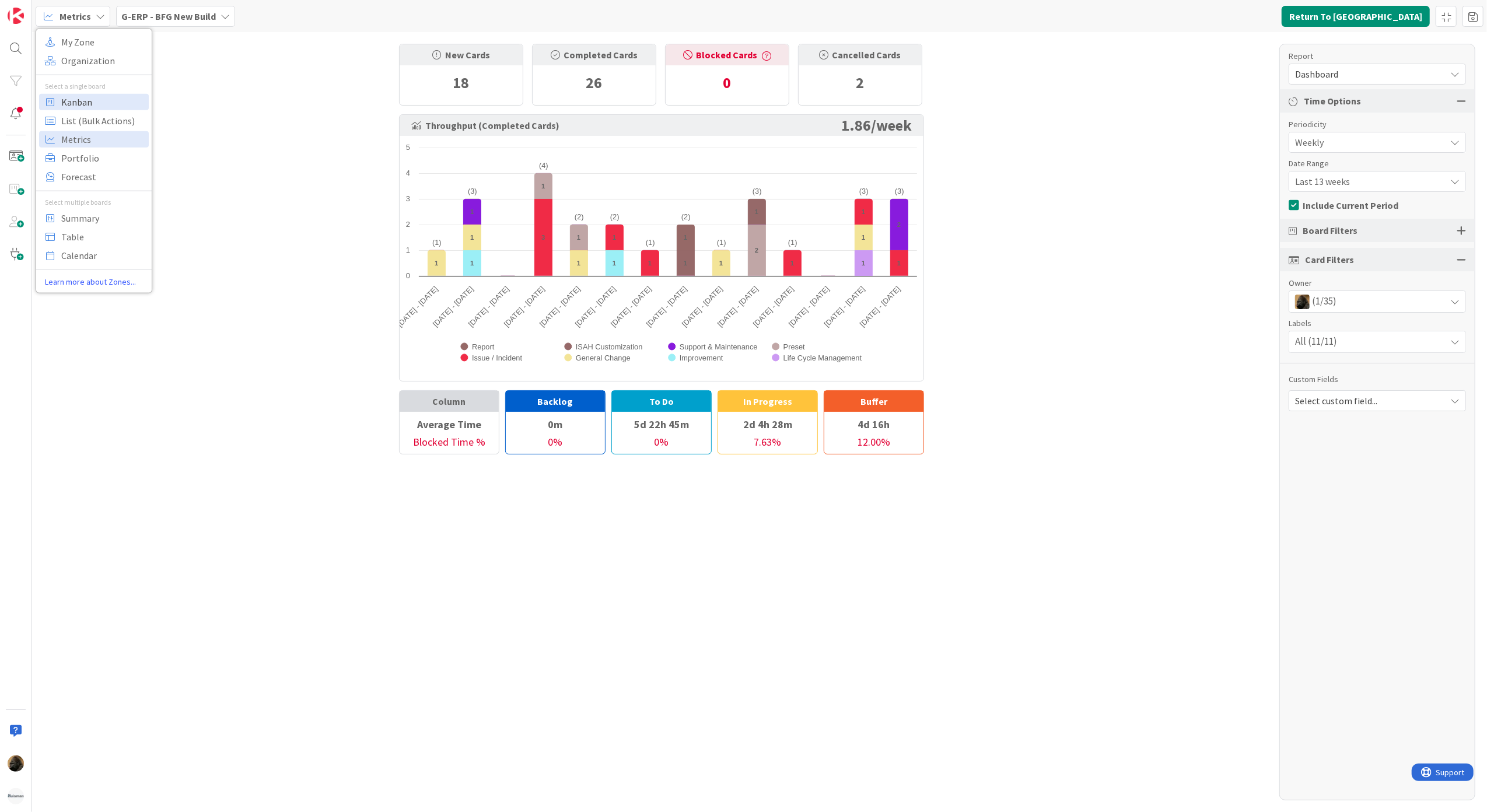
click at [78, 103] on span "Kanban" at bounding box center [103, 101] width 84 height 18
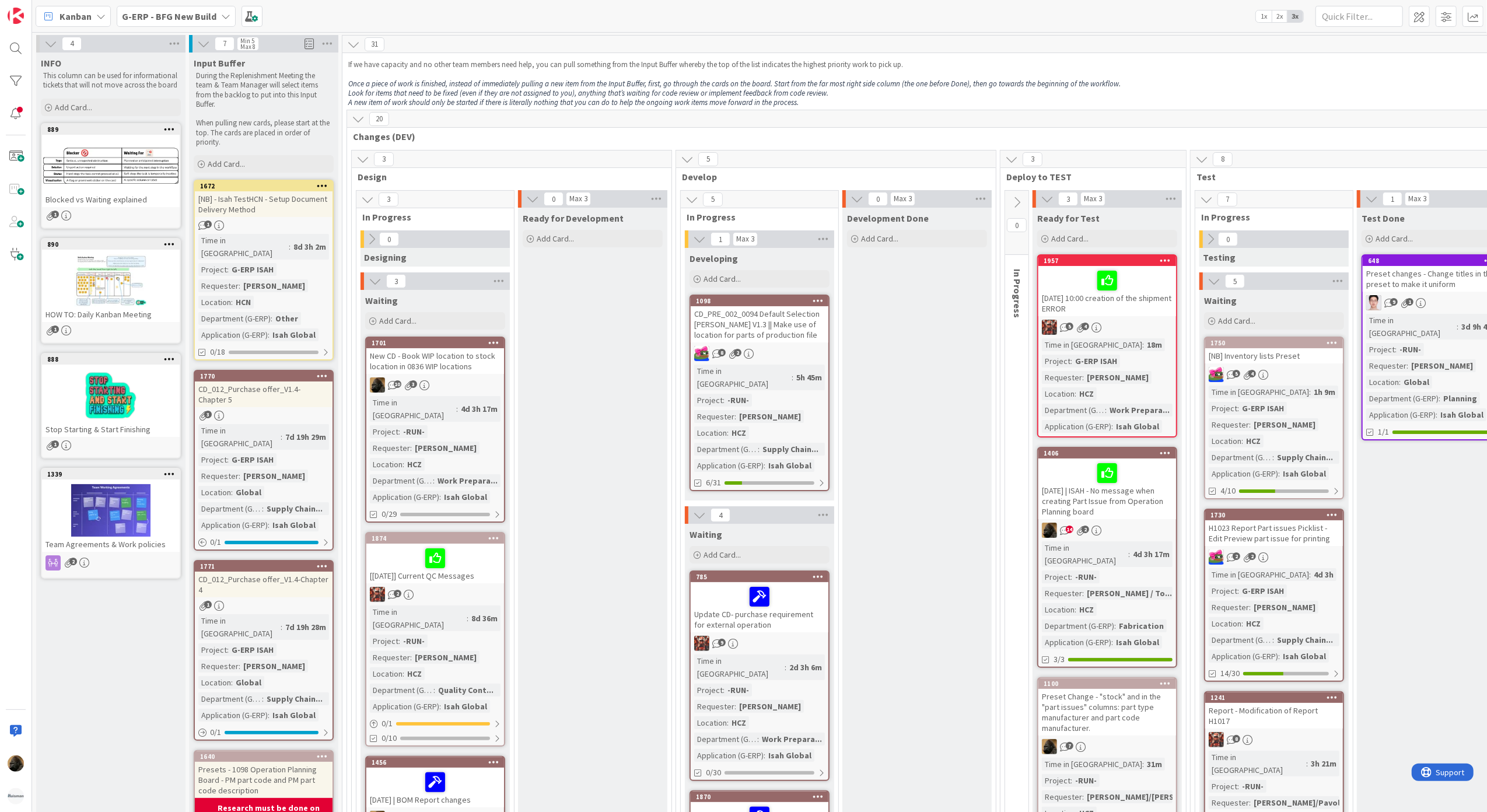
click at [89, 9] on span "Kanban" at bounding box center [76, 16] width 32 height 14
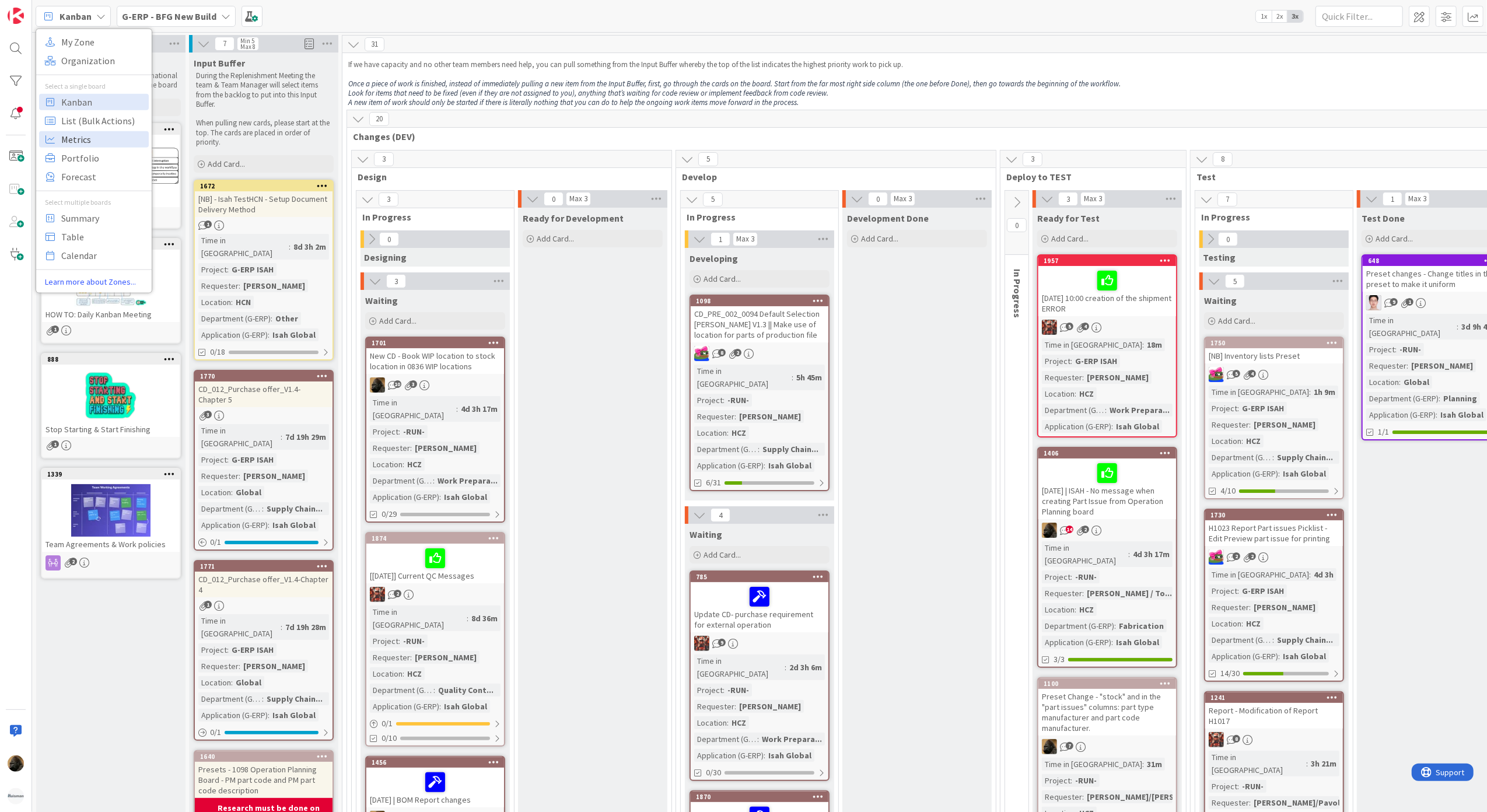
click at [96, 141] on span "Metrics" at bounding box center [103, 139] width 84 height 18
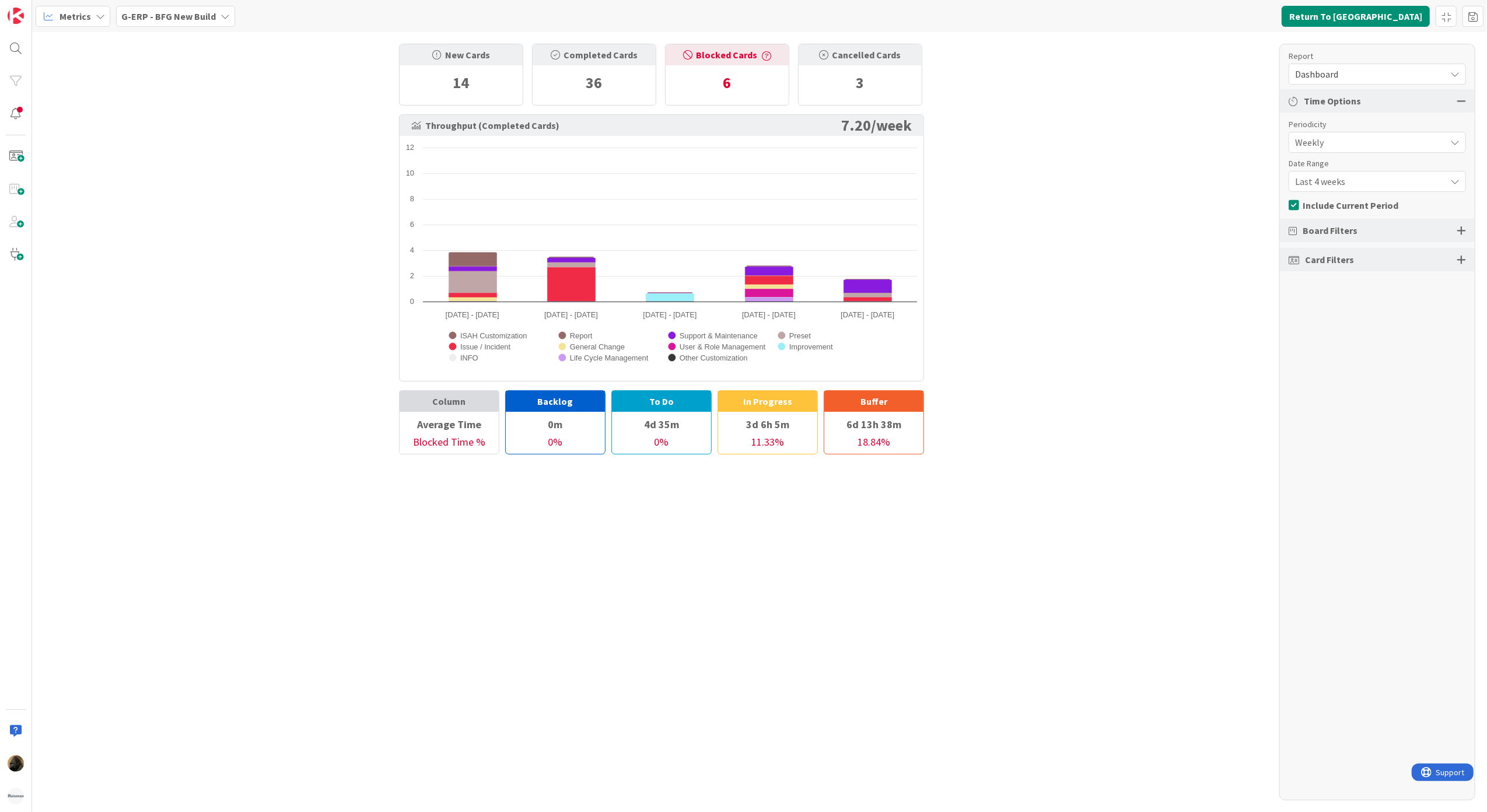
click at [183, 22] on span "G-ERP - BFG New Build" at bounding box center [168, 16] width 95 height 14
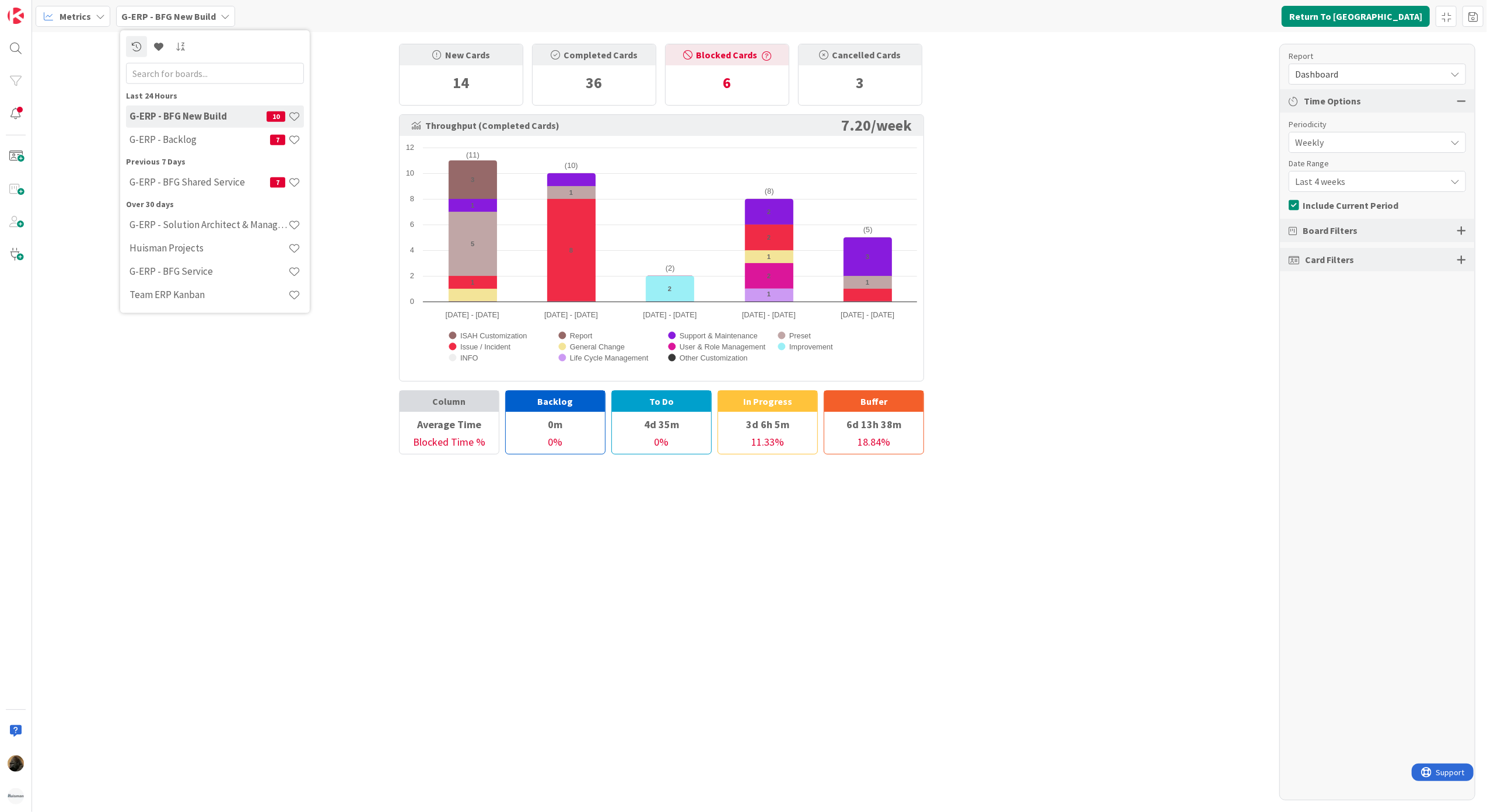
click at [248, 359] on div "New Cards 14 Completed Cards 36 Blocked Cards 6 Cancelled Cards 3 Throughput (C…" at bounding box center [760, 422] width 1455 height 780
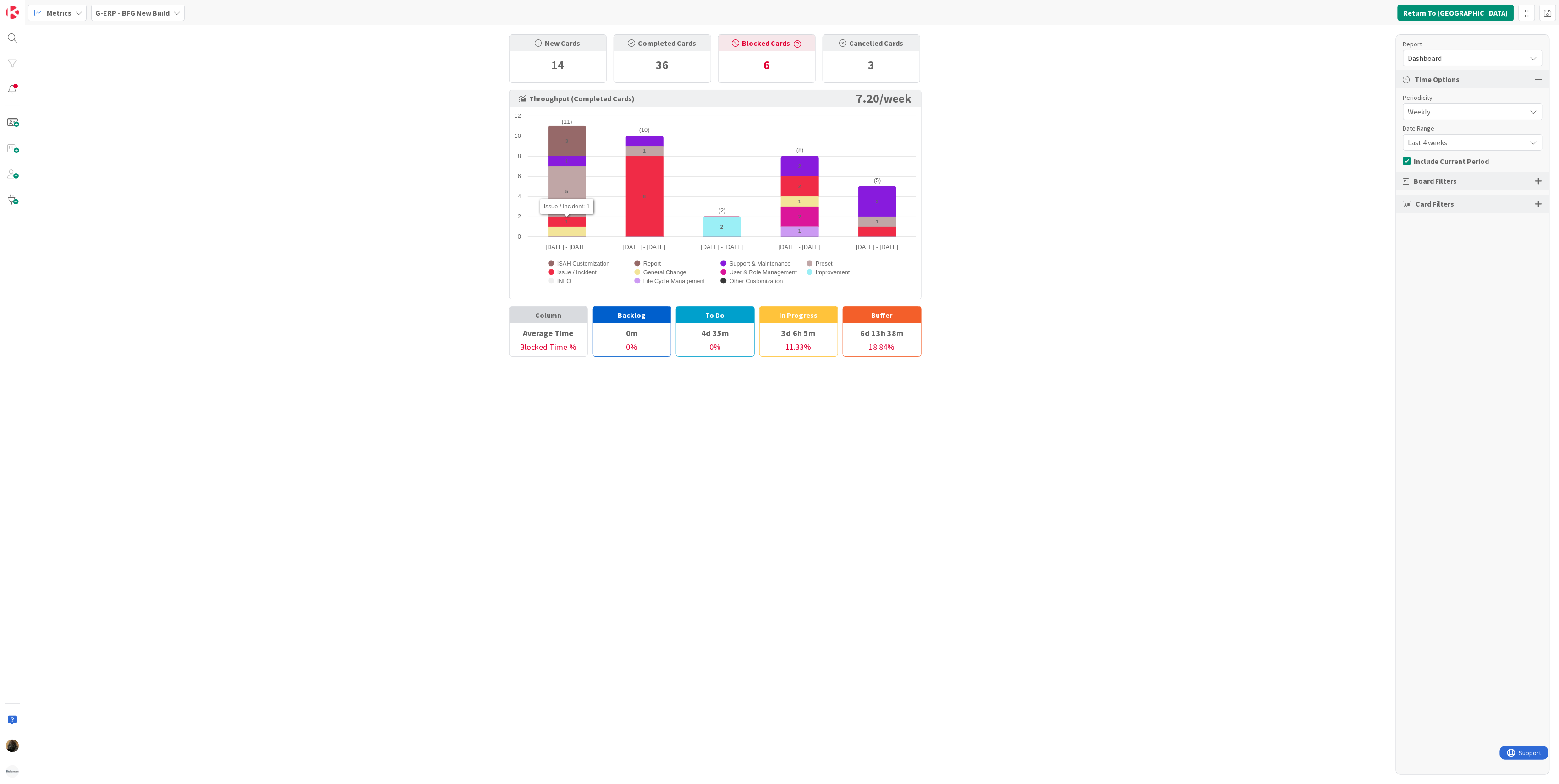
click at [407, 335] on div "New Cards 14 Completed Cards 36 Blocked Cards 6 Cancelled Cards 3 Throughput (C…" at bounding box center [792, 405] width 1534 height 759
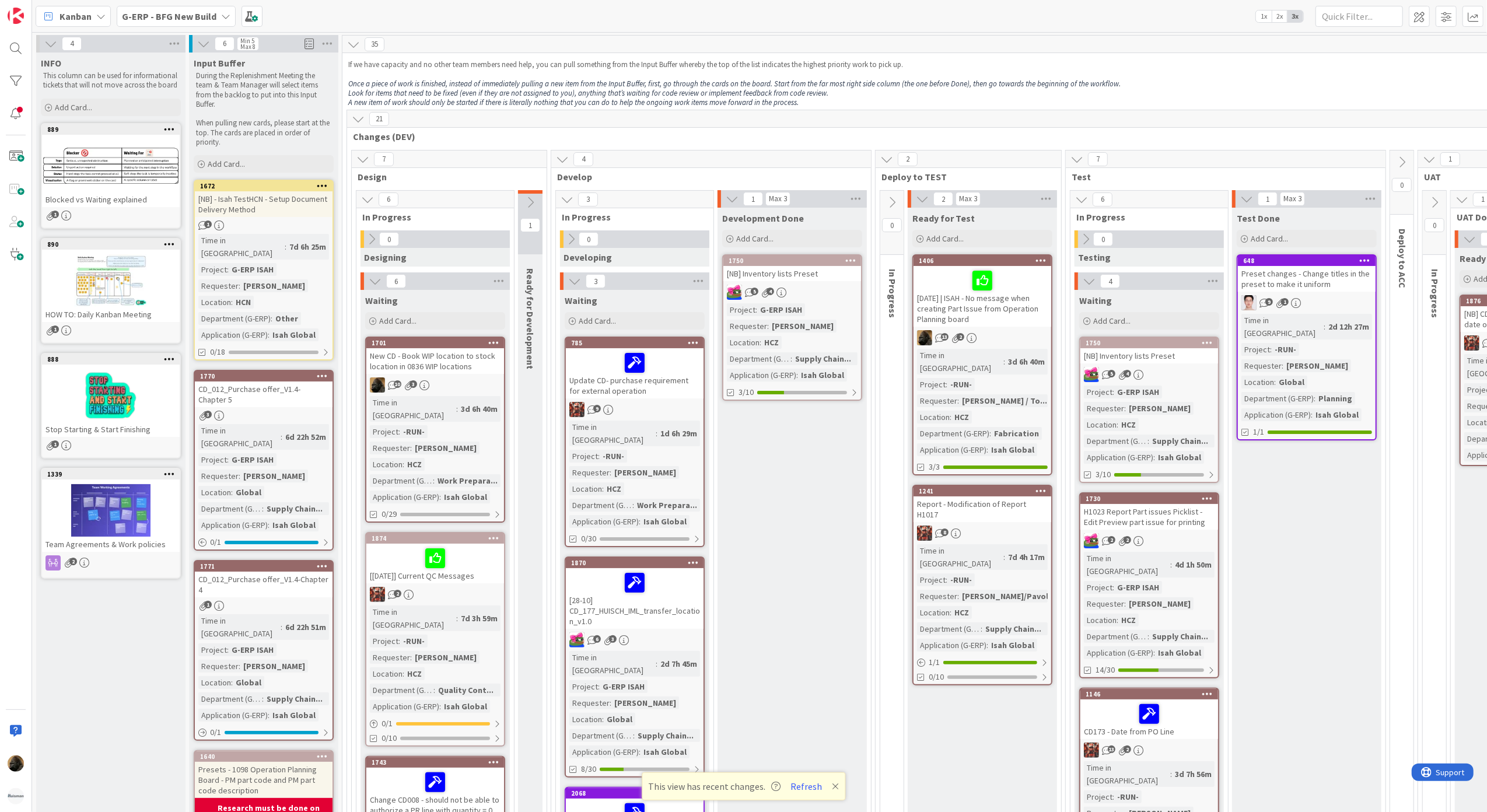
scroll to position [969, 0]
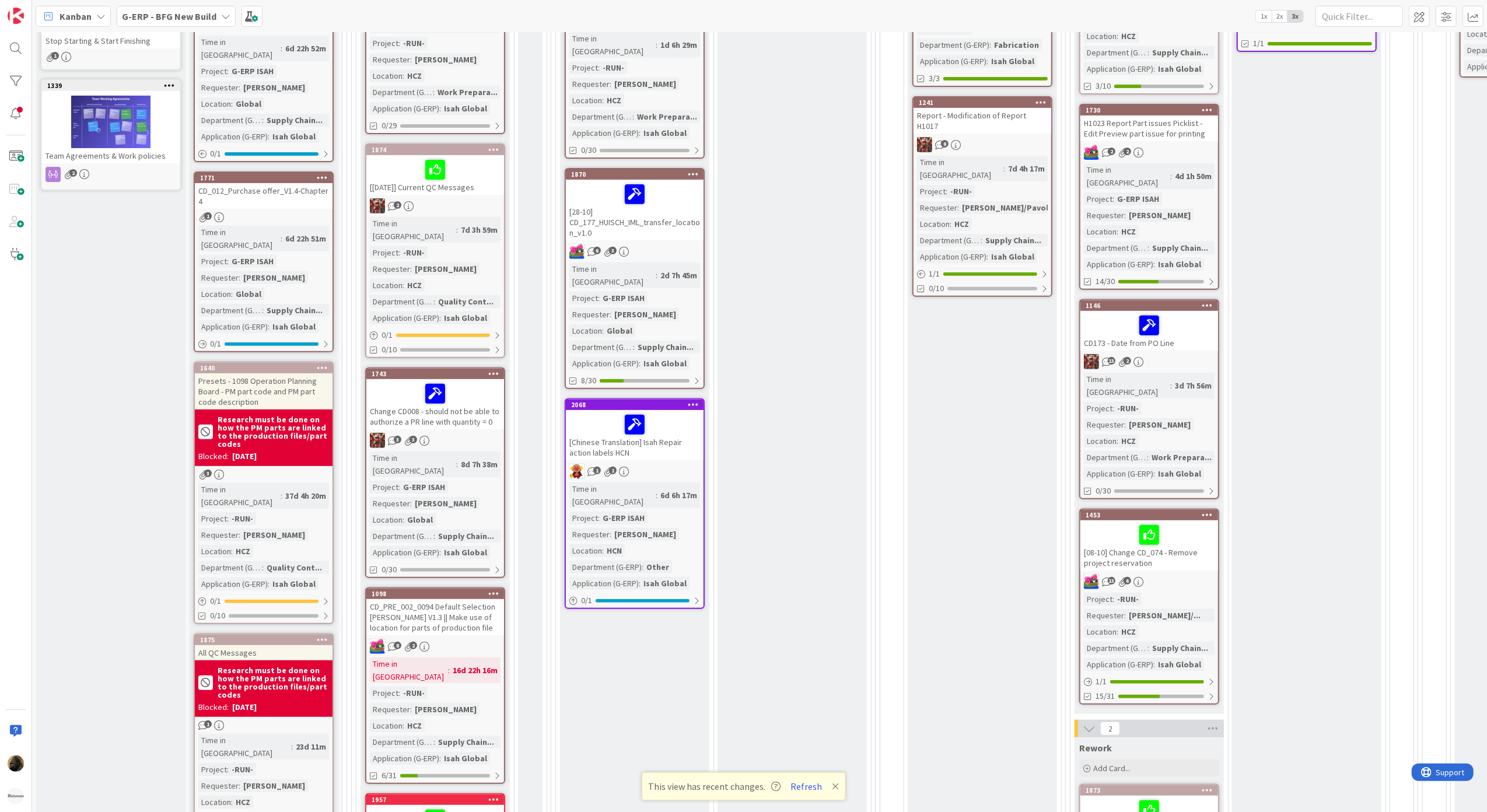
click at [195, 25] on div "G-ERP - BFG New Build" at bounding box center [176, 16] width 119 height 21
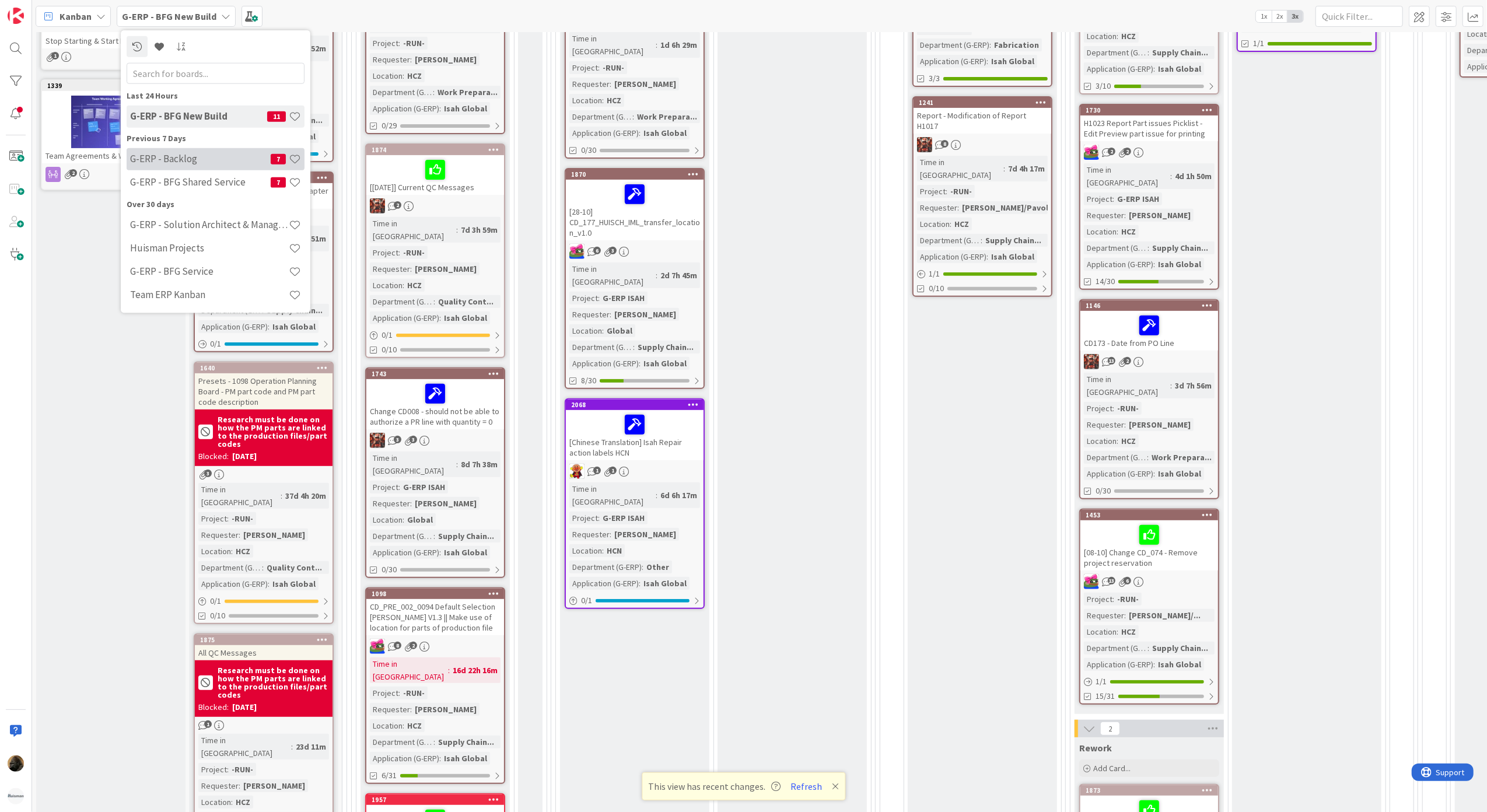
click at [206, 157] on h4 "G-ERP - Backlog" at bounding box center [200, 158] width 140 height 12
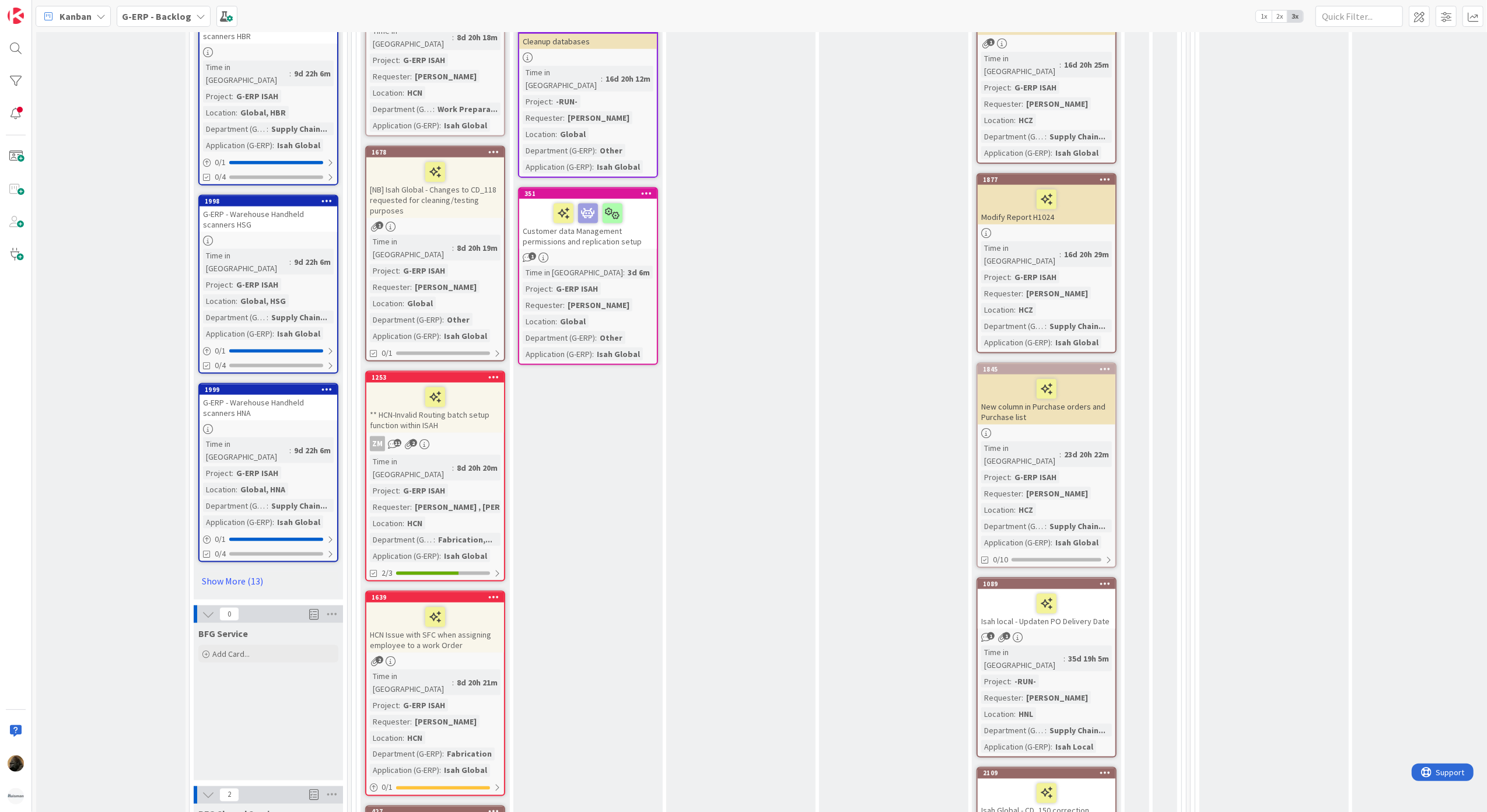
scroll to position [1867, 0]
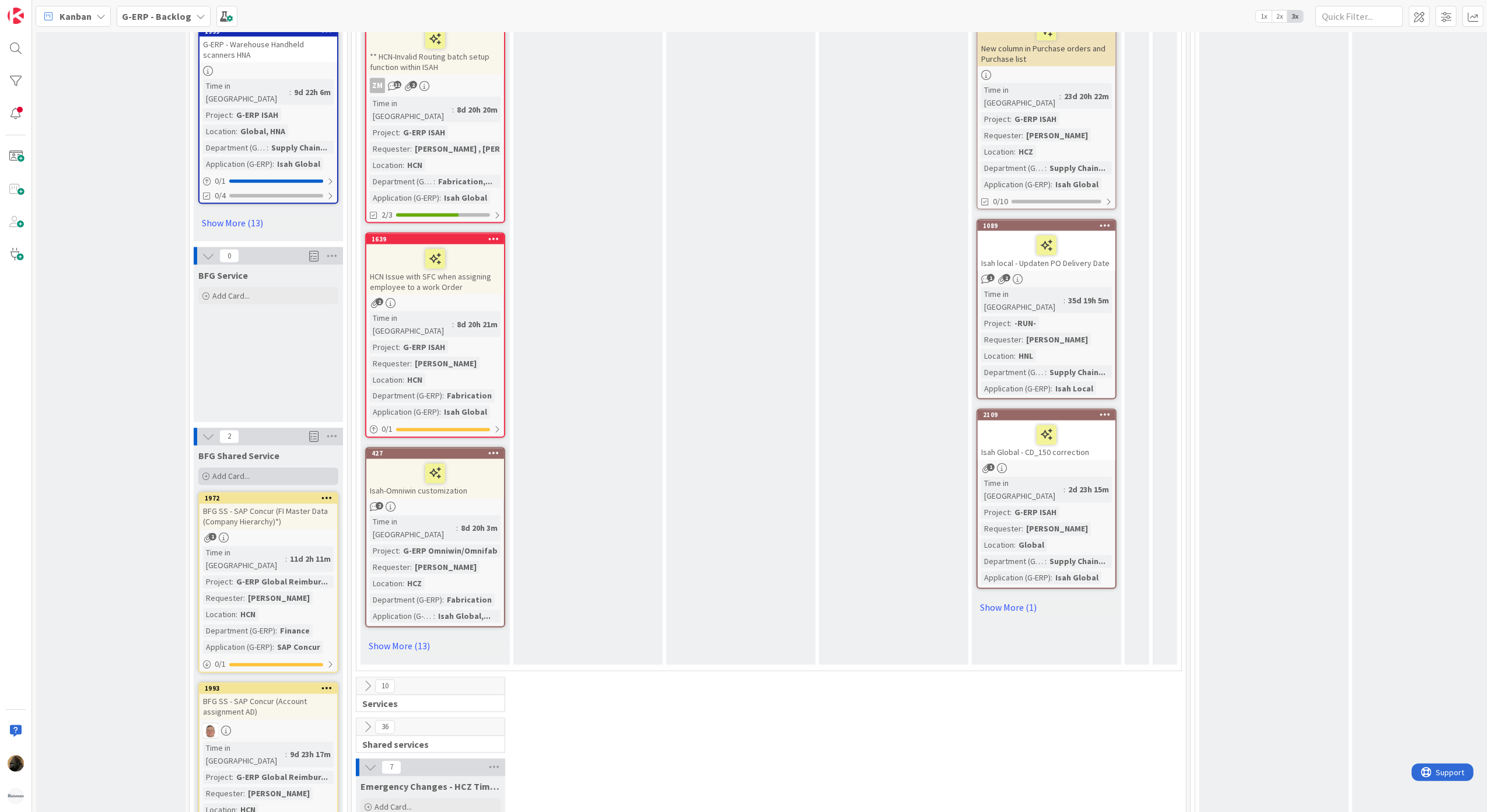
click at [213, 471] on span "Add Card..." at bounding box center [231, 477] width 37 height 11
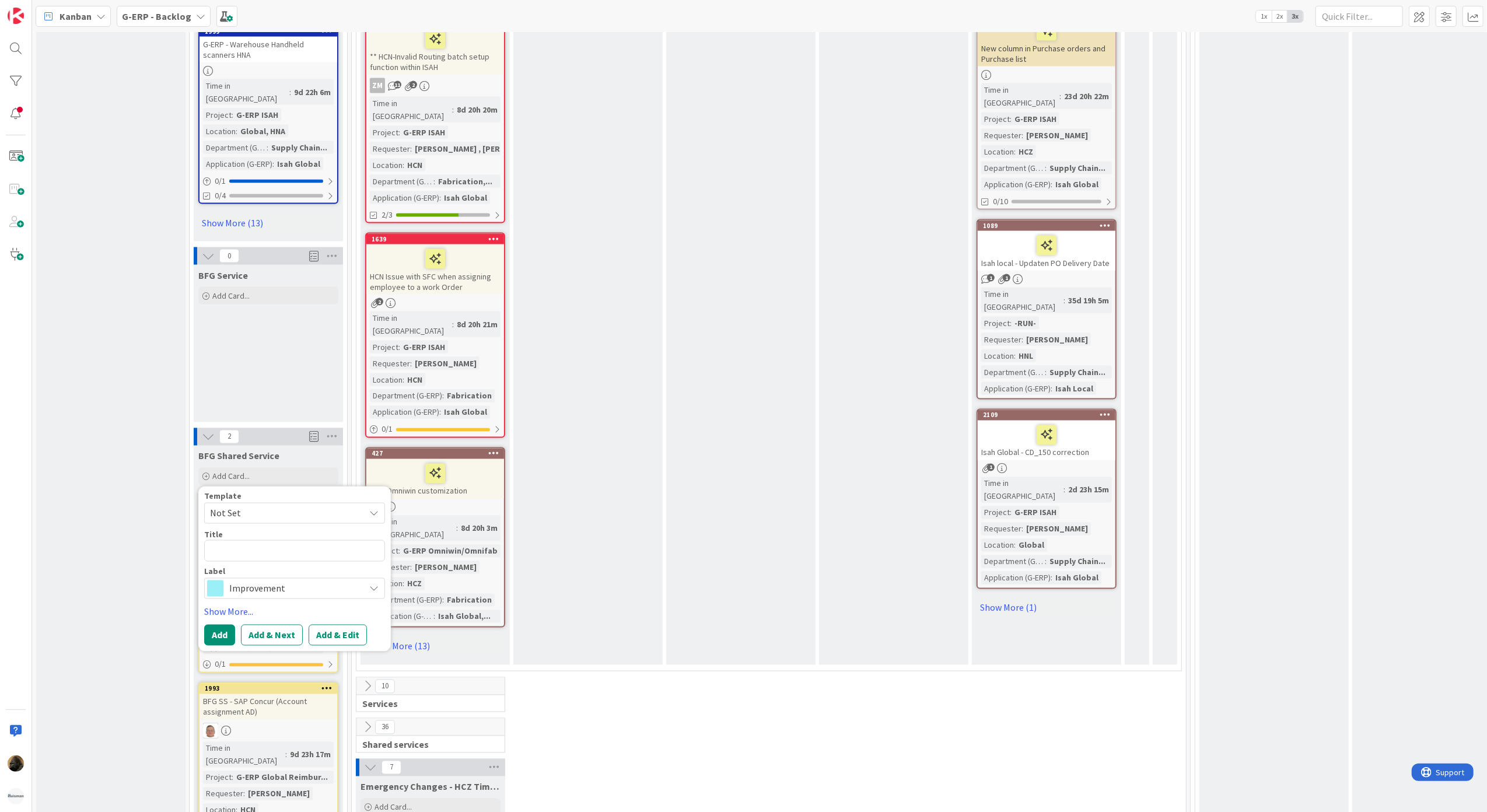
click at [252, 540] on textarea at bounding box center [294, 551] width 181 height 22
type textarea "x"
type textarea "P"
type textarea "x"
type textarea "Pr"
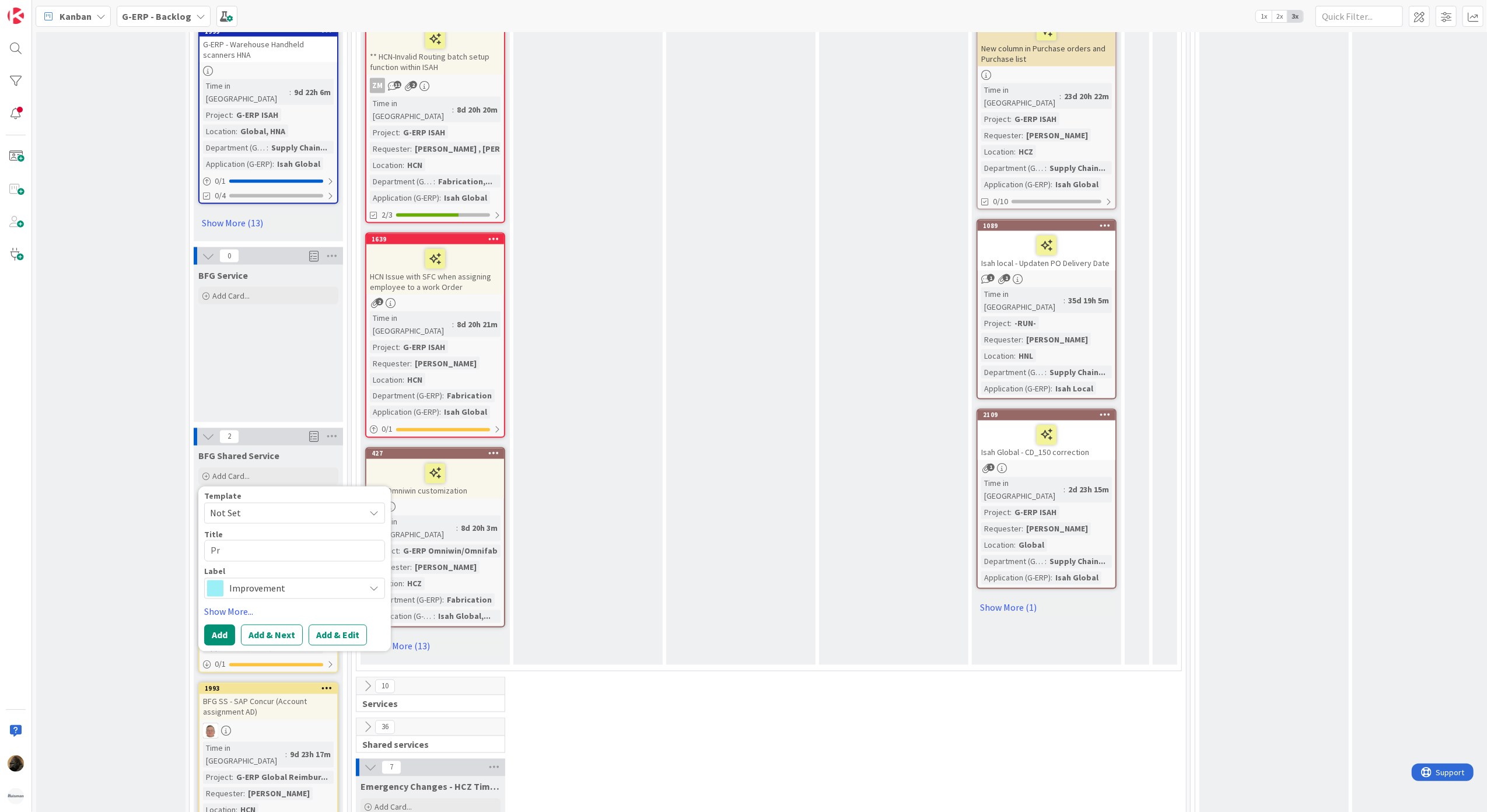
type textarea "x"
type textarea "Pre"
type textarea "x"
type textarea "Pres"
type textarea "x"
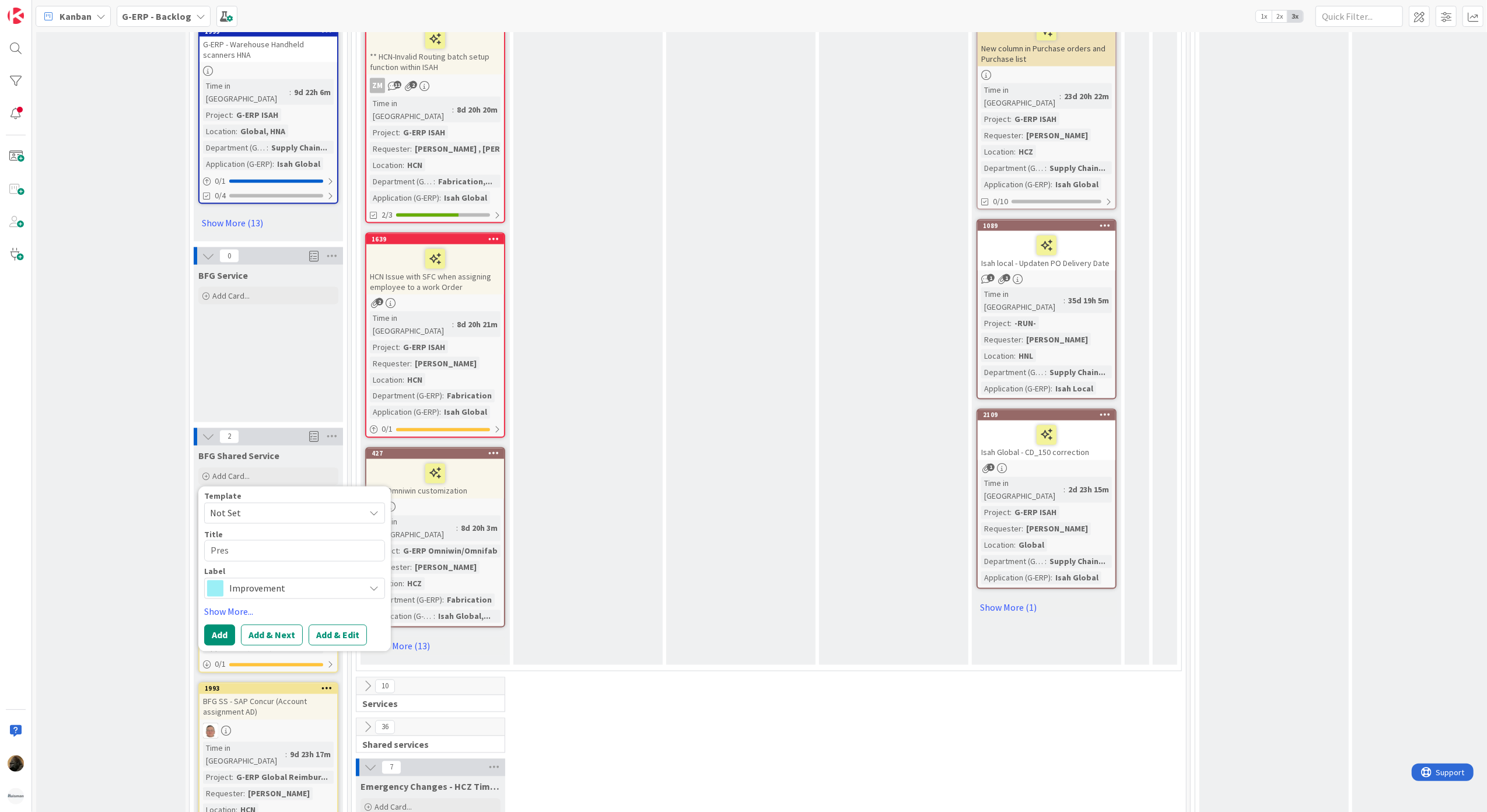
type textarea "Prese"
type textarea "x"
type textarea "Preset"
type textarea "x"
type textarea "Presets"
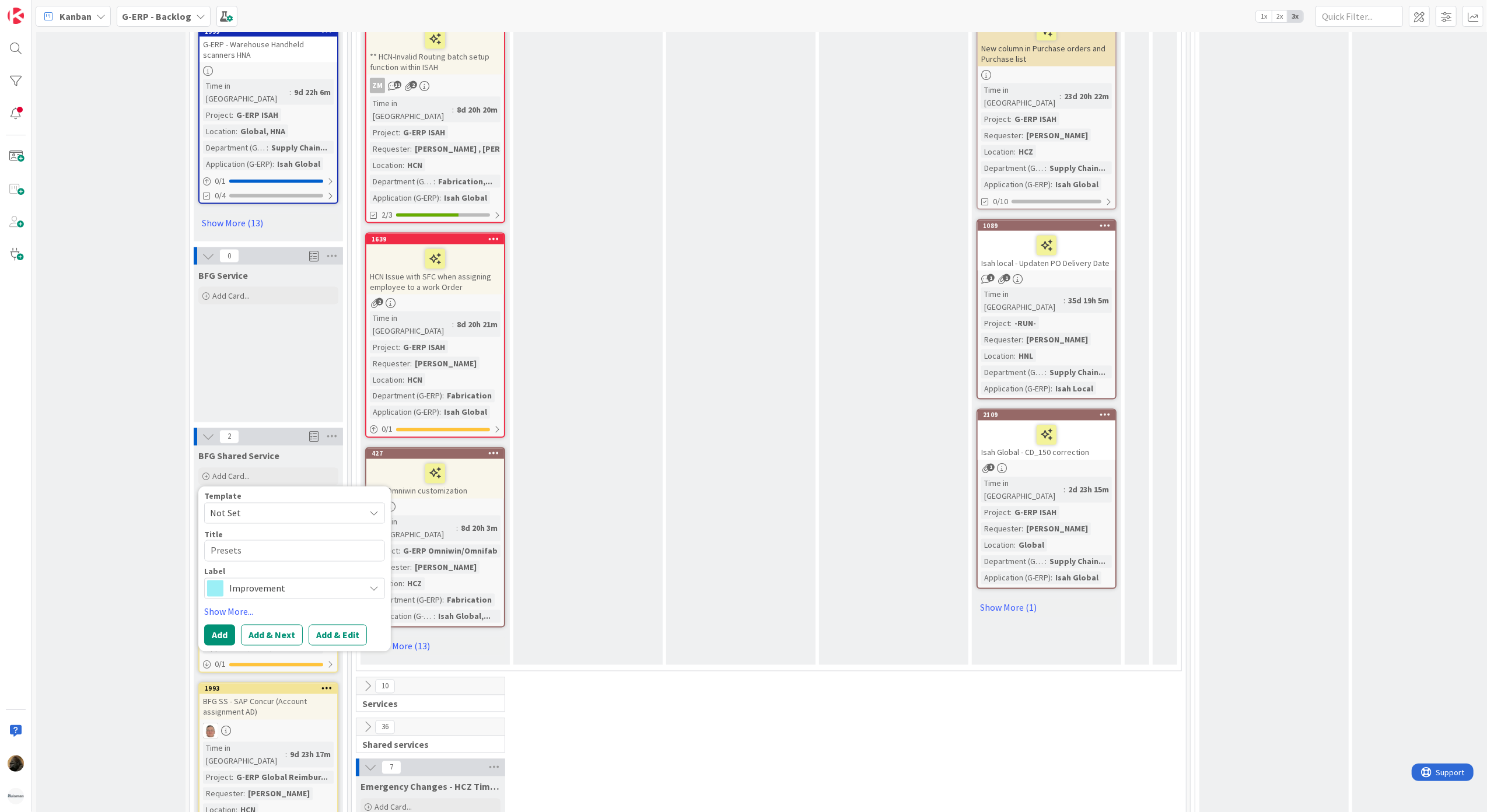
type textarea "x"
type textarea "Presets"
type textarea "x"
type textarea "Presets o"
type textarea "x"
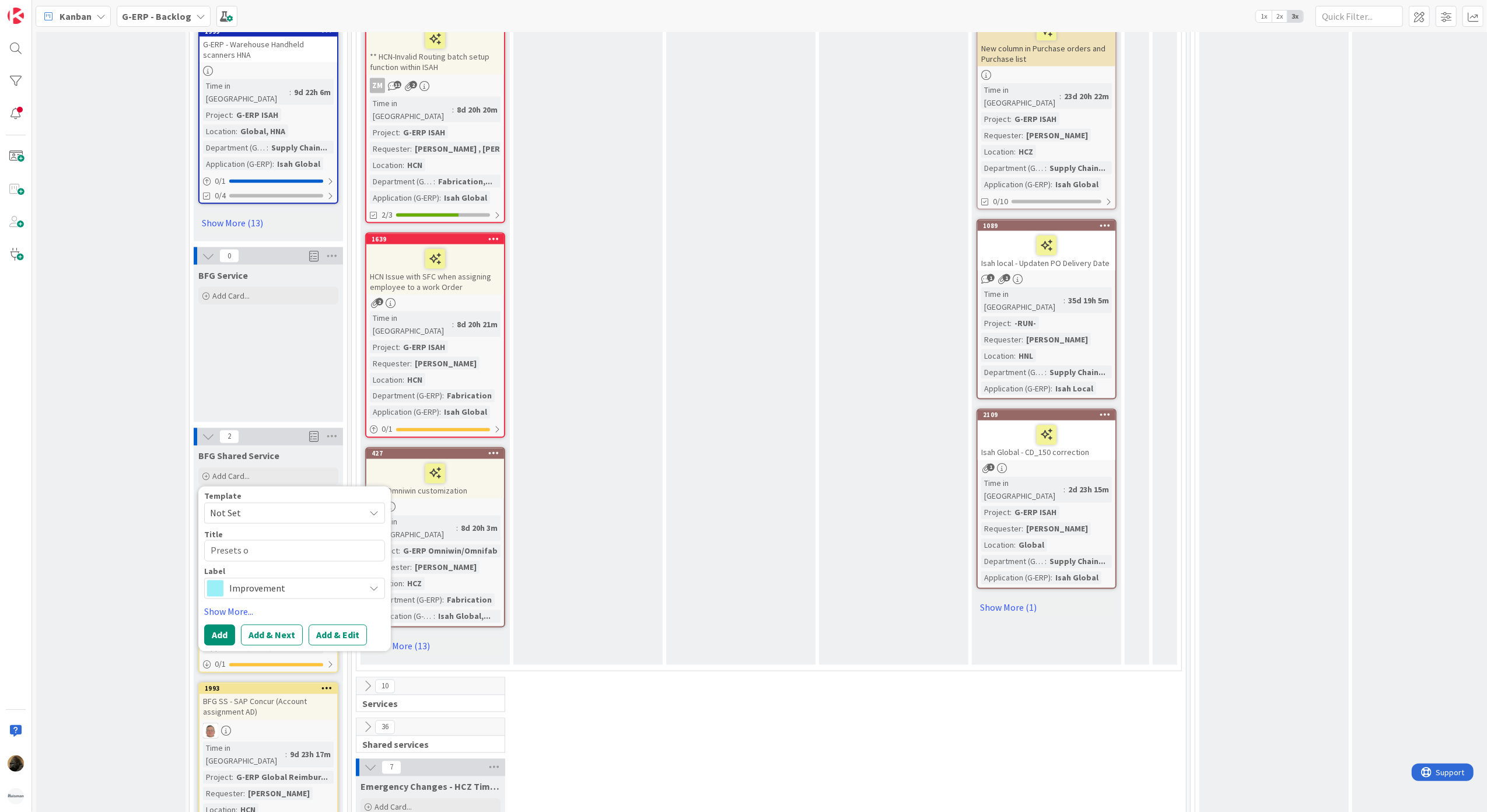
type textarea "Presets on"
type textarea "x"
type textarea "Presets on"
type textarea "x"
type textarea "Presets on s"
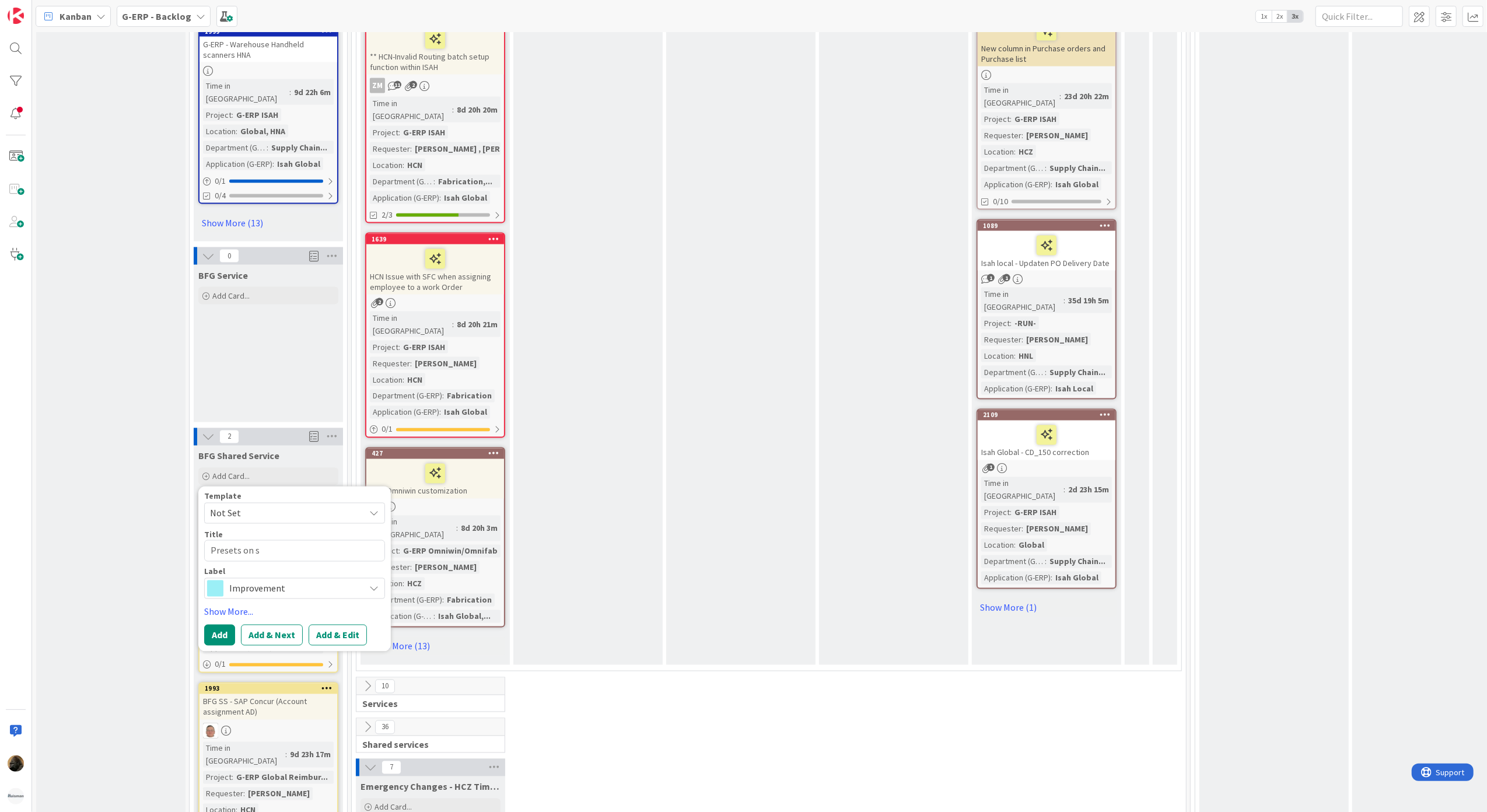
type textarea "x"
type textarea "Presets on sa"
type textarea "x"
type textarea "Presets on [PERSON_NAME]"
type textarea "x"
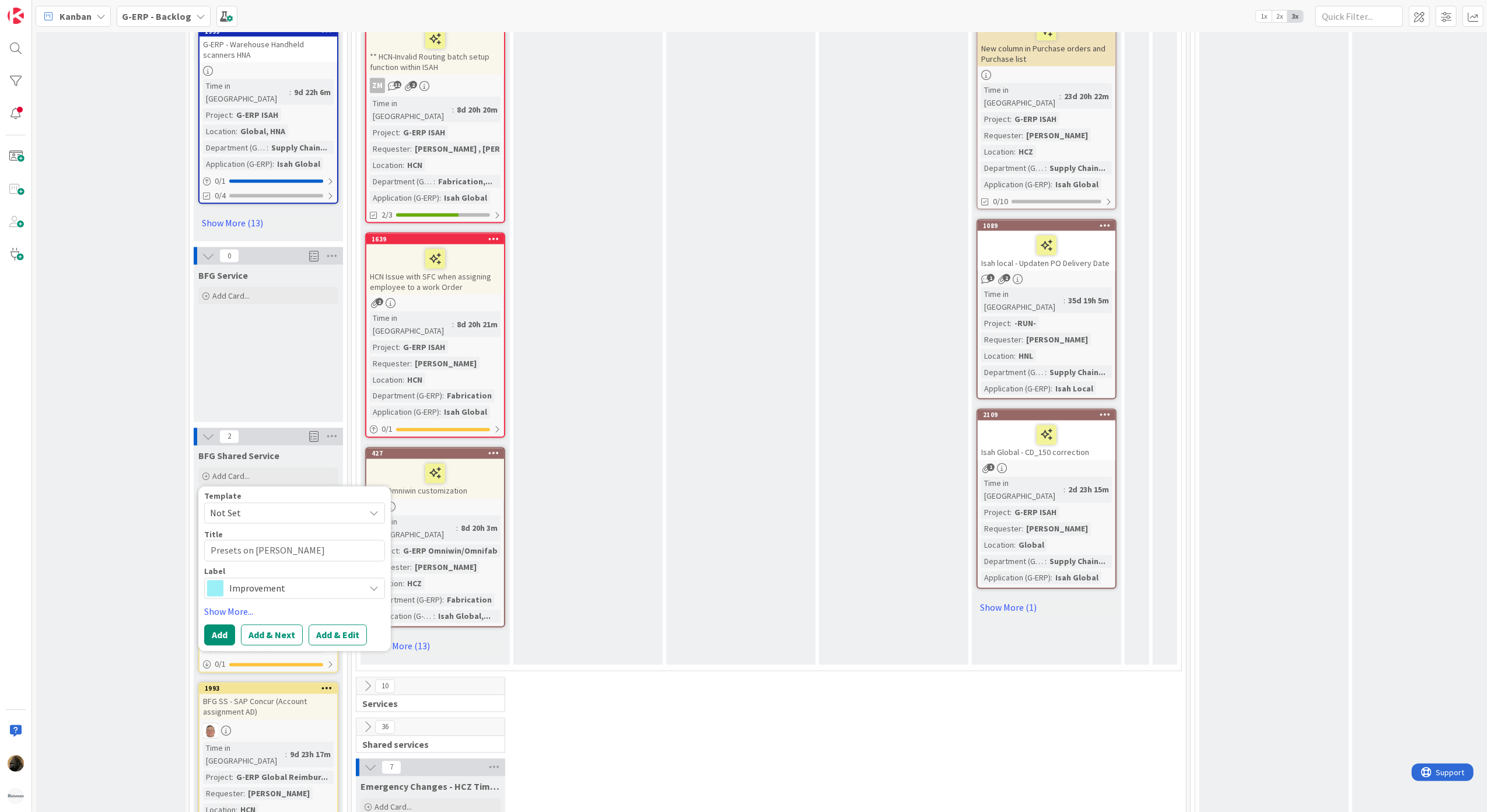
type textarea "Presets on sale"
type textarea "x"
type textarea "Presets on sales"
type textarea "x"
type textarea "Presets on sales"
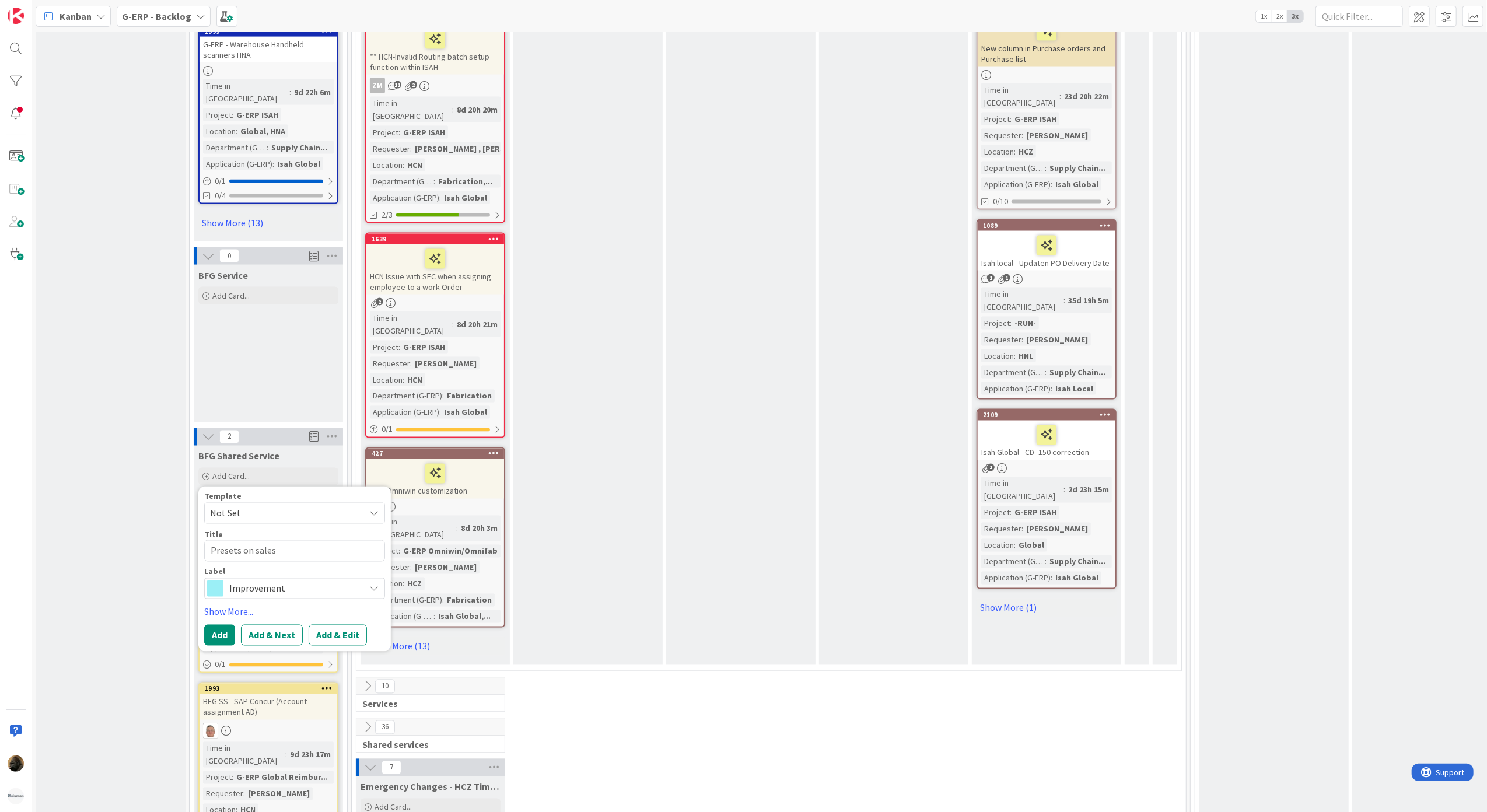
type textarea "x"
type textarea "Presets on sales o"
type textarea "x"
type textarea "Presets on sales or"
type textarea "x"
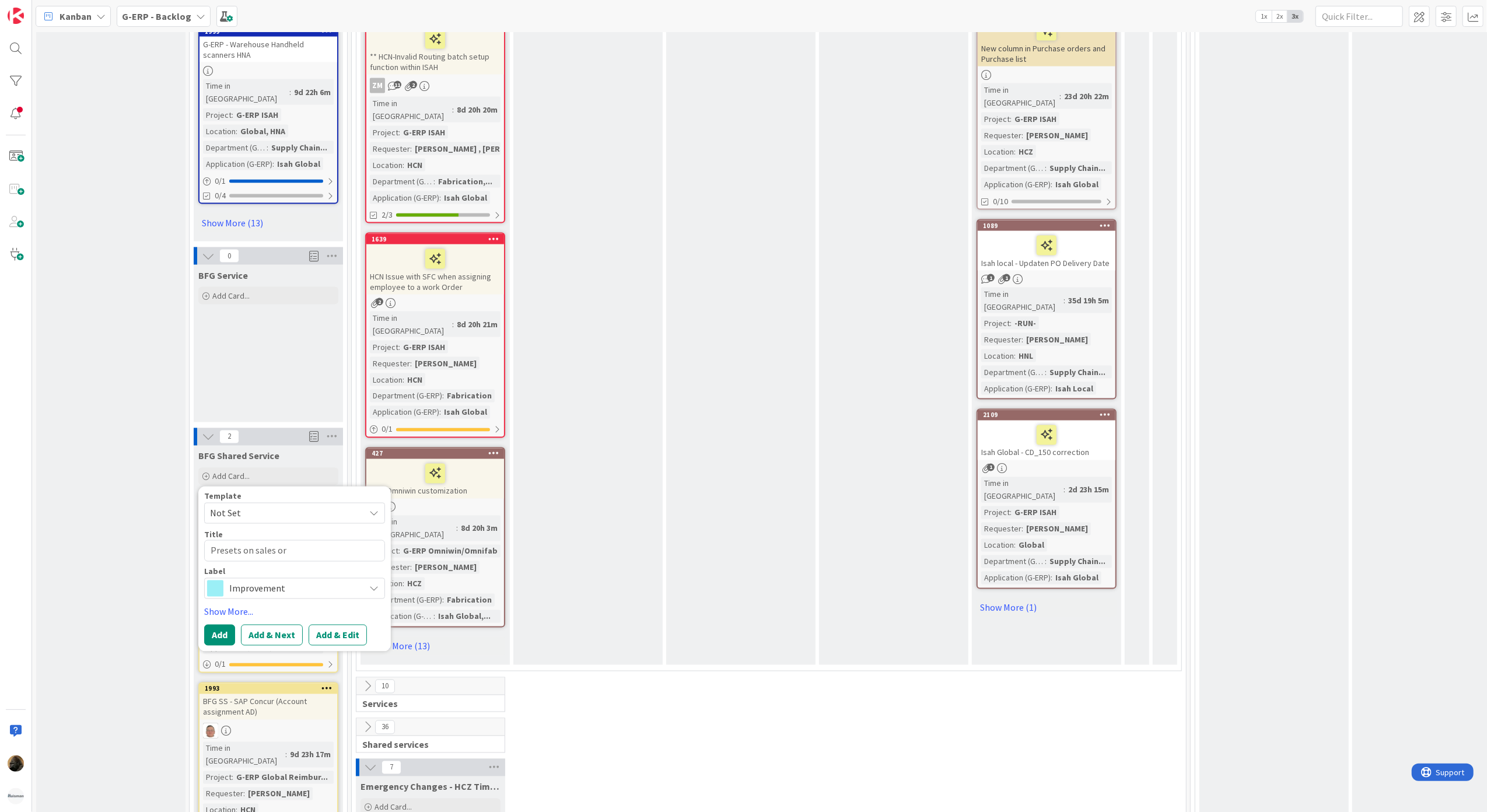
type textarea "Presets on sales ord"
type textarea "x"
type textarea "Presets on sales or"
type textarea "x"
type textarea "Presets on sales o"
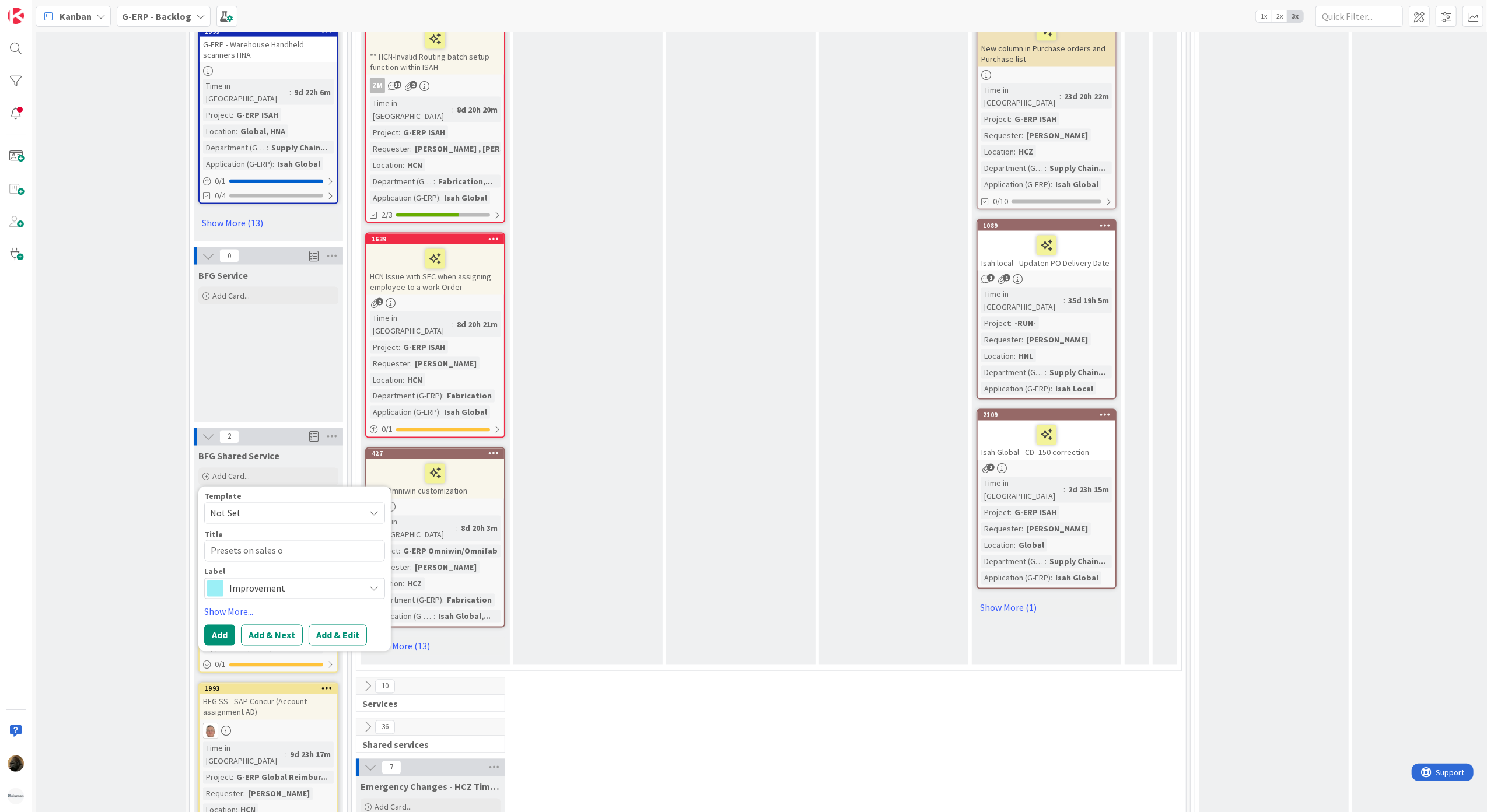
type textarea "x"
type textarea "Presets on sales"
type textarea "x"
type textarea "Presets on sales f"
type textarea "x"
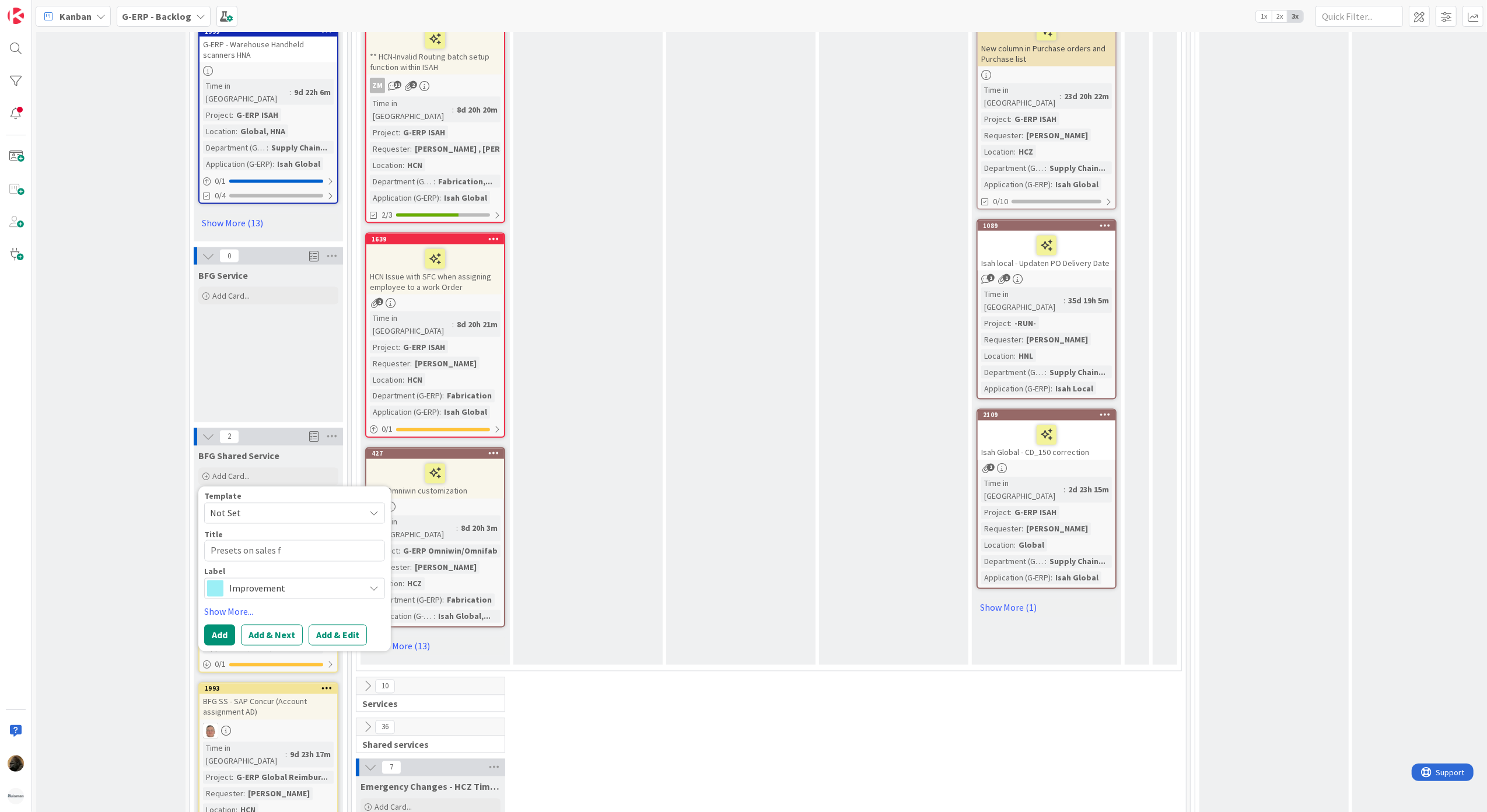
type textarea "Presets on sales"
type textarea "x"
type textarea "Presets on sales o"
type textarea "x"
type textarea "Presets on sales of"
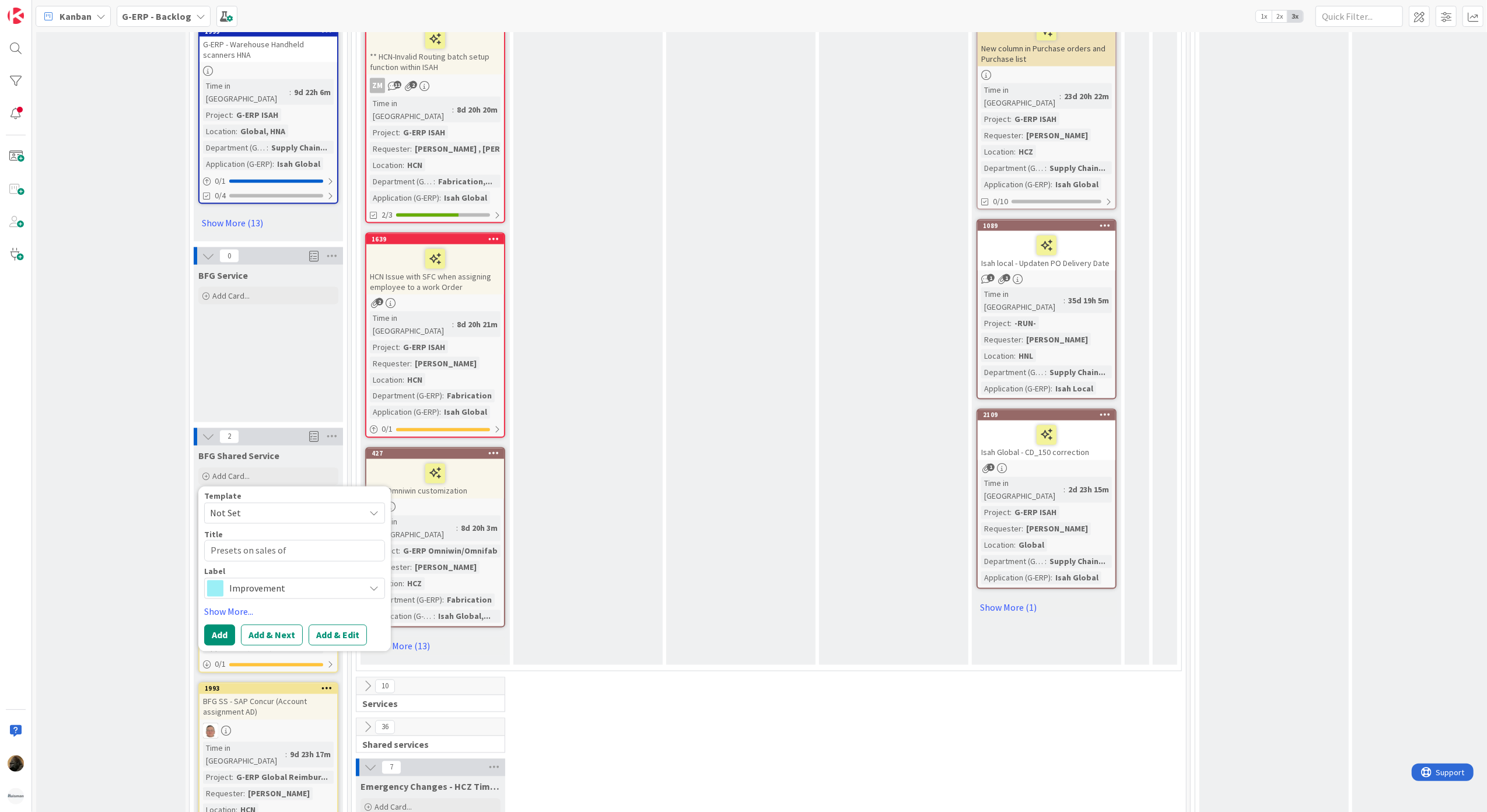
type textarea "x"
type textarea "Presets on sales off"
type textarea "x"
type textarea "Presets on sales offe"
type textarea "x"
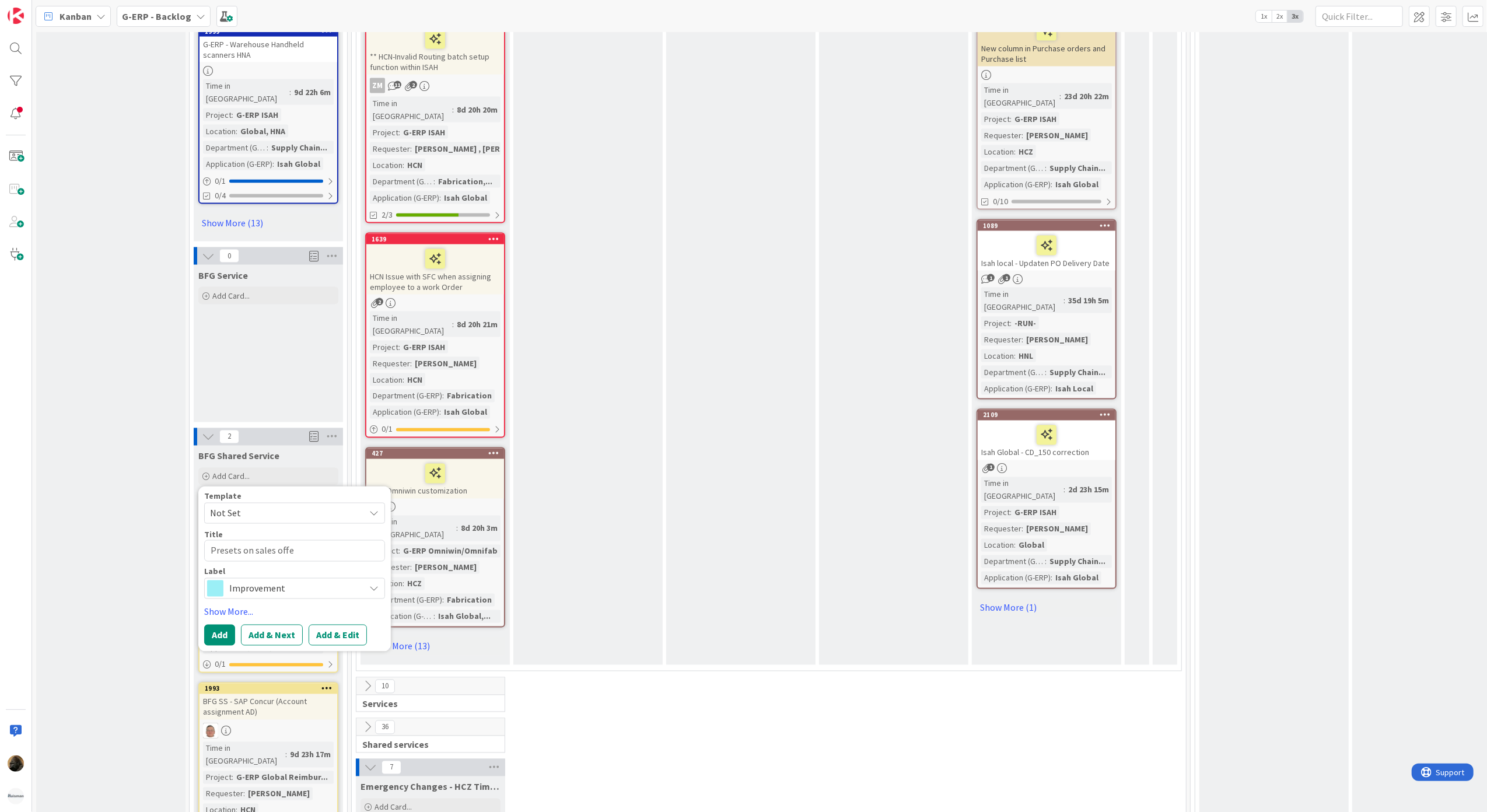
type textarea "Presets on sales offer"
type textarea "x"
type textarea "Presets on sales offers"
type textarea "x"
type textarea "Presets on sales offers"
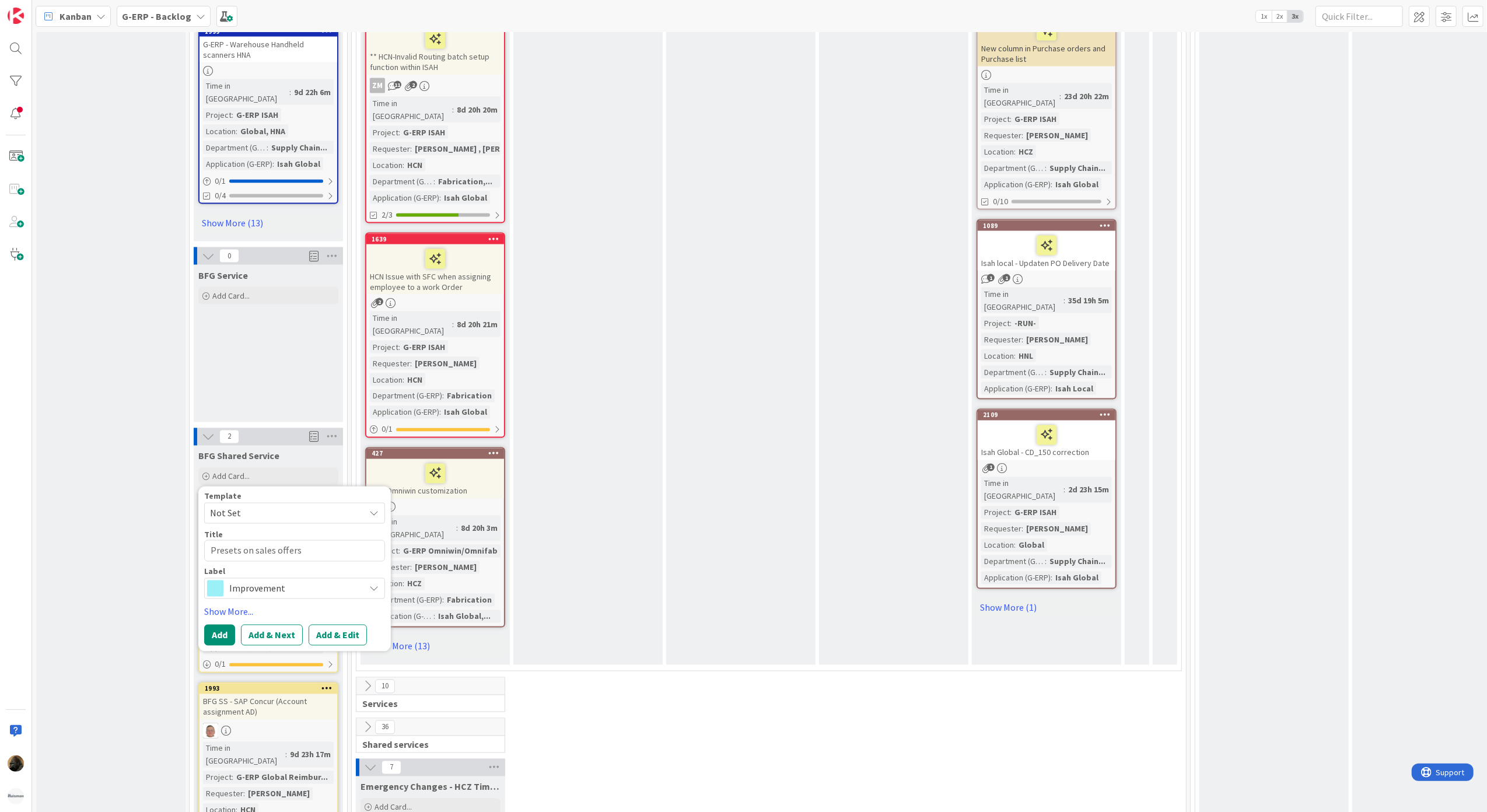
type textarea "x"
type textarea "Presets on sales offers an"
type textarea "x"
type textarea "Presets on sales offers and"
type textarea "x"
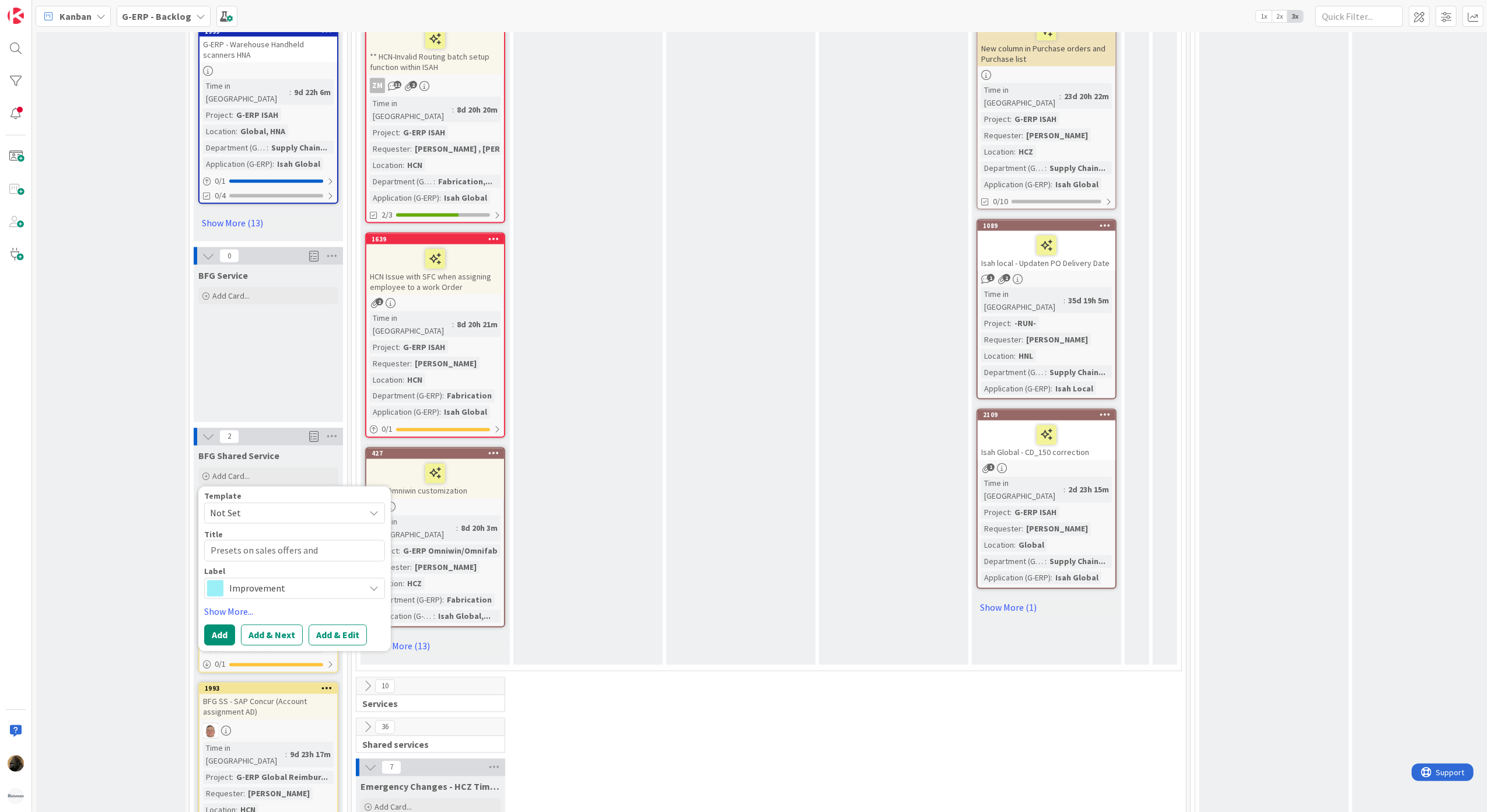
type textarea "Presets on sales offers and"
type textarea "x"
type textarea "Presets on sales offers and o"
type textarea "x"
type textarea "Presets on sales offers and or"
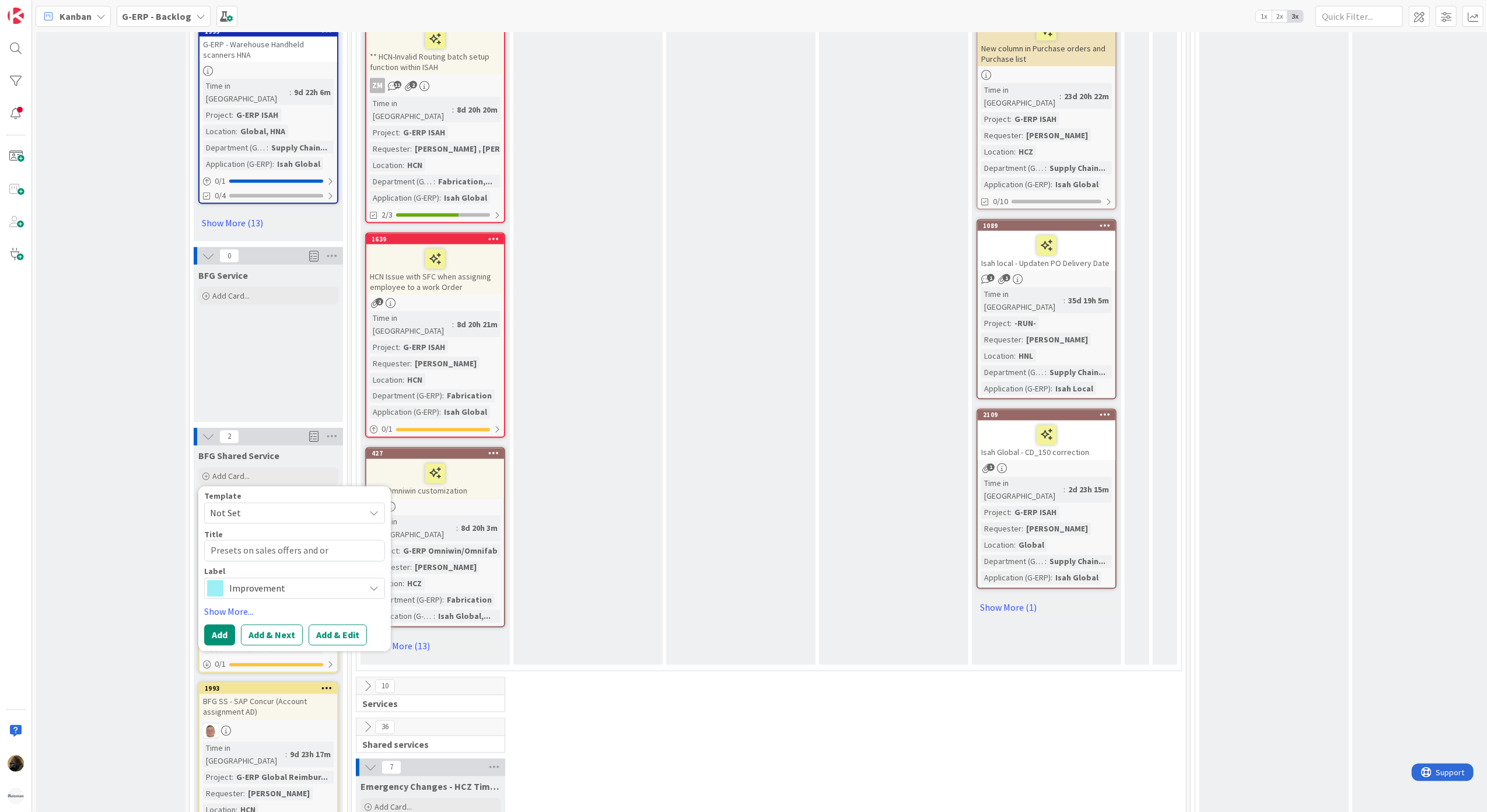
type textarea "x"
type textarea "Presets on sales offers and ord"
type textarea "x"
type textarea "Presets on sales offers and orde"
type textarea "x"
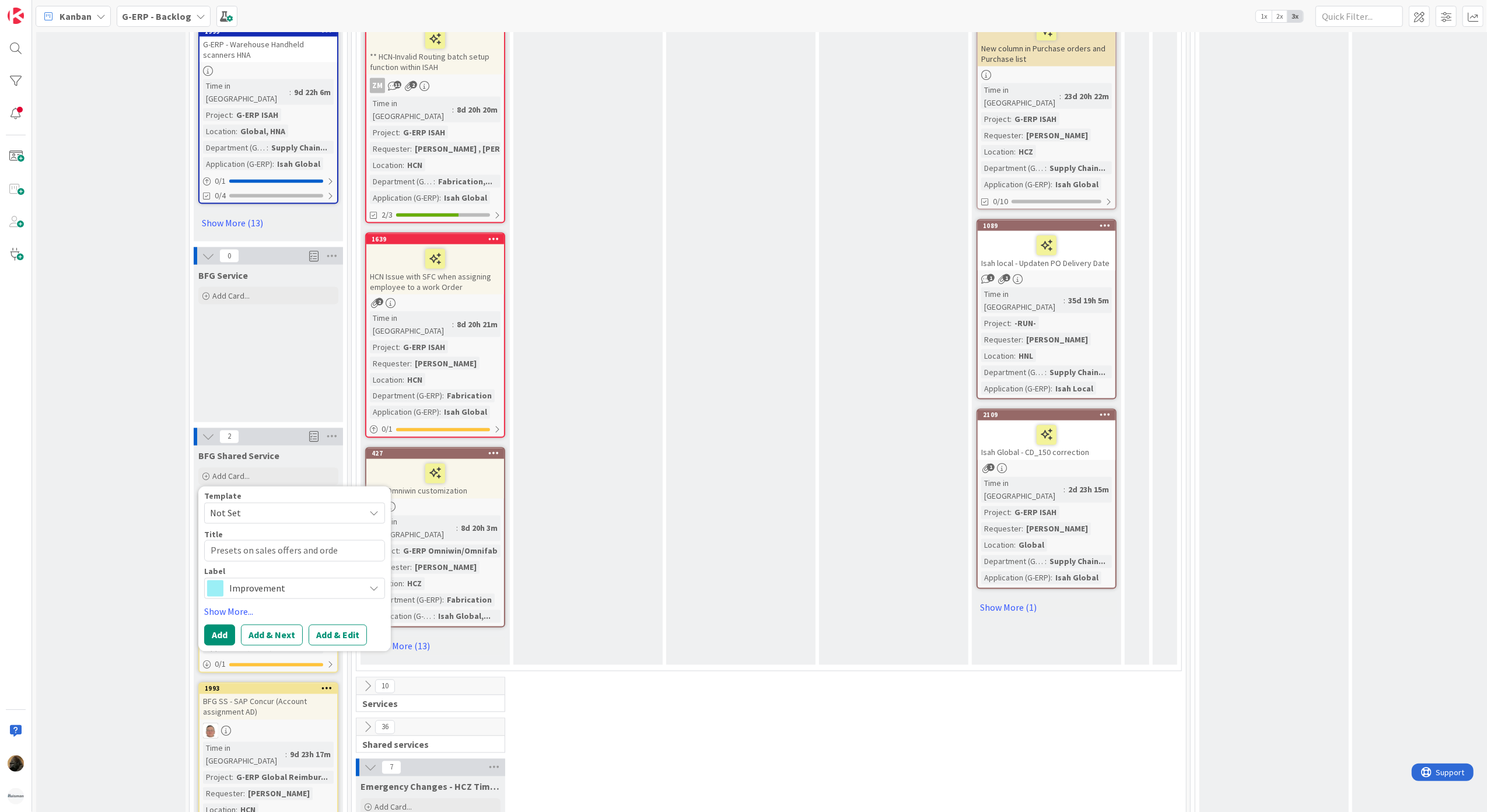
type textarea "Presets on sales offers and order"
type textarea "x"
type textarea "Presets on sales offers and orders"
type textarea "x"
type textarea "Presets on sales offers and orders"
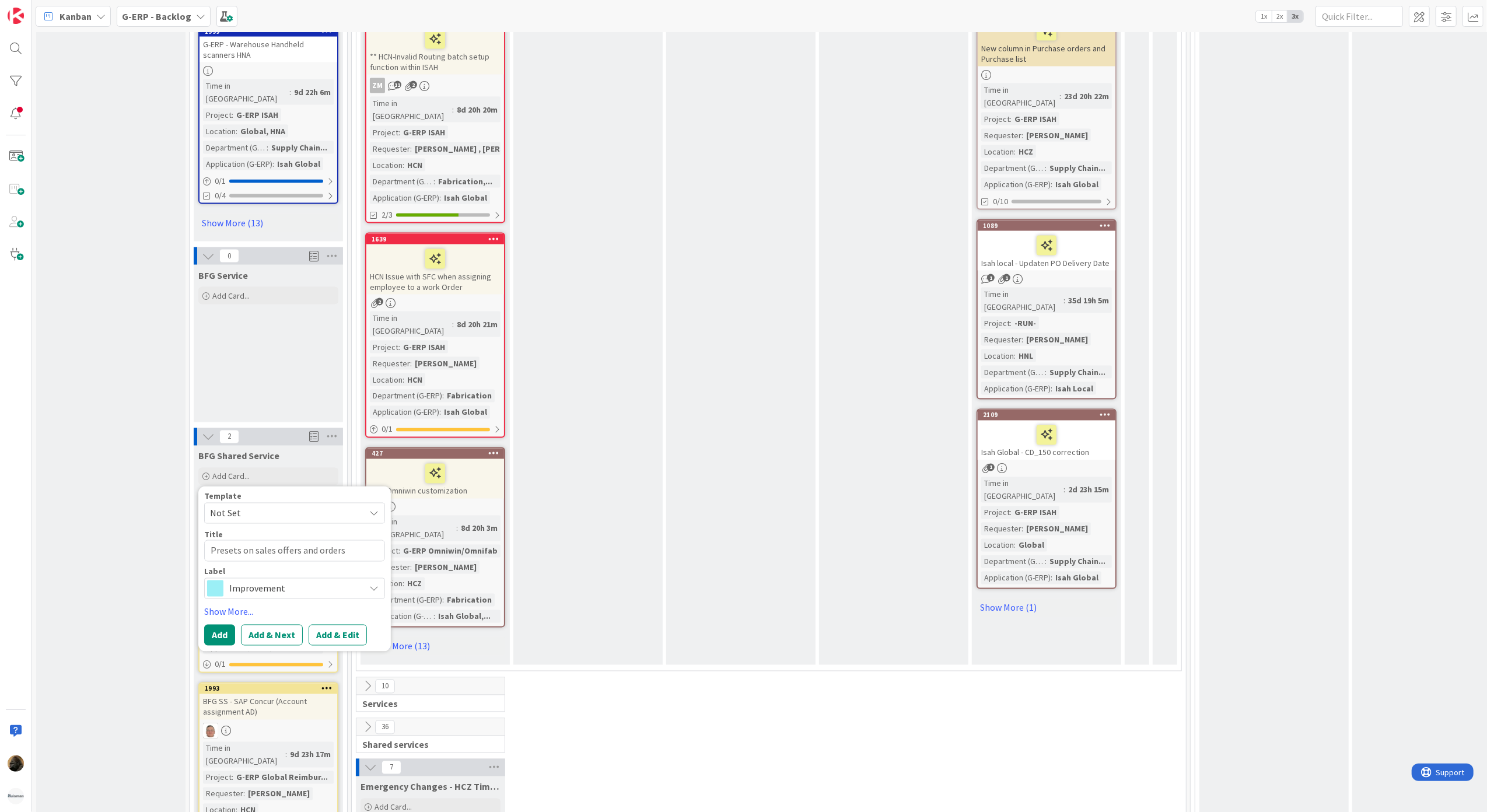
type textarea "x"
type textarea "Presets on sales offers and orders n"
type textarea "x"
type textarea "Presets on sales offers and orders no"
type textarea "x"
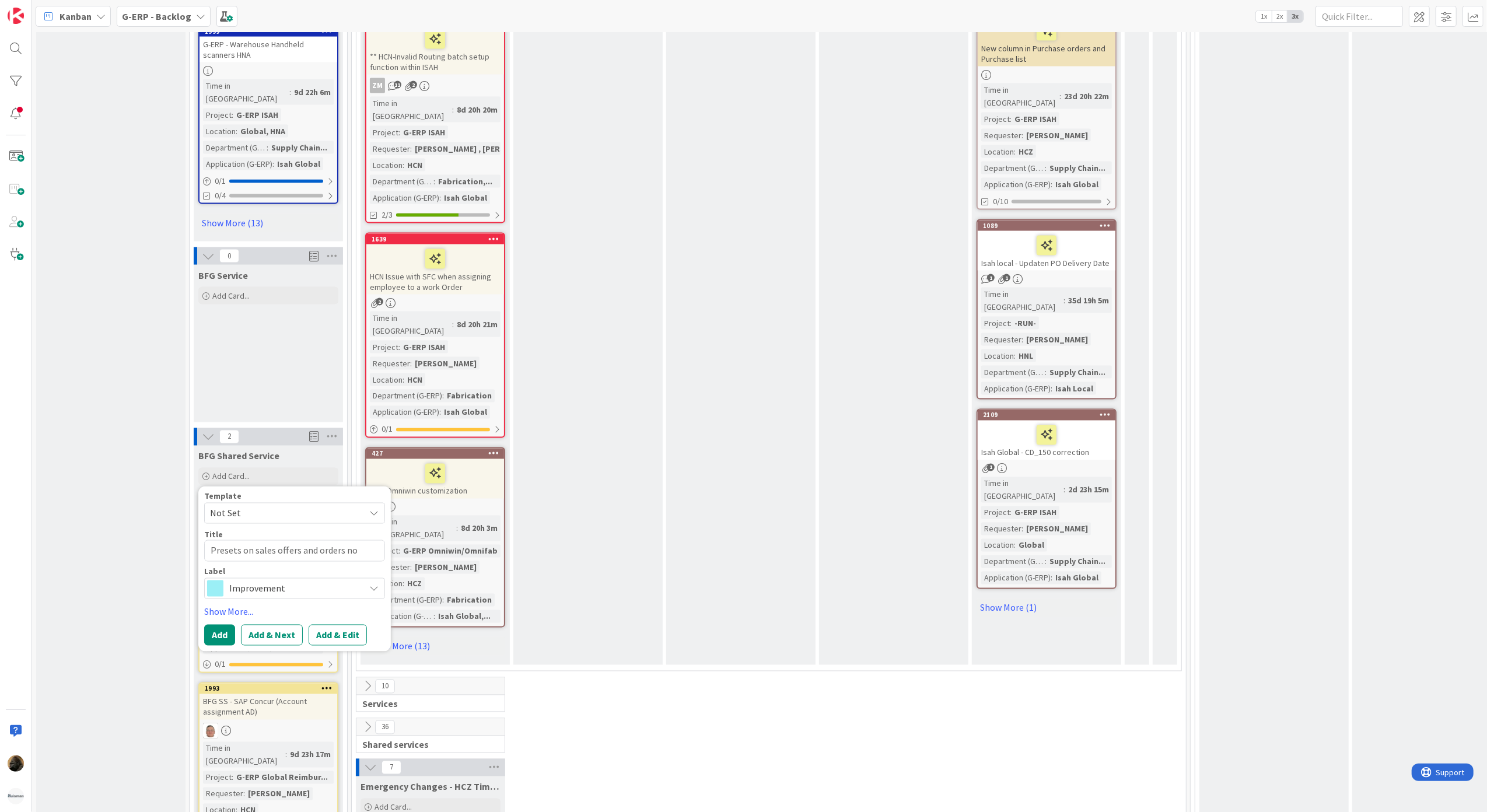
type textarea "Presets on sales offers and orders not"
type textarea "x"
type textarea "Presets on sales offers and orders not"
type textarea "x"
type textarea "Presets on sales offers and orders not la"
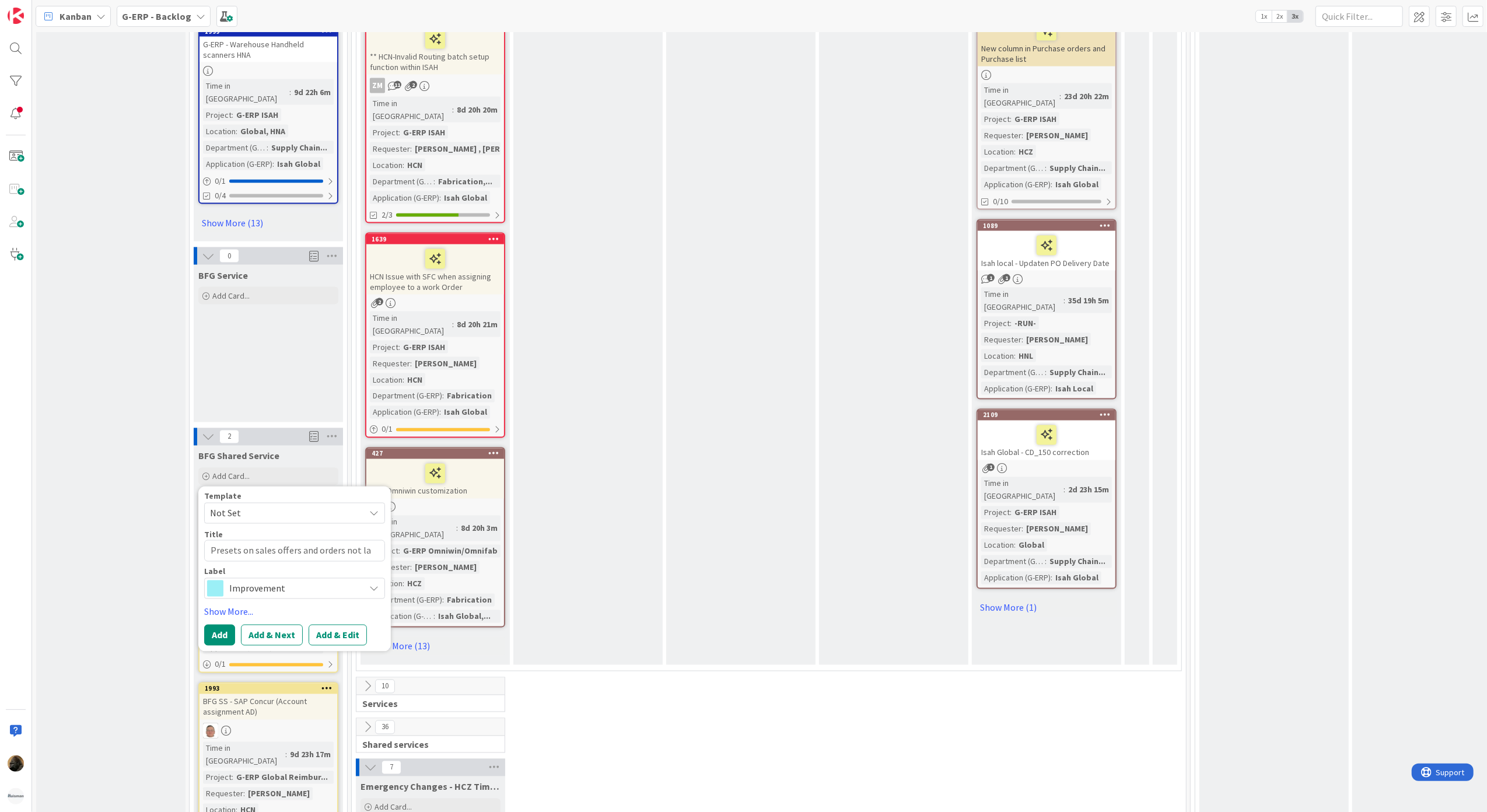
type textarea "x"
type textarea "Presets on sales offers and orders not lao"
type textarea "x"
type textarea "Presets on sales offers and orders not la"
type textarea "x"
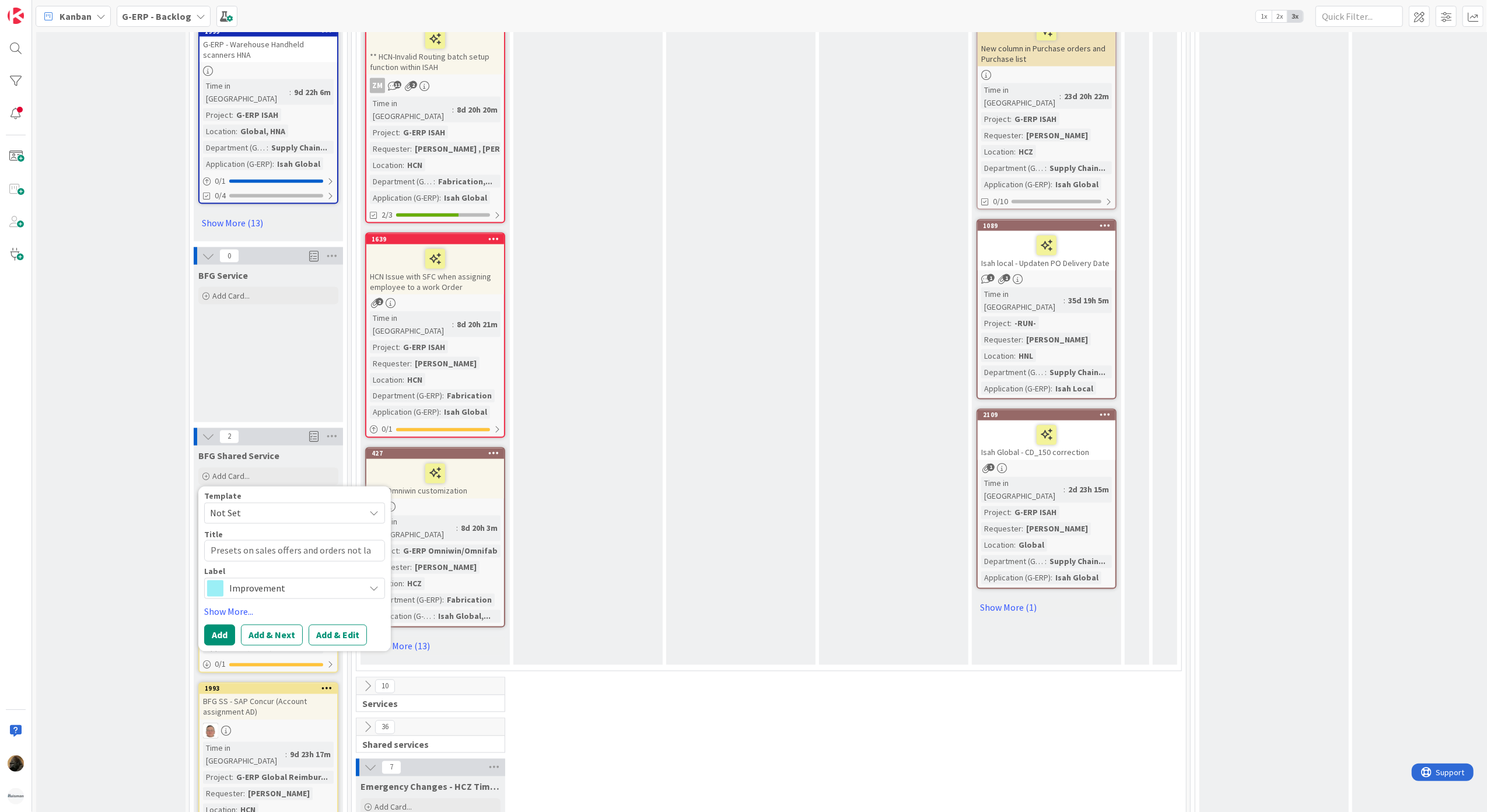
type textarea "Presets on sales offers and orders not l"
type textarea "x"
type textarea "Presets on sales offers and orders not lo"
type textarea "x"
type textarea "Presets on sales offers and orders not loa"
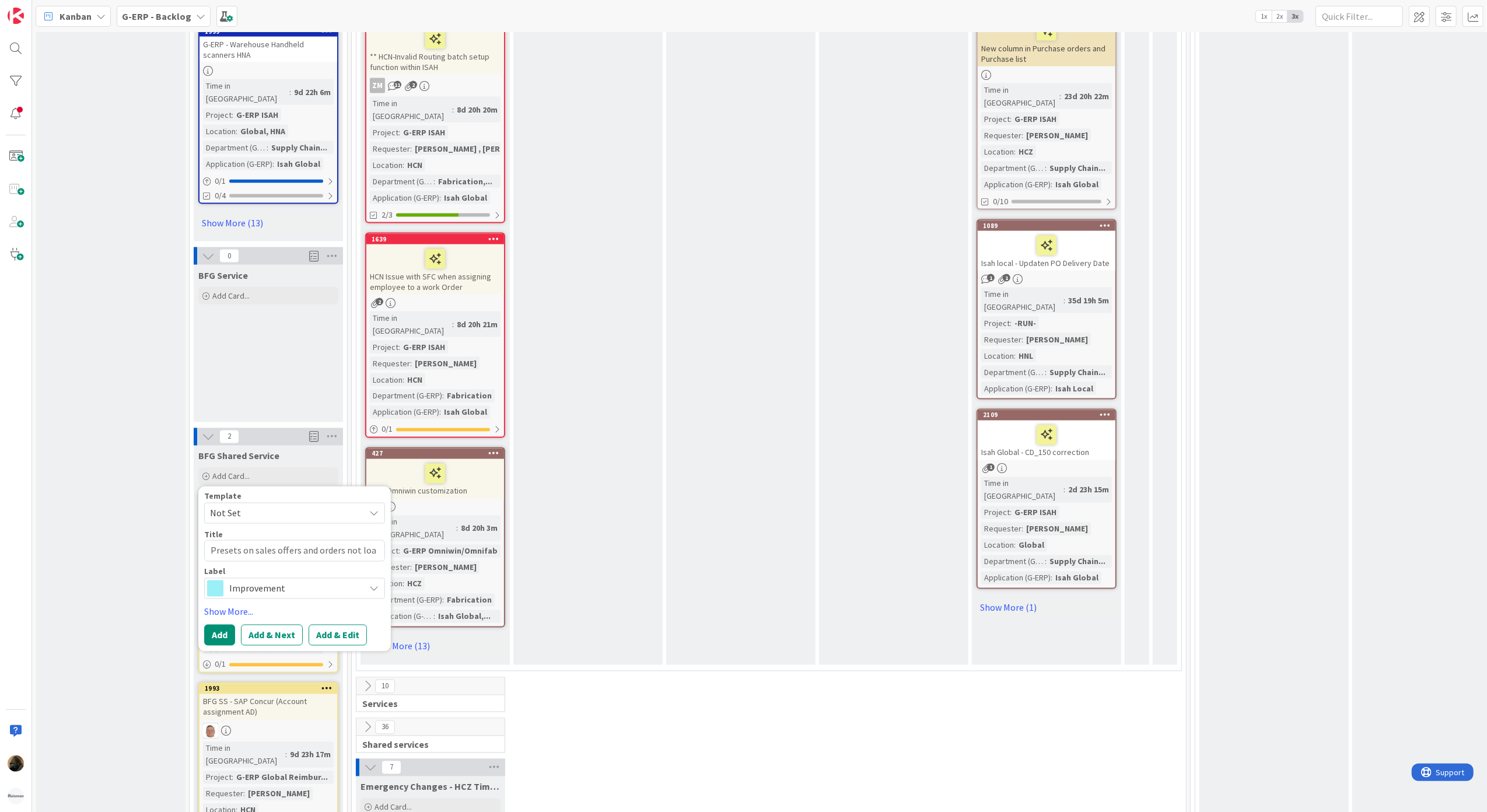
type textarea "x"
type textarea "Presets on sales offers and orders not [PERSON_NAME]"
type textarea "x"
type textarea "Presets on sales offers and orders not loa"
type textarea "x"
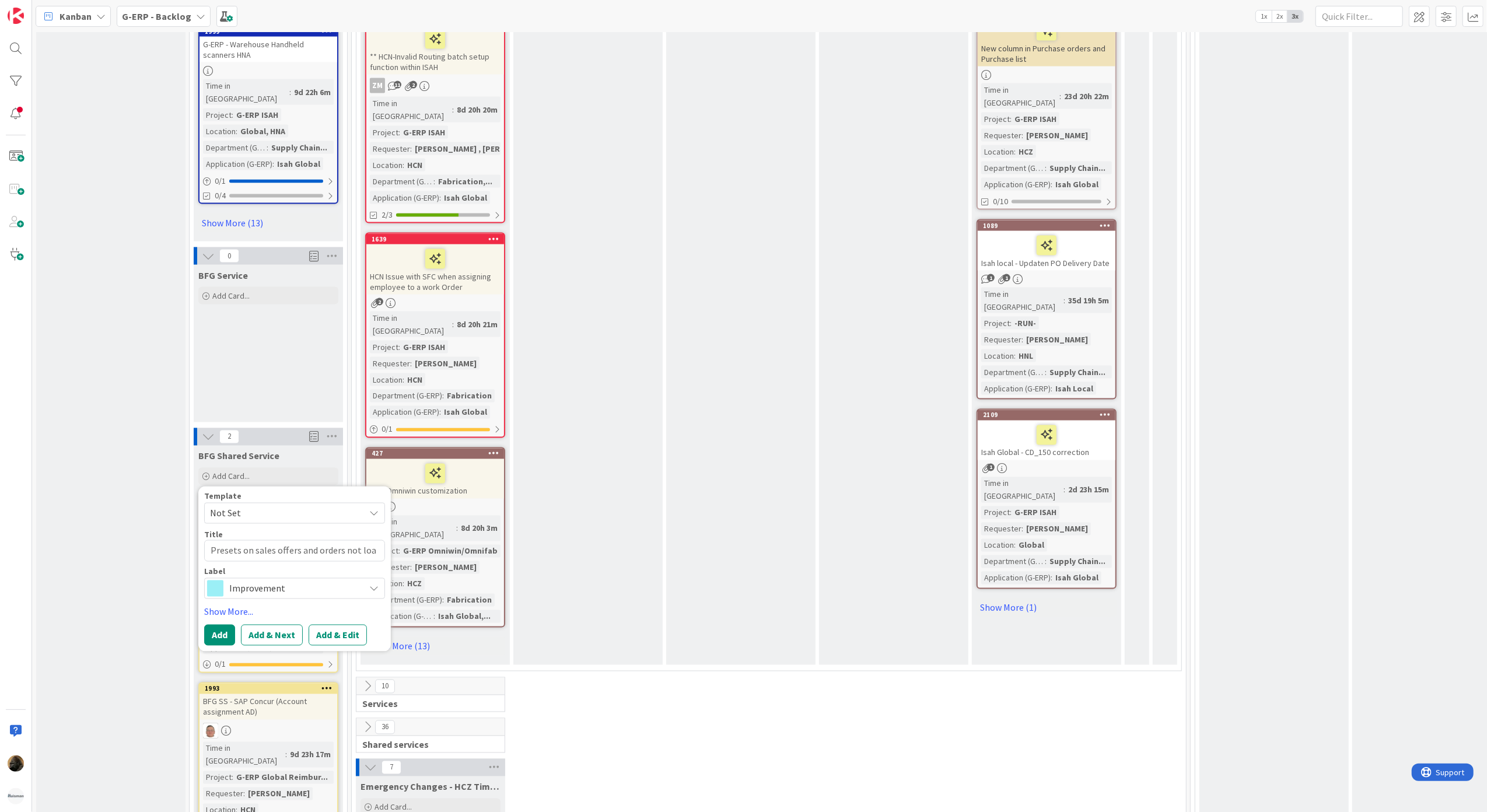
type textarea "Presets on sales offers and orders not load"
type textarea "x"
type textarea "Presets on sales offers and orders not loadi"
type textarea "x"
type textarea "Presets on sales offers and orders not loadin"
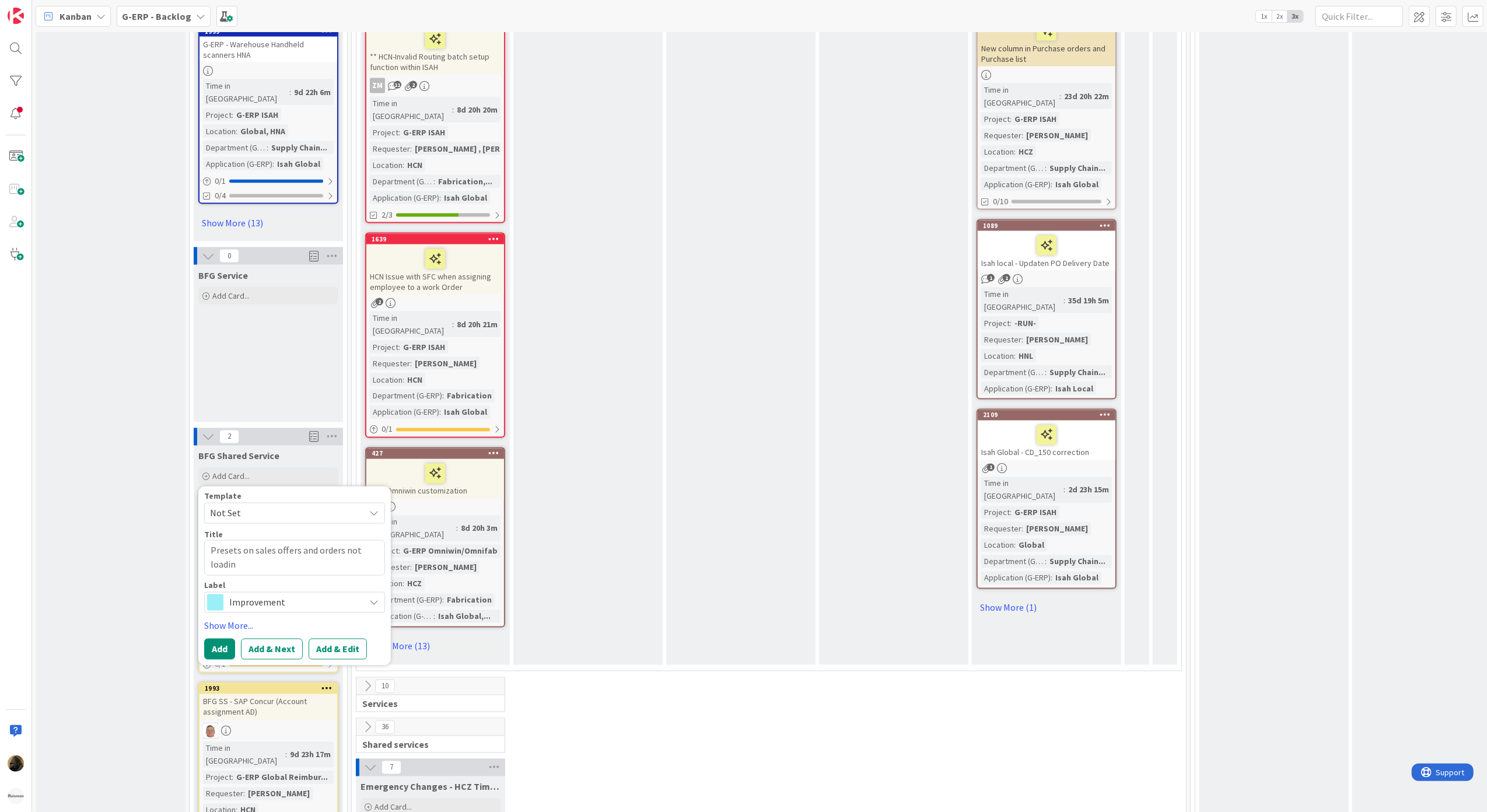
type textarea "x"
type textarea "Presets on sales offers and orders not loading"
click at [243, 619] on link "Show More..." at bounding box center [294, 626] width 181 height 14
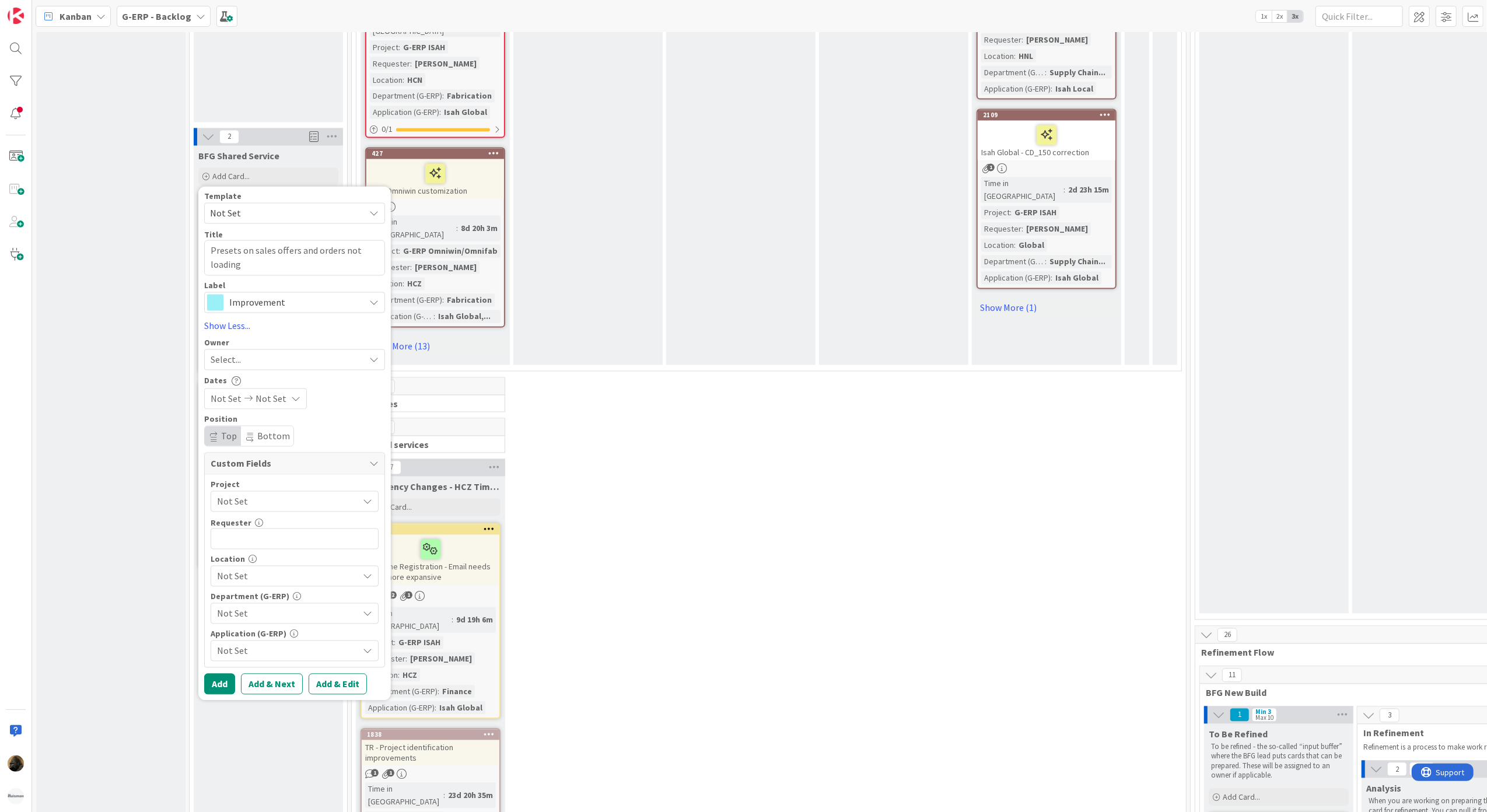
scroll to position [2178, 0]
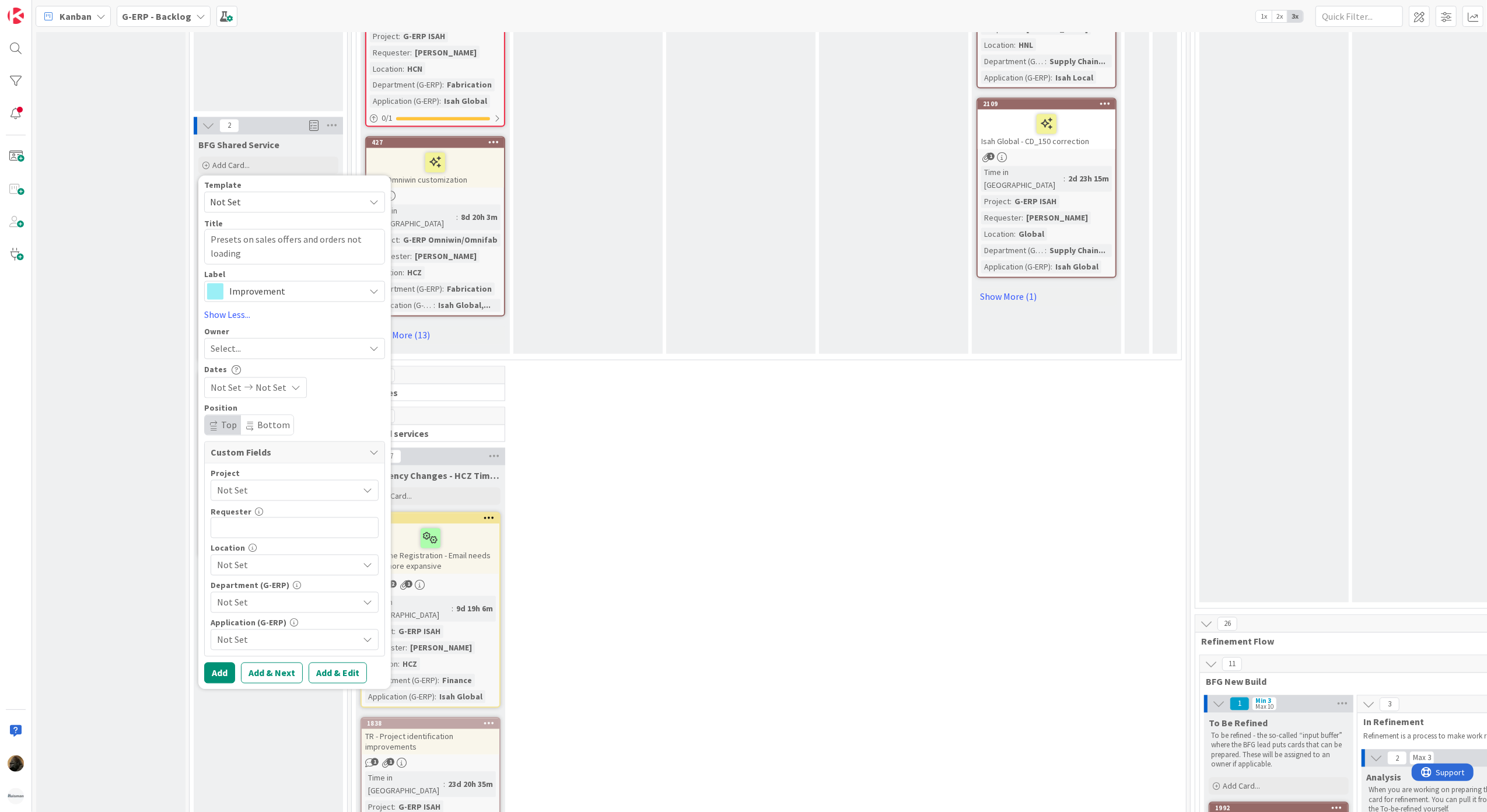
click at [288, 482] on span "Not Set" at bounding box center [285, 490] width 136 height 16
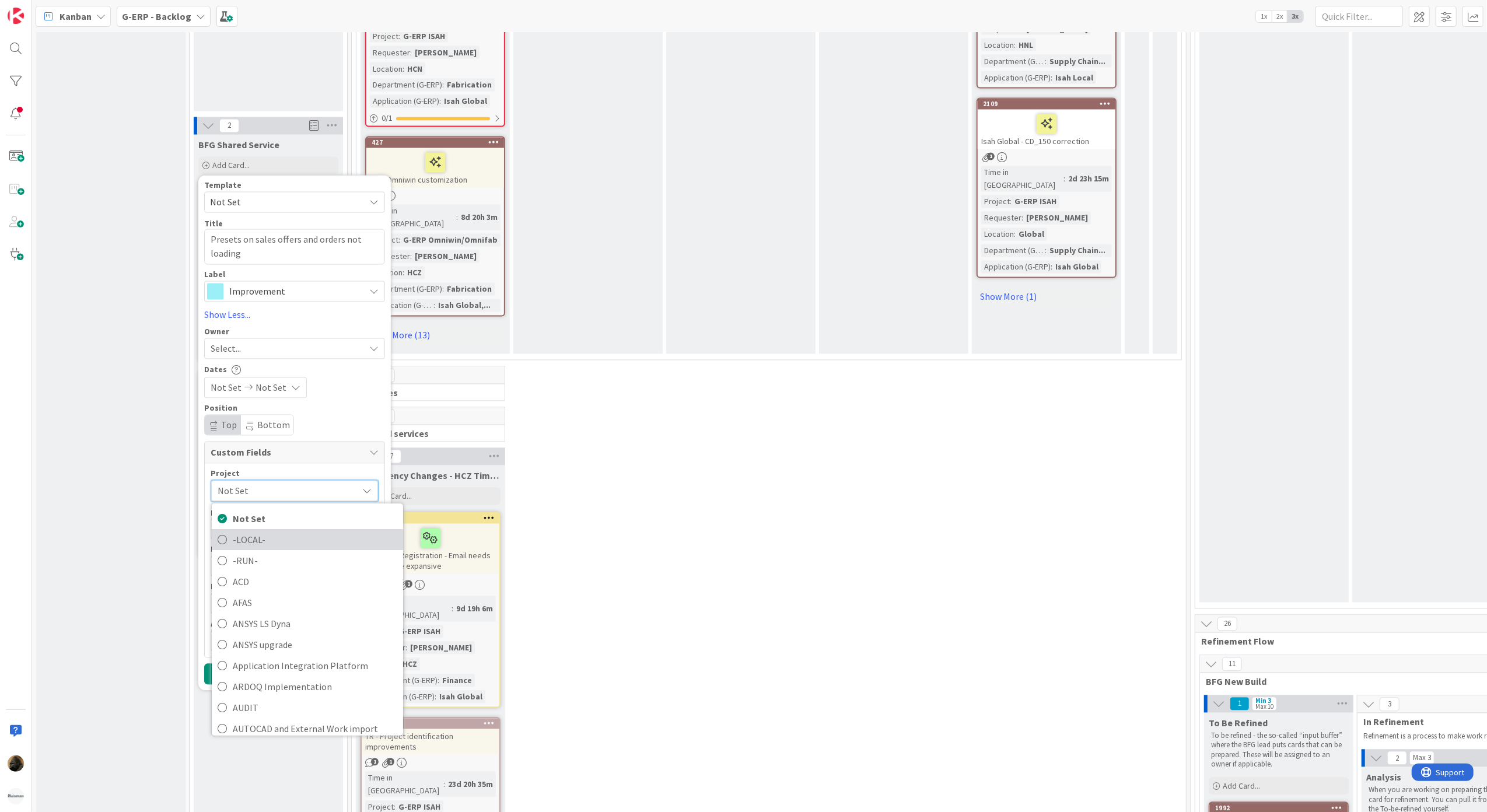
click at [272, 531] on span "-LOCAL-" at bounding box center [315, 539] width 165 height 18
type textarea "x"
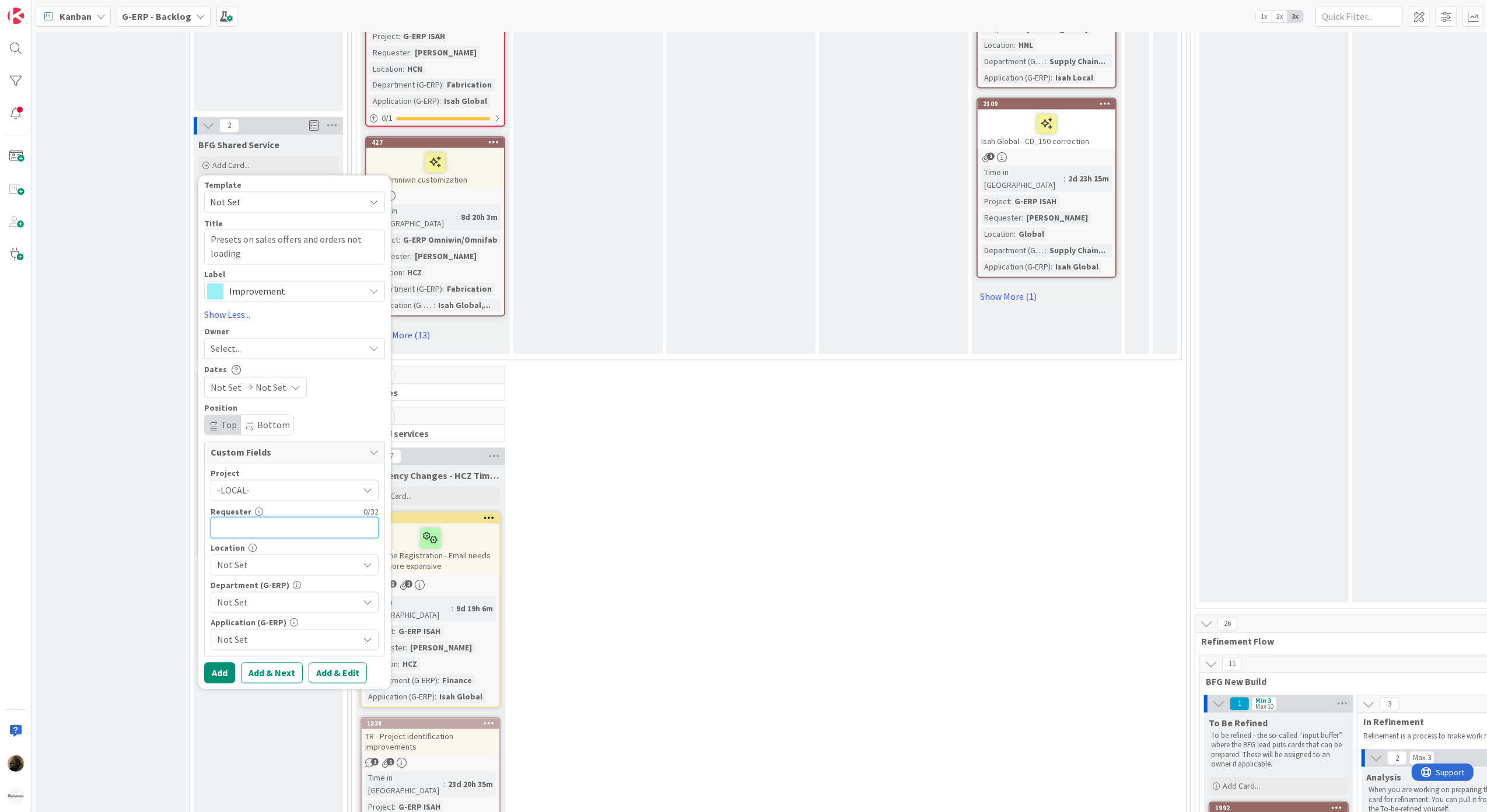
click at [272, 518] on input "text" at bounding box center [294, 528] width 168 height 21
type input "[PERSON_NAME]"
type textarea "x"
type input "[PERSON_NAME]"
click at [255, 559] on span "Not Set" at bounding box center [287, 565] width 141 height 14
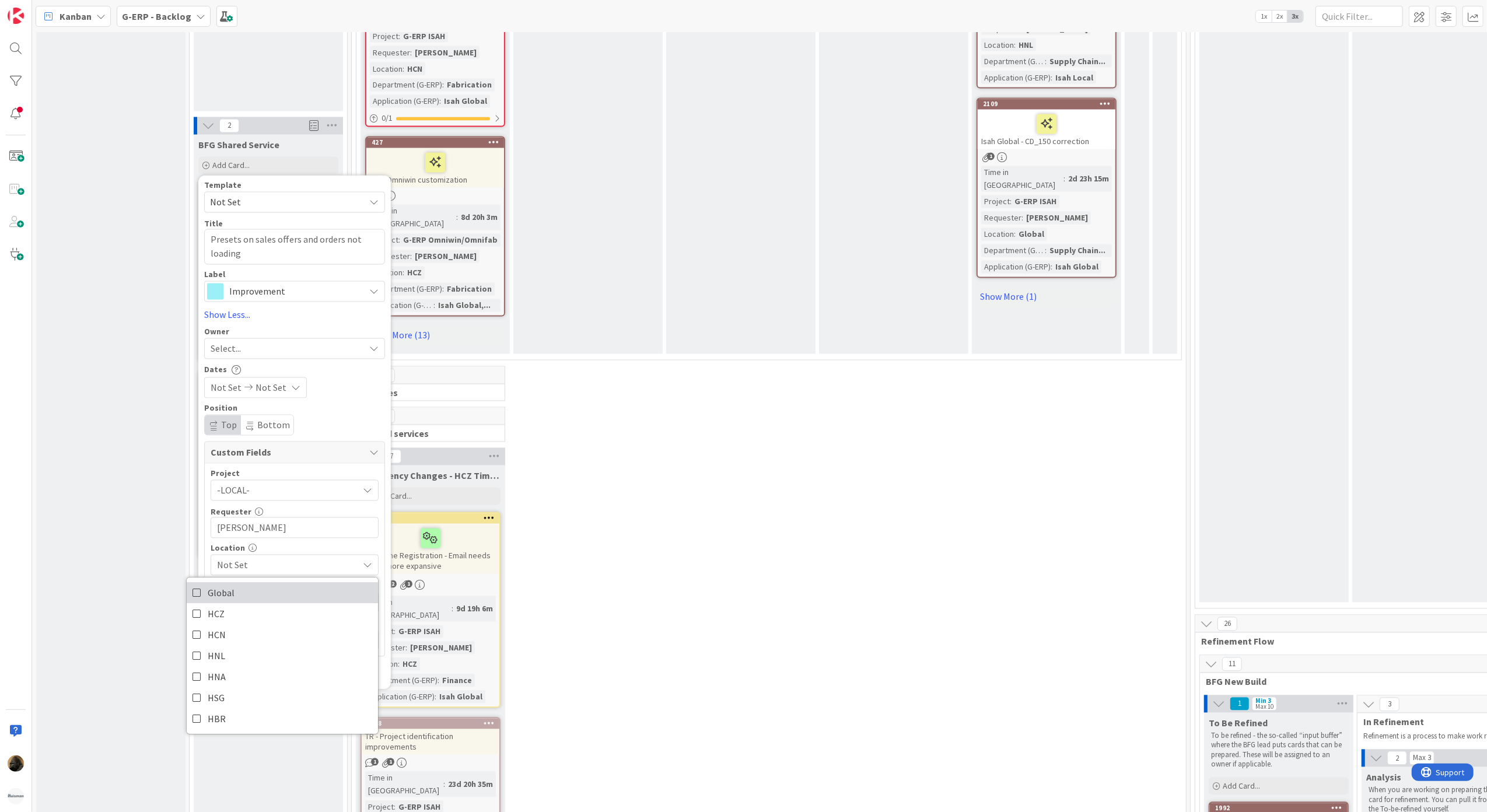
click at [245, 582] on link "Global" at bounding box center [282, 592] width 191 height 21
click at [204, 404] on div "Template Not Set Title 46 / 128 Presets on sales offers and orders not loading …" at bounding box center [294, 432] width 181 height 502
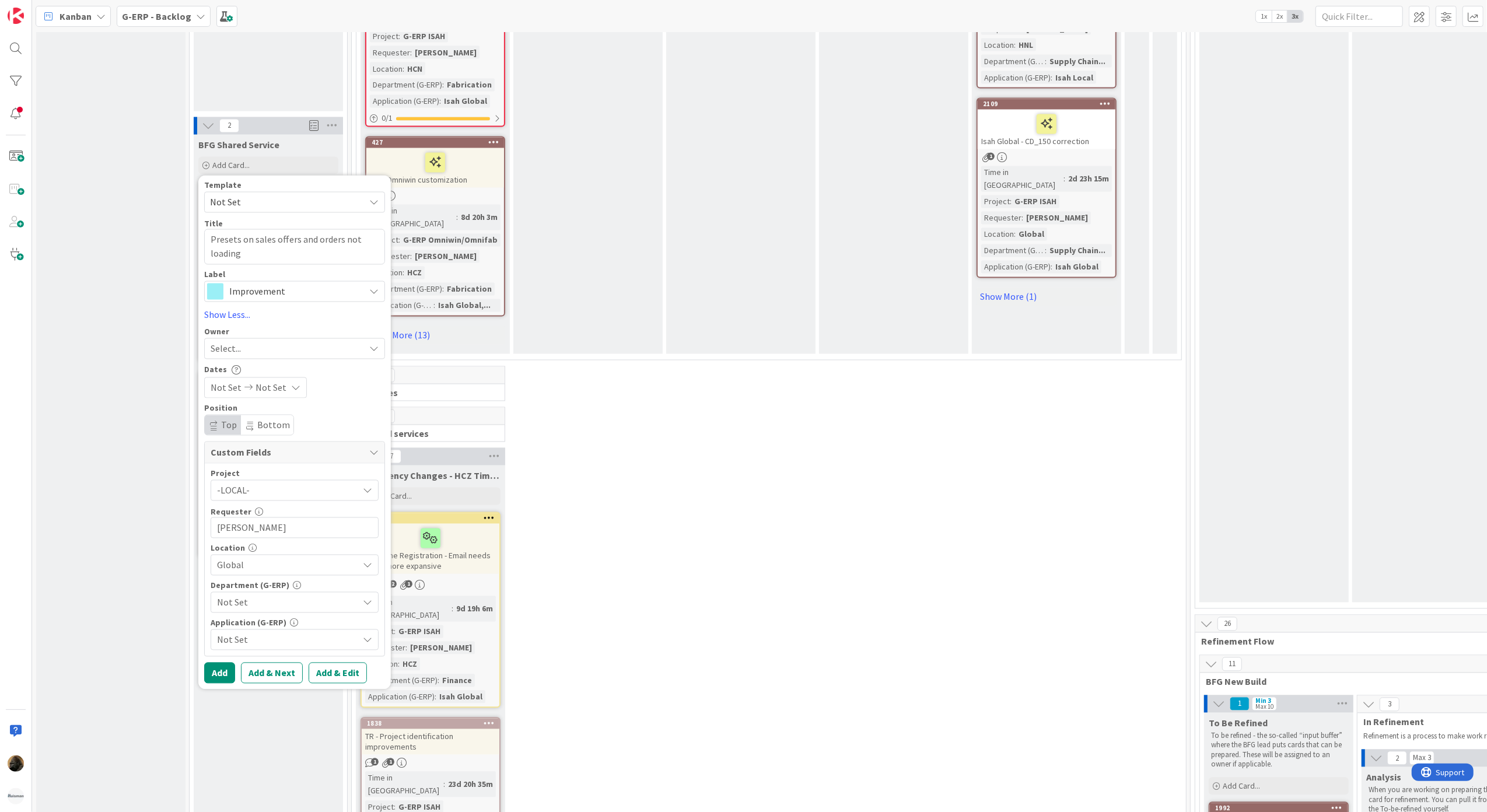
click at [256, 596] on span "Not Set" at bounding box center [287, 602] width 141 height 14
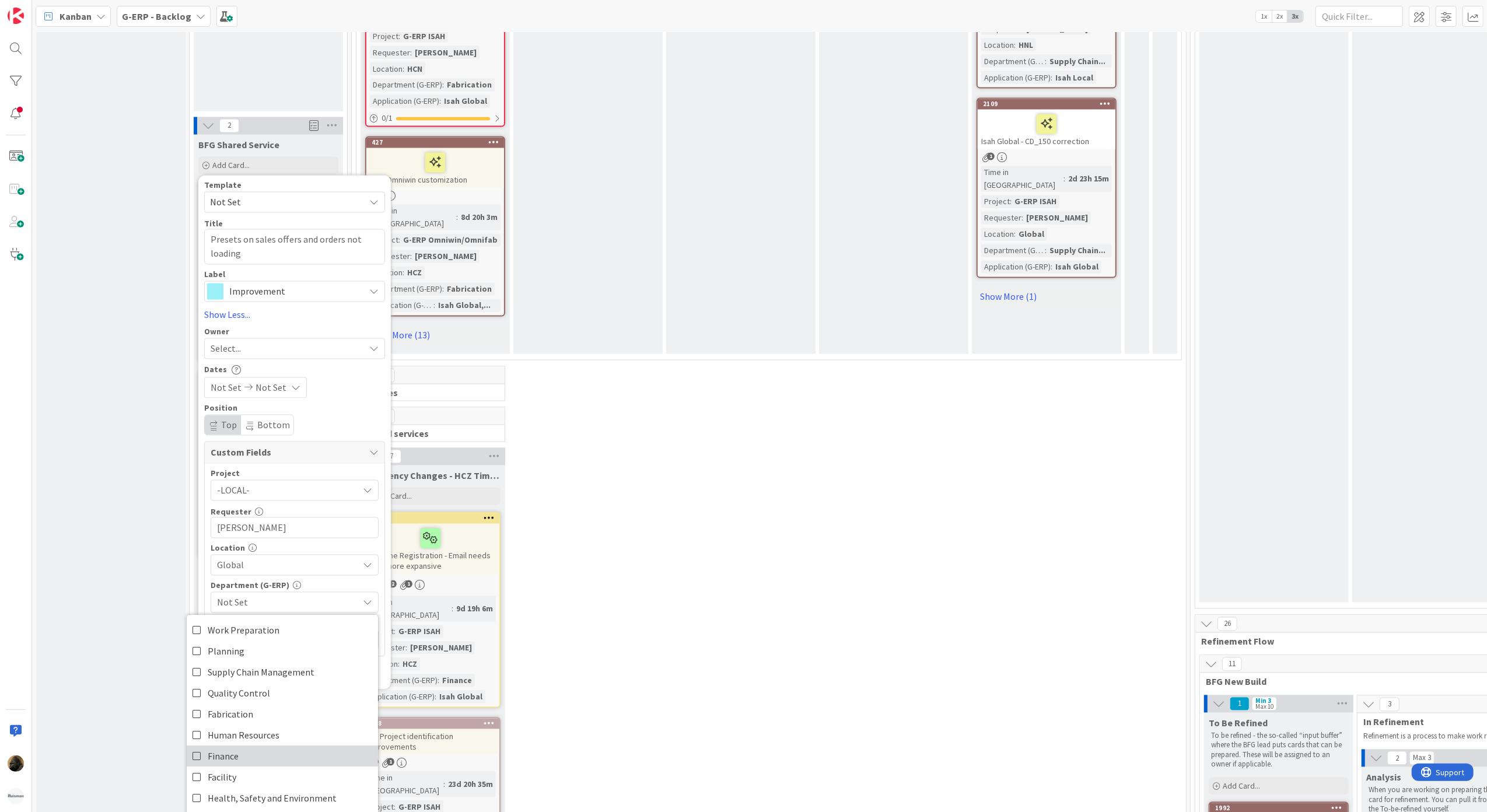
click at [273, 746] on link "Finance" at bounding box center [282, 756] width 191 height 21
click at [251, 796] on span "Services - Sales" at bounding box center [238, 804] width 60 height 18
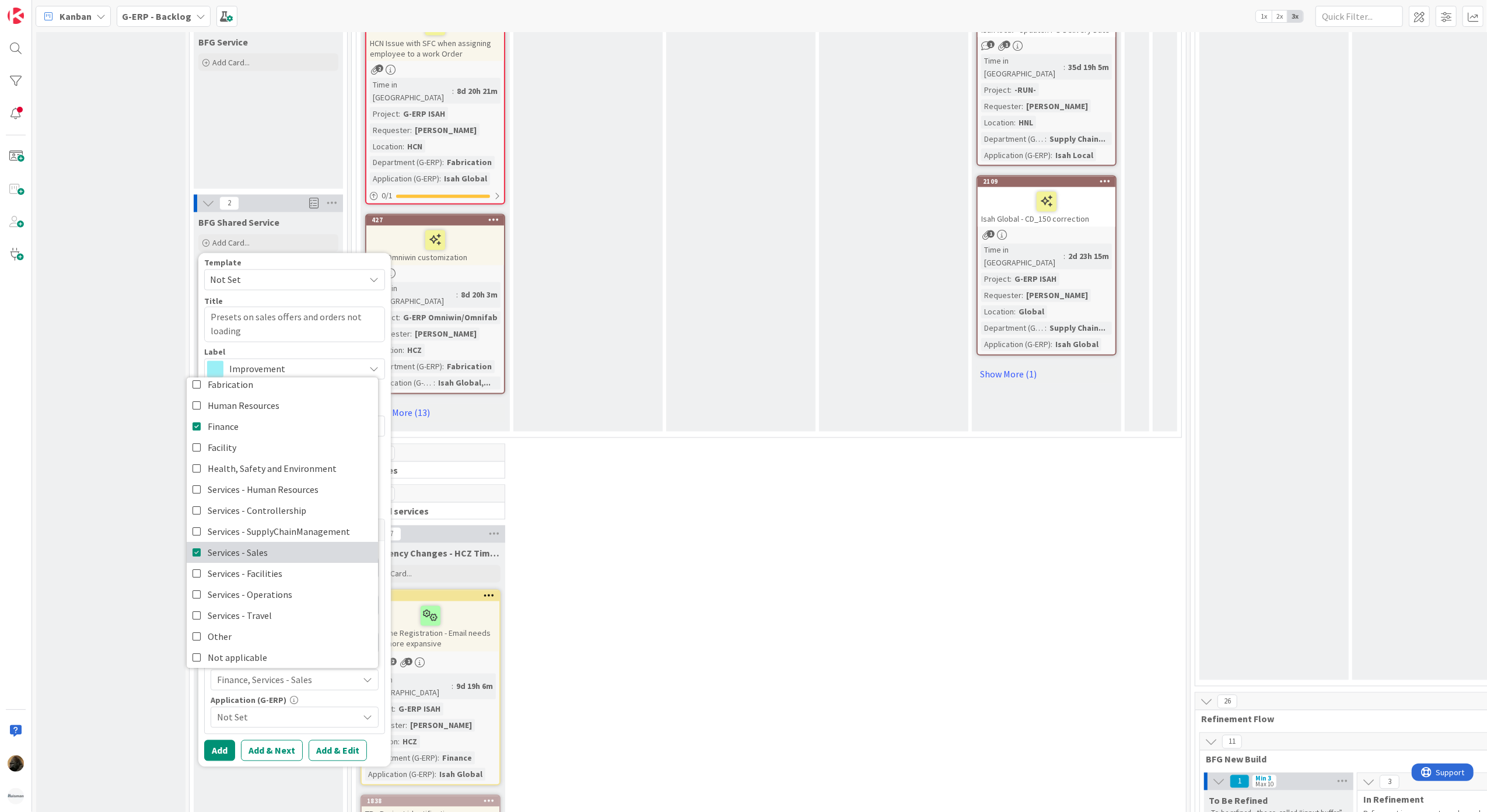
scroll to position [97, 0]
click at [204, 559] on div "Custom Fields Project -LOCAL- Not Set -LOCAL- -RUN- ACD AFAS ANSYS LS Dyna ANSY…" at bounding box center [294, 626] width 181 height 215
click at [260, 710] on span "Not Set" at bounding box center [287, 717] width 141 height 14
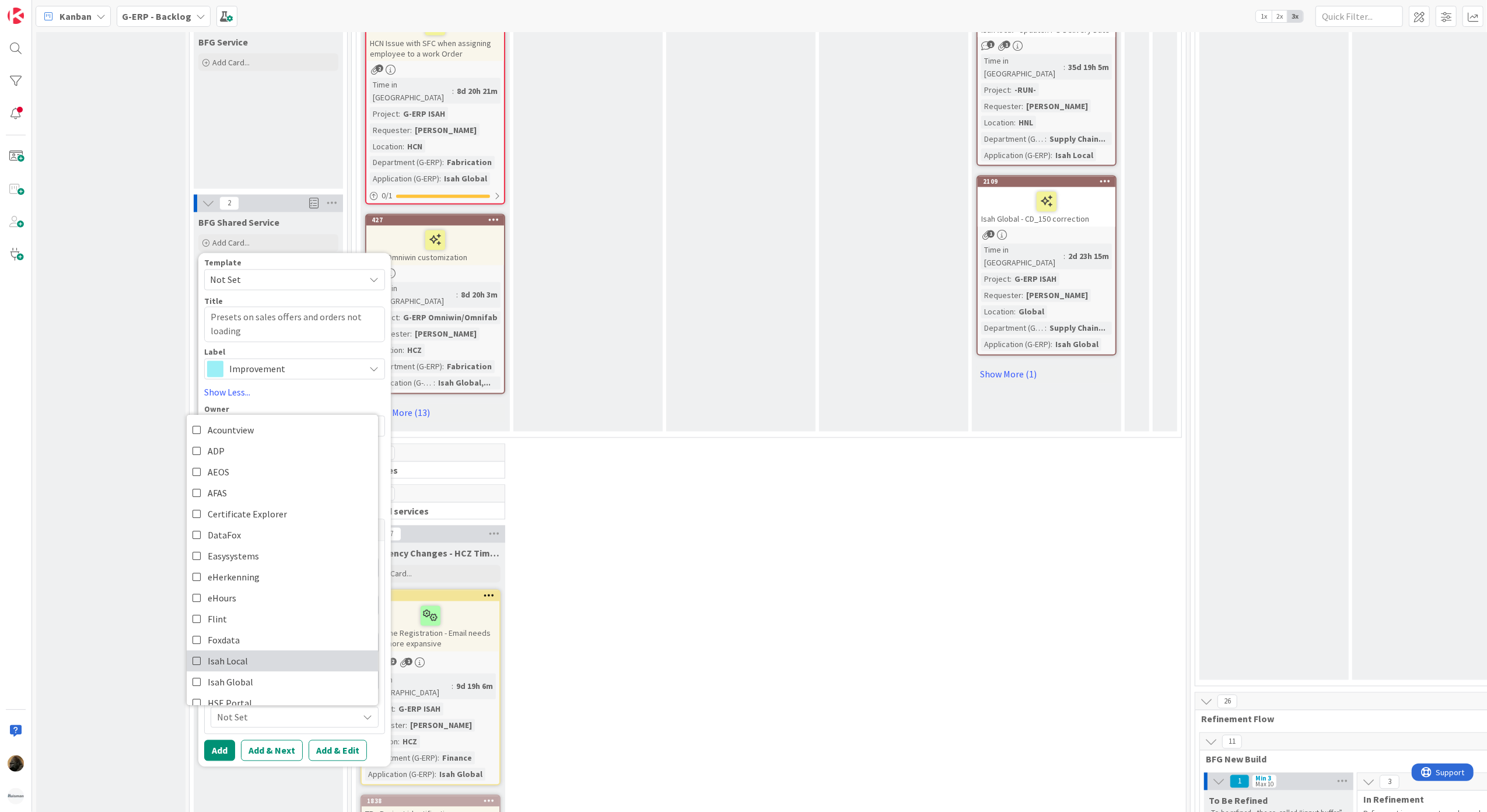
scroll to position [78, 0]
click at [257, 573] on link "Isah Local" at bounding box center [282, 583] width 191 height 21
type textarea "x"
click at [294, 599] on div "Custom Fields Project -LOCAL- Not Set -LOCAL- -RUN- ACD AFAS ANSYS LS Dyna ANSY…" at bounding box center [294, 626] width 181 height 215
click at [324, 740] on button "Add & Edit" at bounding box center [338, 750] width 59 height 21
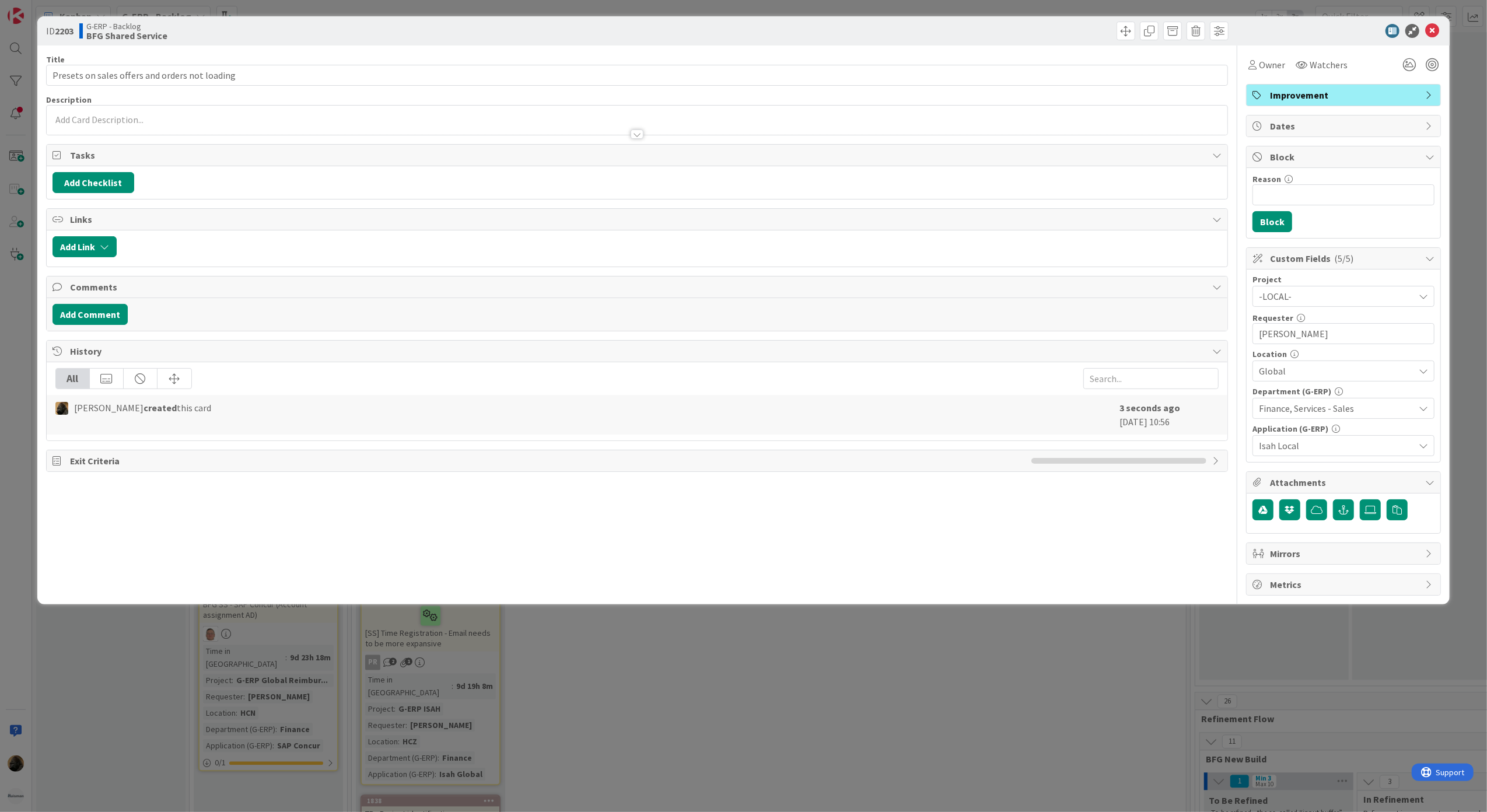
click at [642, 136] on div at bounding box center [637, 134] width 13 height 9
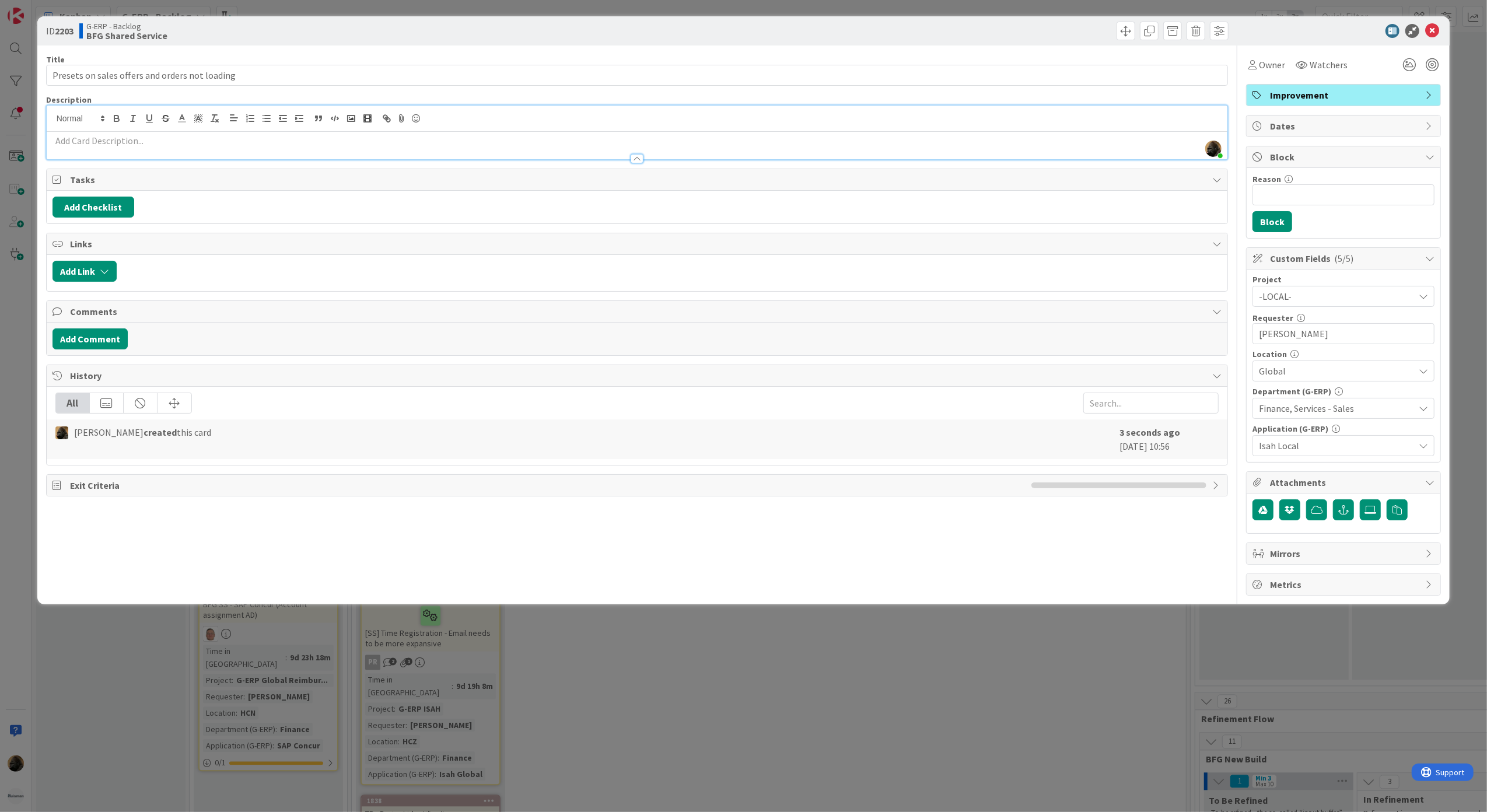
click at [542, 147] on p at bounding box center [637, 140] width 1170 height 13
paste div
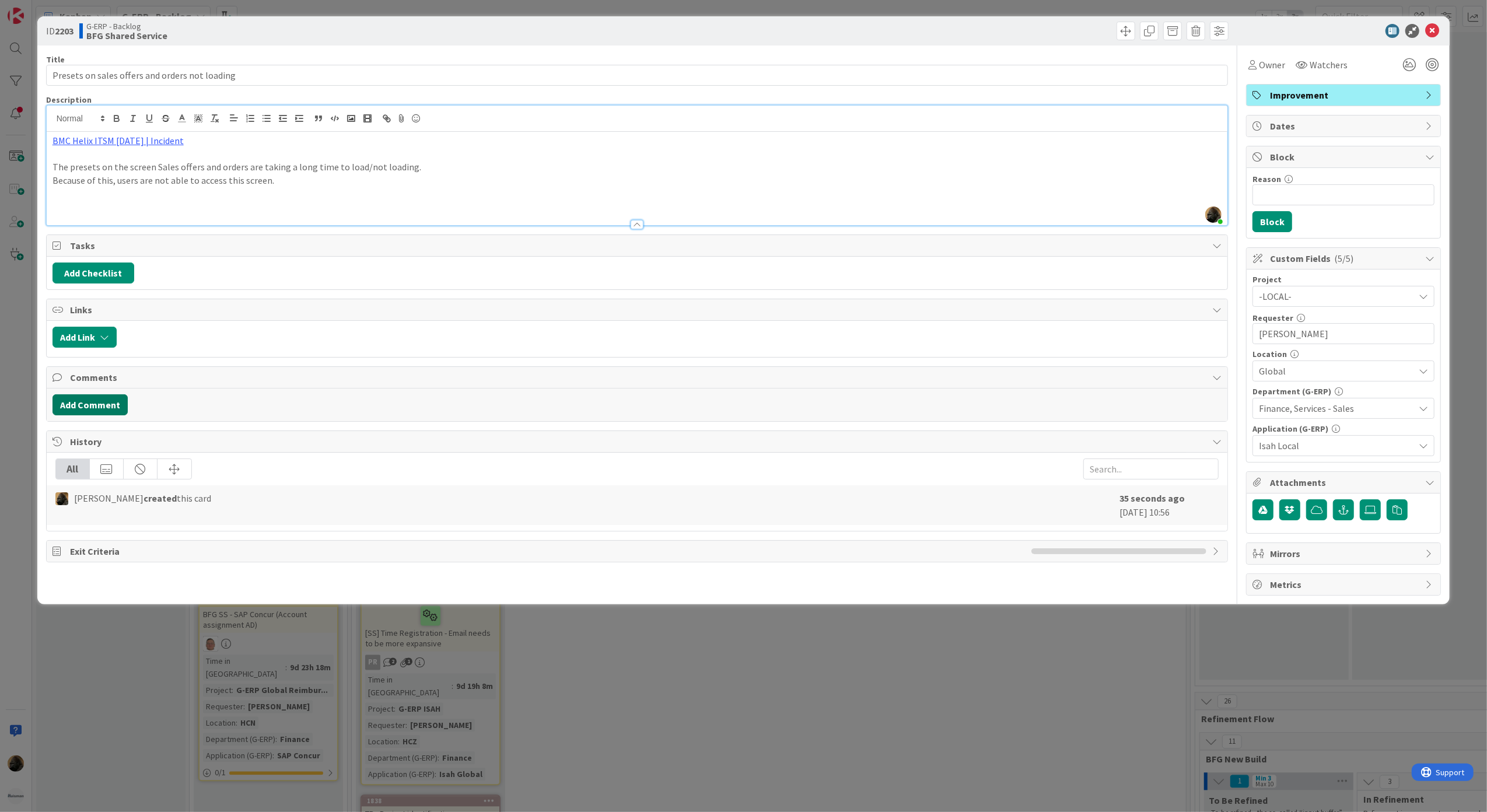
click at [99, 407] on button "Add Comment" at bounding box center [90, 404] width 76 height 21
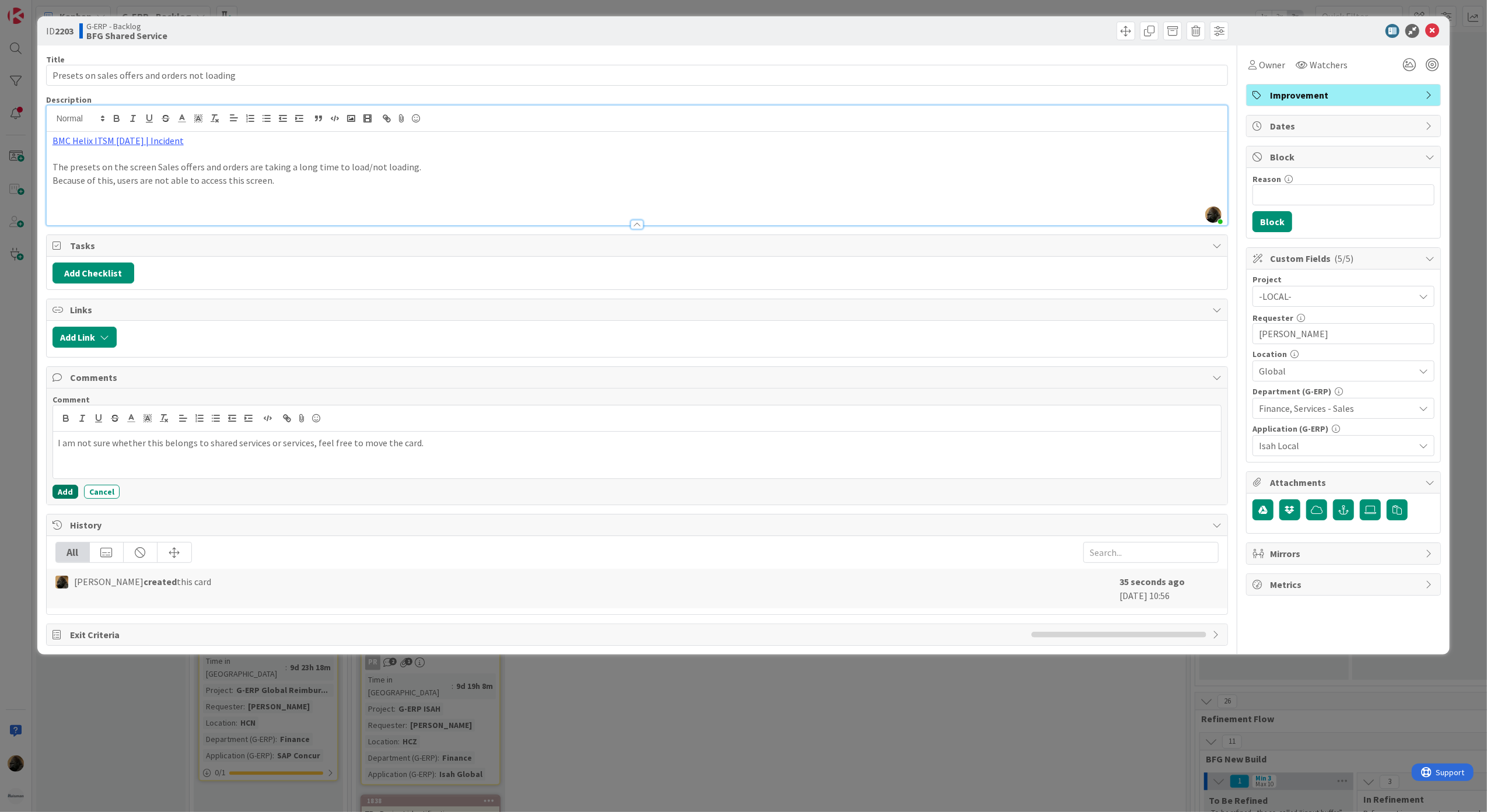
click at [69, 498] on button "Add" at bounding box center [65, 492] width 25 height 14
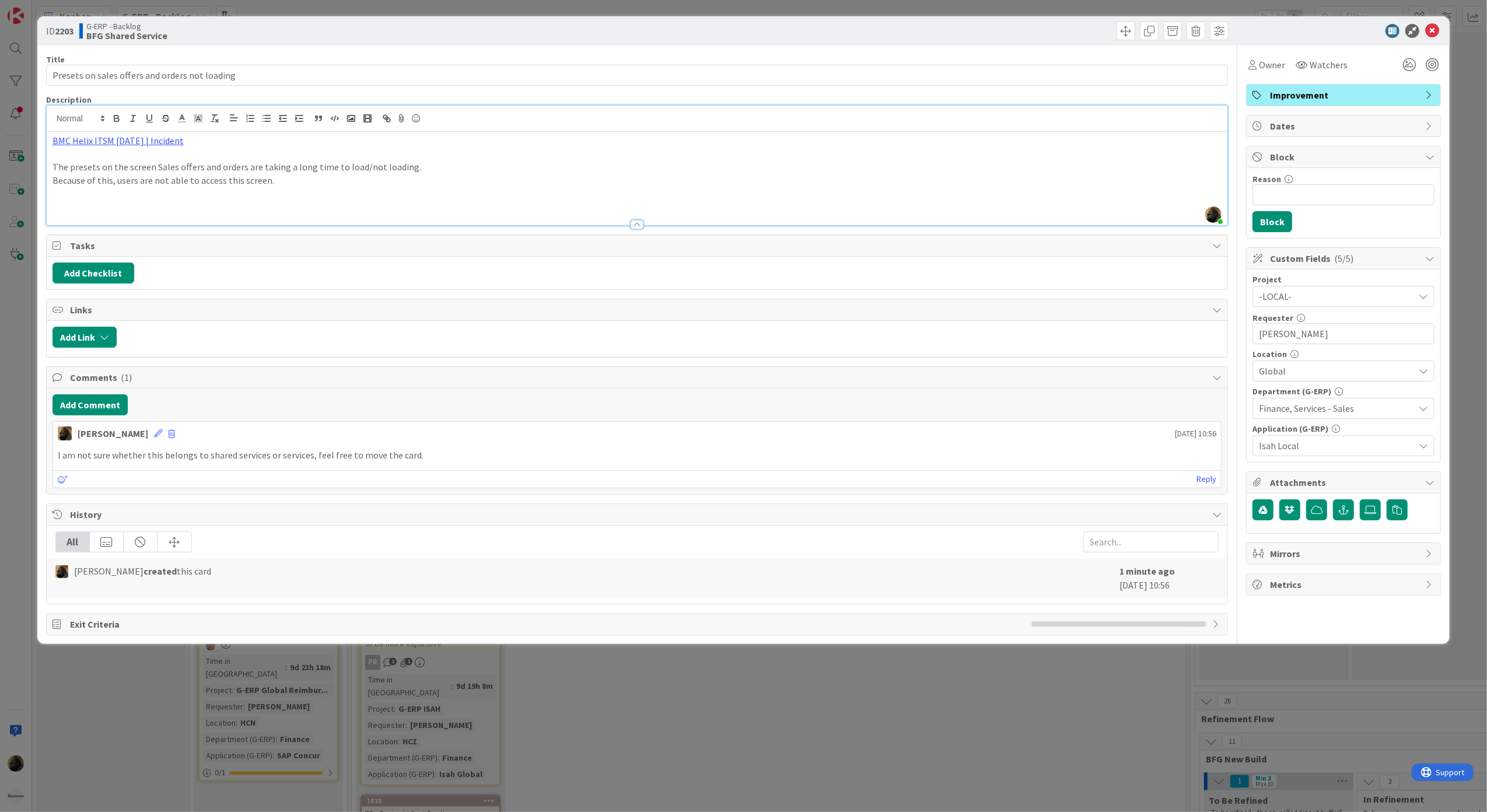
click at [267, 206] on p at bounding box center [637, 206] width 1170 height 13
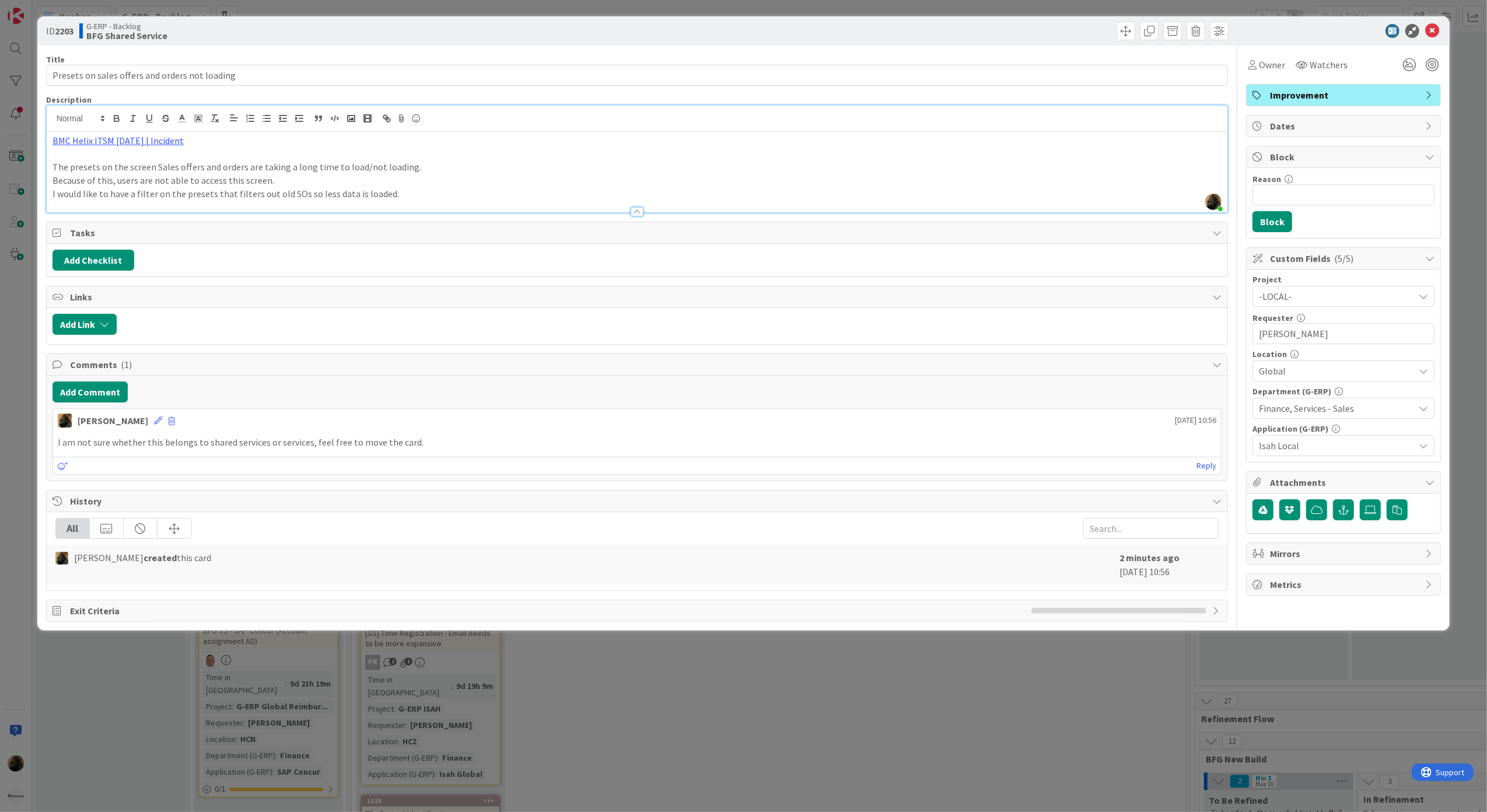
click at [901, 683] on div "ID 2203 G-ERP - Backlog BFG Shared Service Title 46 / 128 Presets on sales offe…" at bounding box center [744, 406] width 1487 height 812
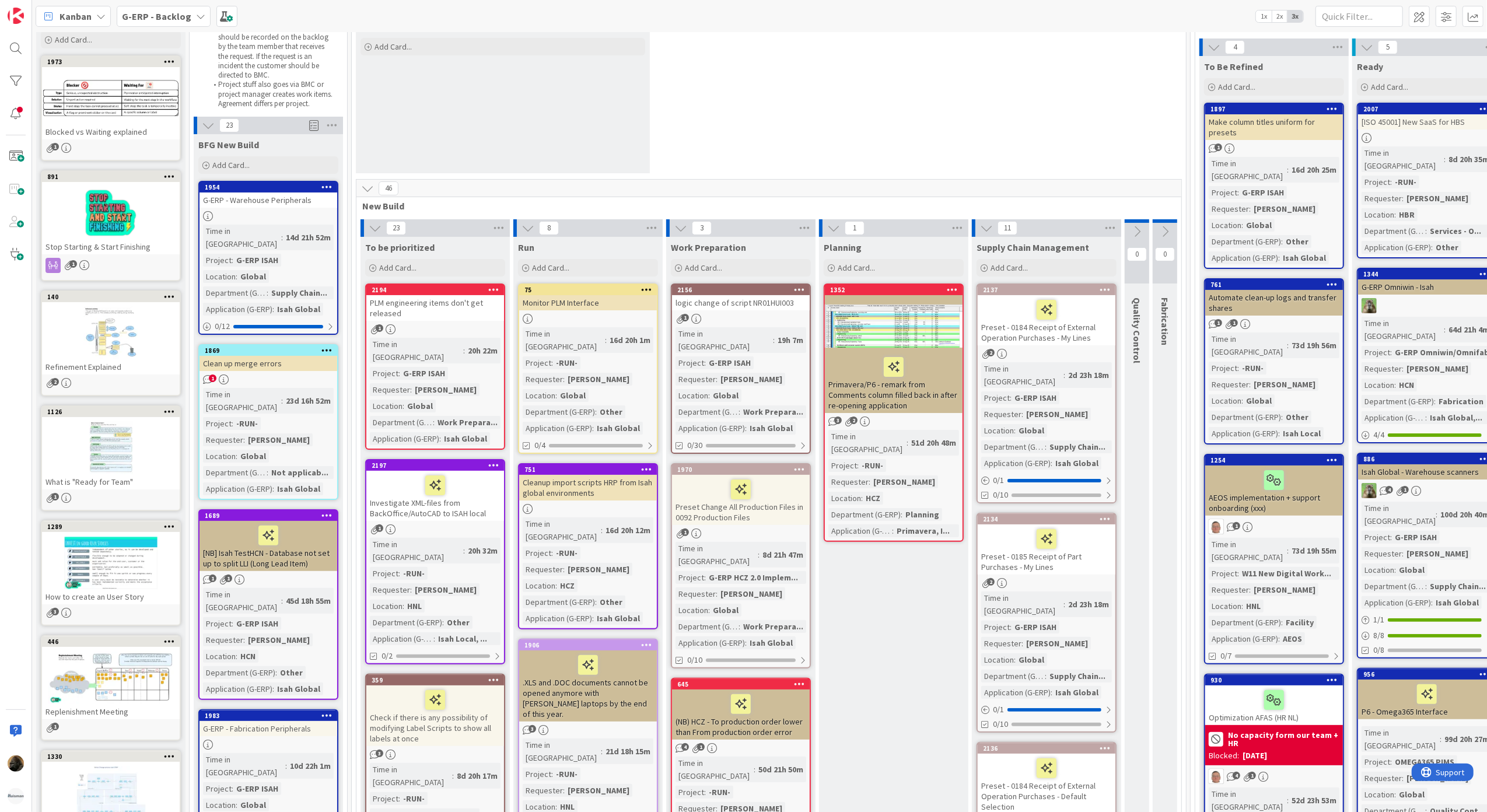
scroll to position [78, 0]
click at [700, 183] on div "46" at bounding box center [769, 187] width 825 height 18
